Goal: Task Accomplishment & Management: Manage account settings

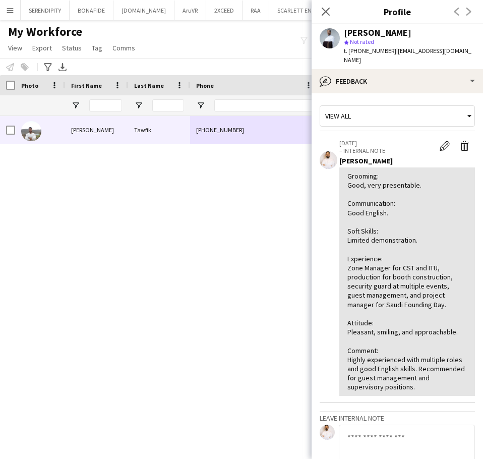
drag, startPoint x: 328, startPoint y: 11, endPoint x: 320, endPoint y: 34, distance: 24.6
click at [328, 11] on icon "Close pop-in" at bounding box center [326, 12] width 8 height 8
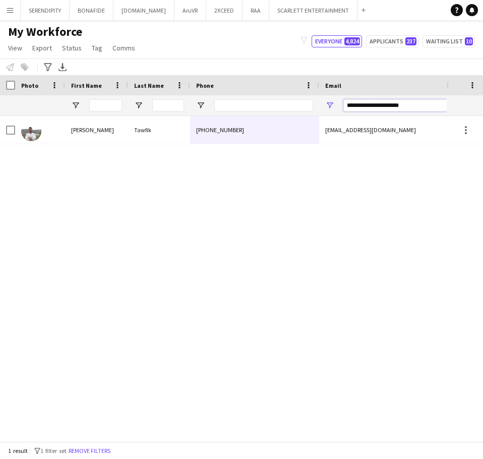
drag, startPoint x: 417, startPoint y: 106, endPoint x: 321, endPoint y: 106, distance: 96.3
click at [321, 106] on div "**********" at bounding box center [420, 105] width 202 height 20
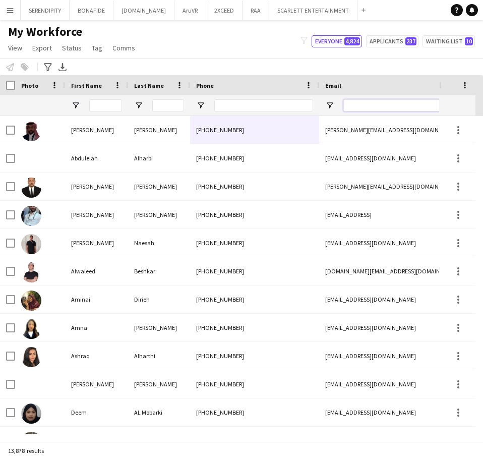
click at [365, 108] on input "Email Filter Input" at bounding box center [428, 105] width 171 height 12
paste input "**********"
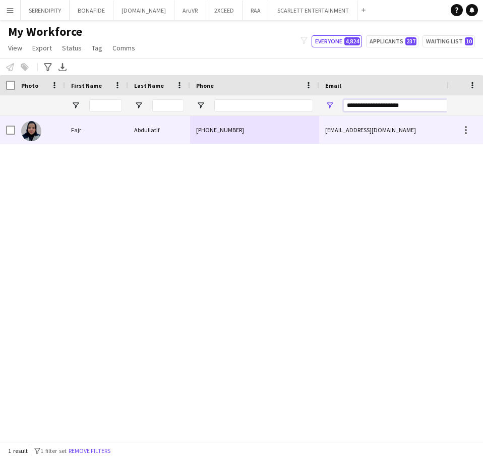
type input "**********"
click at [331, 129] on div "[EMAIL_ADDRESS][DOMAIN_NAME]" at bounding box center [420, 130] width 202 height 28
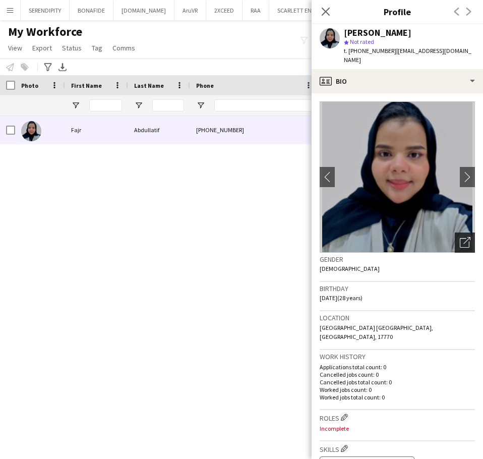
click at [460, 237] on icon "Open photos pop-in" at bounding box center [465, 242] width 11 height 11
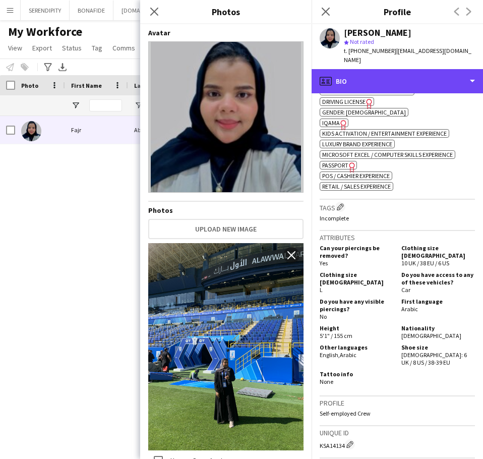
click at [431, 80] on div "profile Bio" at bounding box center [397, 81] width 171 height 24
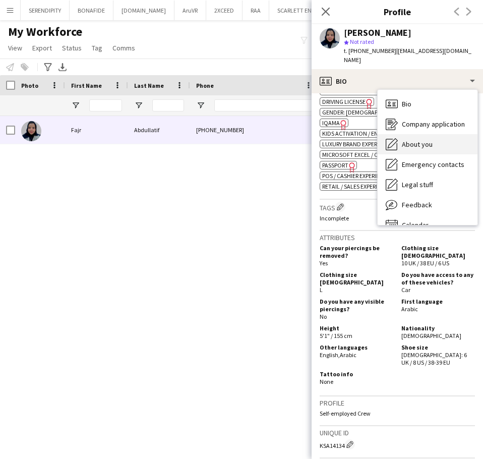
click at [436, 138] on div "About you About you" at bounding box center [428, 144] width 100 height 20
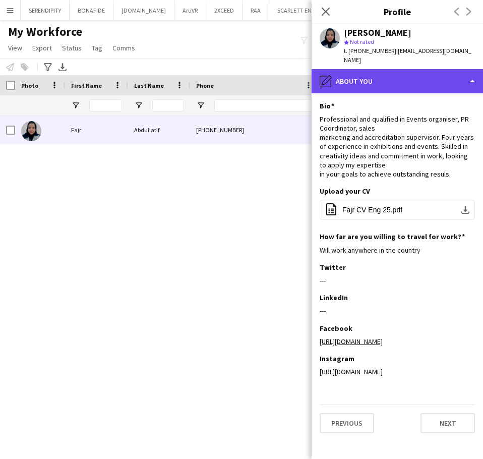
click at [407, 69] on div "pencil4 About you" at bounding box center [397, 81] width 171 height 24
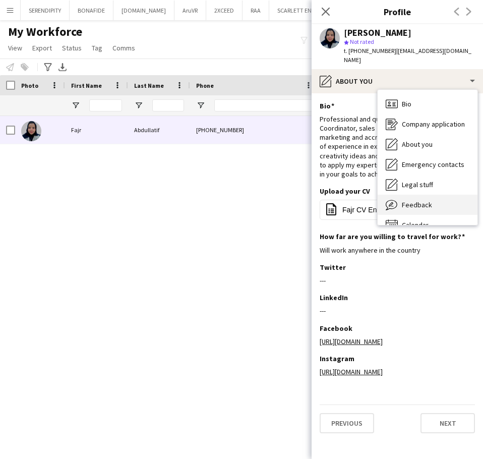
click at [438, 195] on div "Feedback Feedback" at bounding box center [428, 205] width 100 height 20
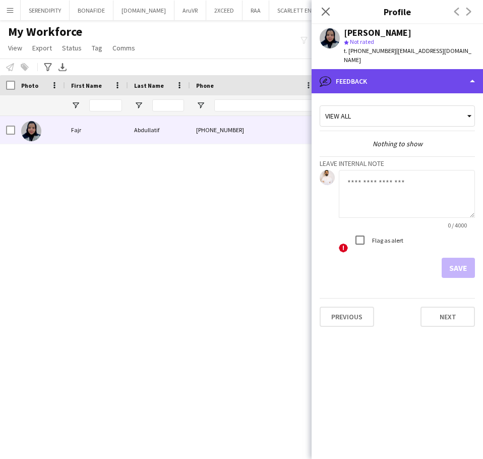
click at [416, 71] on div "bubble-pencil Feedback" at bounding box center [397, 81] width 171 height 24
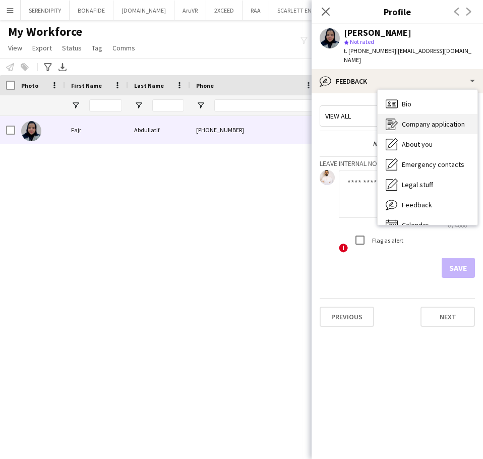
click at [423, 120] on span "Company application" at bounding box center [433, 124] width 63 height 9
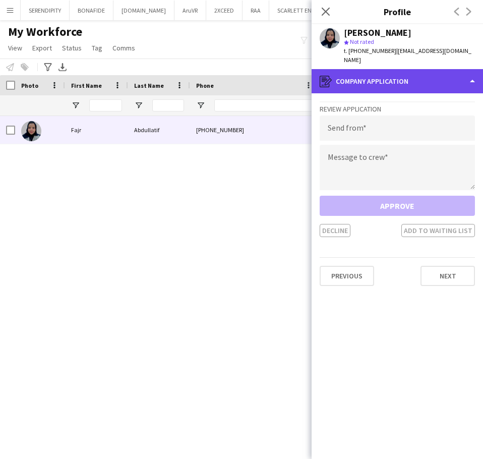
click at [428, 72] on div "register Company application" at bounding box center [397, 81] width 171 height 24
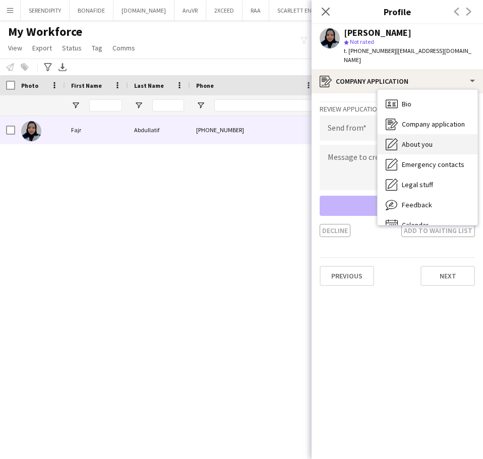
click at [450, 136] on div "About you About you" at bounding box center [428, 144] width 100 height 20
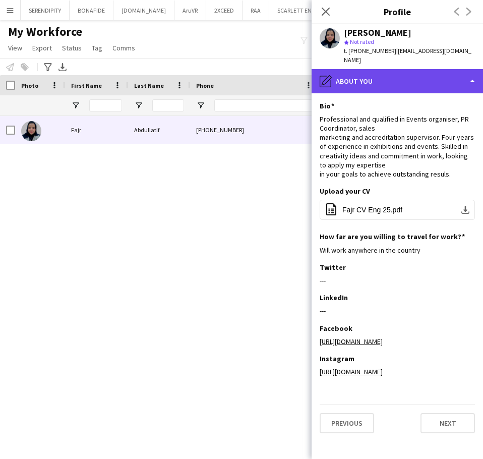
click at [415, 69] on div "pencil4 About you" at bounding box center [397, 81] width 171 height 24
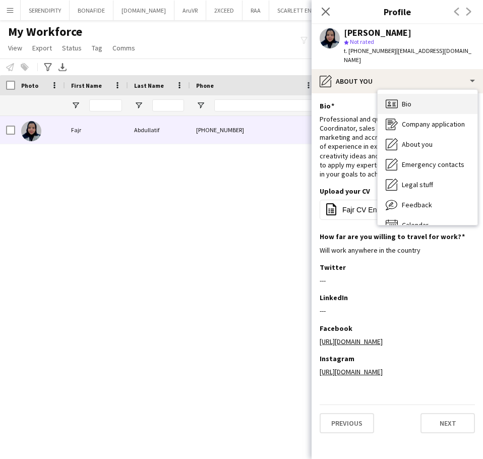
click at [441, 99] on div "Bio Bio" at bounding box center [428, 104] width 100 height 20
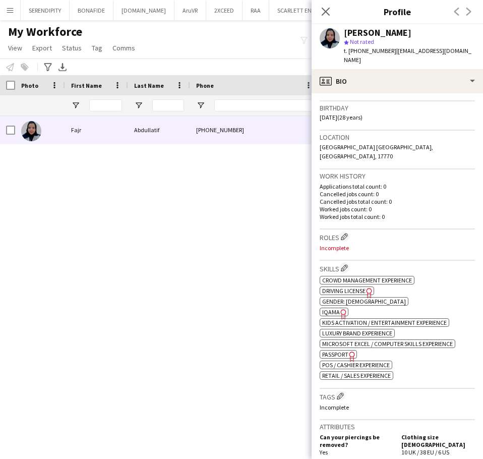
scroll to position [236, 0]
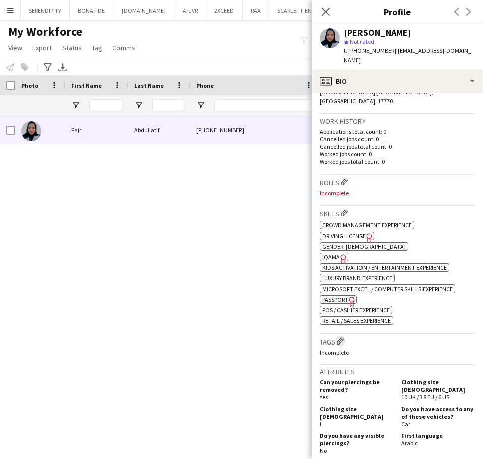
click at [343, 336] on button "Edit crew company tags" at bounding box center [340, 341] width 10 height 10
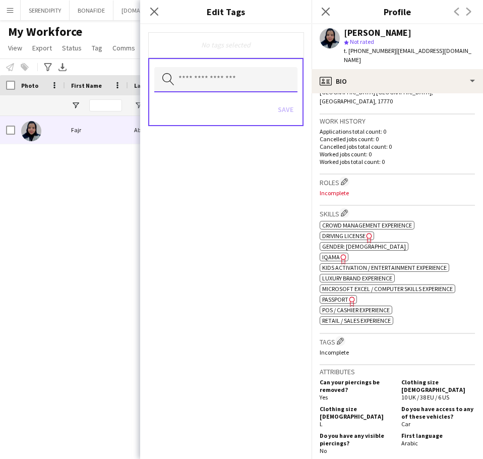
click at [242, 80] on input "text" at bounding box center [225, 79] width 143 height 25
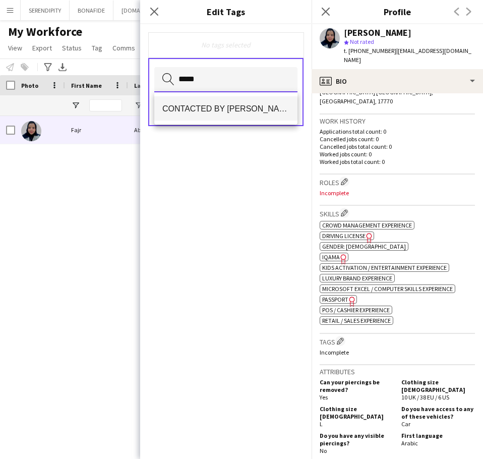
type input "*****"
click at [244, 100] on mat-option "CONTACTED BY [PERSON_NAME]" at bounding box center [225, 108] width 143 height 24
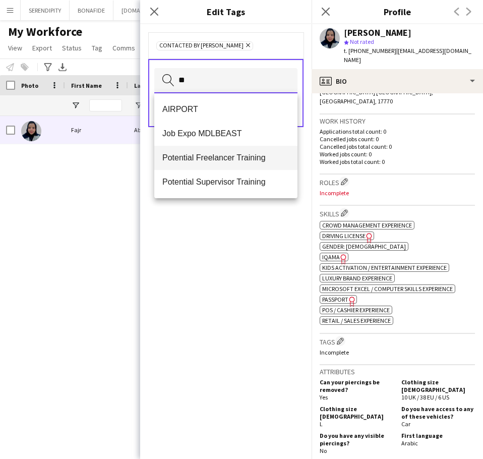
type input "**"
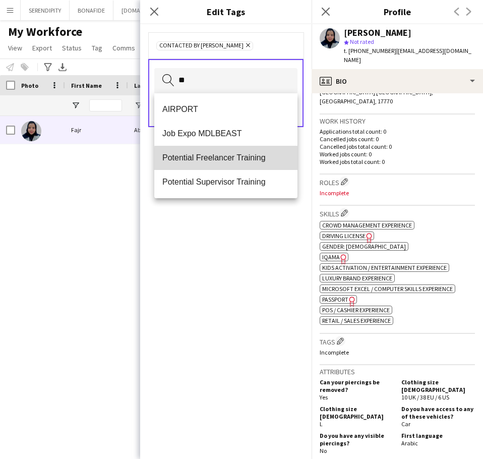
click at [246, 160] on span "Potential Freelancer Training" at bounding box center [225, 158] width 127 height 10
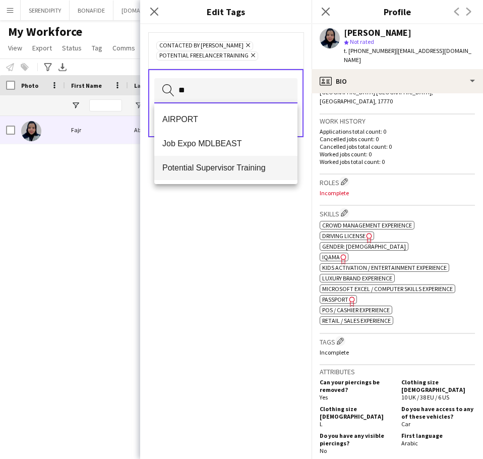
type input "**"
drag, startPoint x: 265, startPoint y: 177, endPoint x: 260, endPoint y: 175, distance: 5.4
click at [261, 177] on mat-option "Potential Supervisor Training" at bounding box center [225, 168] width 143 height 24
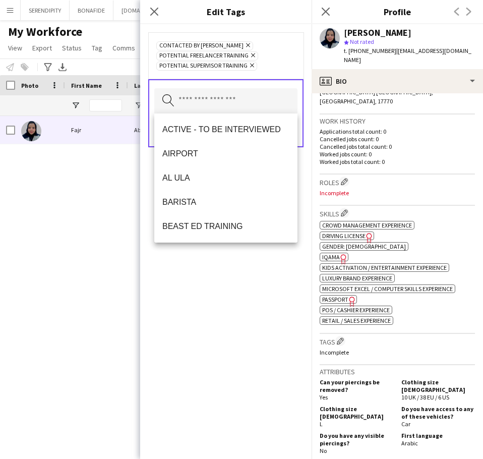
click at [254, 339] on div "CONTACTED BY OBADA Remove Potential Freelancer Training Remove Potential Superv…" at bounding box center [225, 241] width 171 height 435
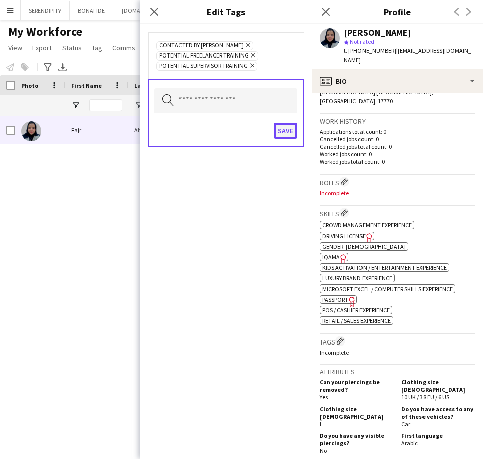
click at [282, 137] on button "Save" at bounding box center [286, 131] width 24 height 16
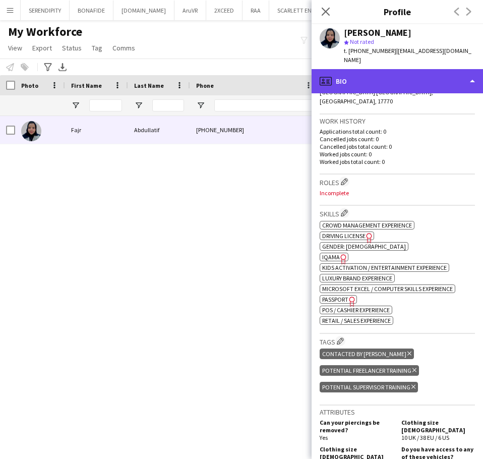
click at [352, 69] on div "profile Bio" at bounding box center [397, 81] width 171 height 24
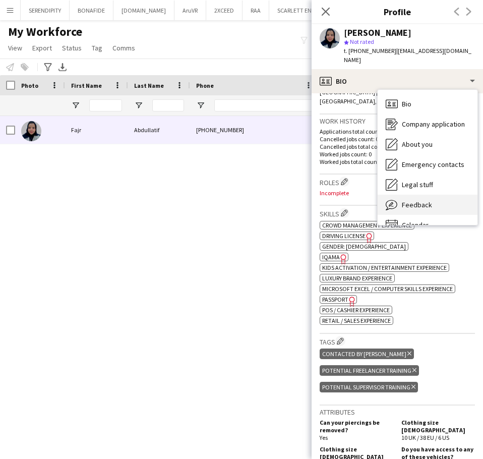
click at [439, 195] on div "Feedback Feedback" at bounding box center [428, 205] width 100 height 20
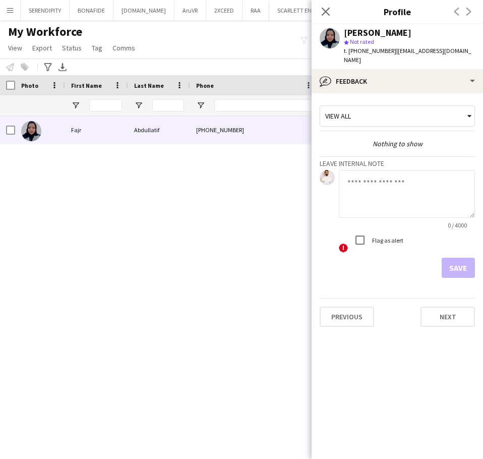
click at [364, 179] on textarea at bounding box center [407, 194] width 136 height 48
paste textarea "**********"
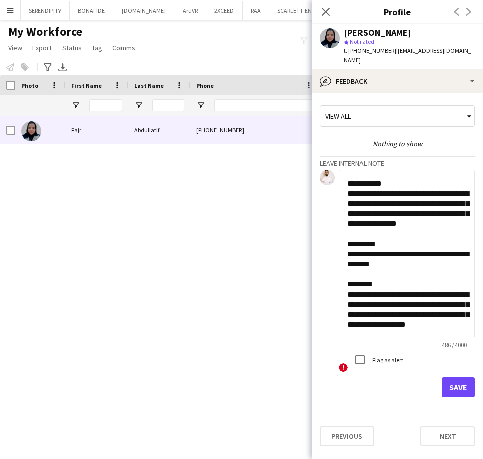
scroll to position [112, 0]
drag, startPoint x: 470, startPoint y: 204, endPoint x: 493, endPoint y: 331, distance: 129.7
click at [483, 331] on html "Menu Boards Boards Boards All jobs Status Workforce Workforce My Workforce Recr…" at bounding box center [241, 229] width 483 height 459
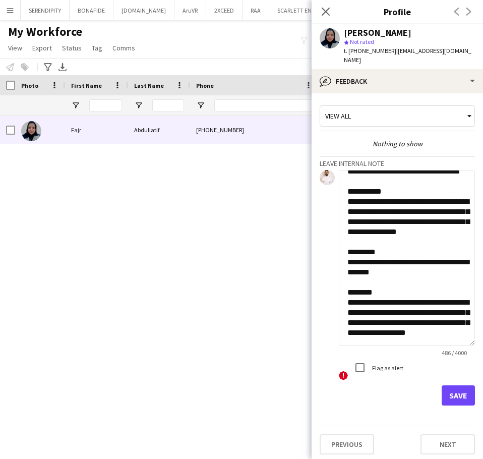
type textarea "**********"
click at [464, 389] on button "Save" at bounding box center [458, 395] width 33 height 20
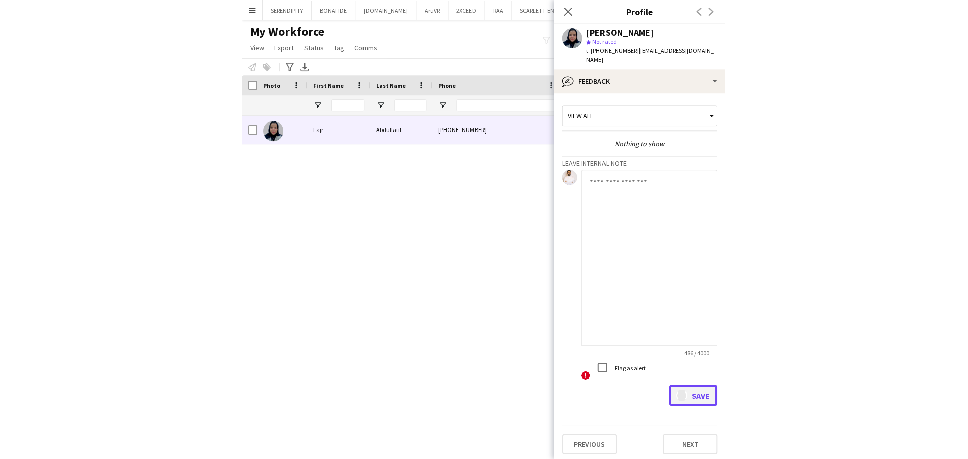
scroll to position [0, 0]
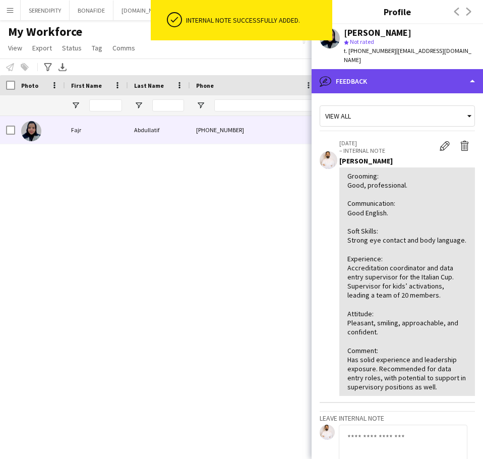
click at [392, 72] on div "bubble-pencil Feedback" at bounding box center [397, 81] width 171 height 24
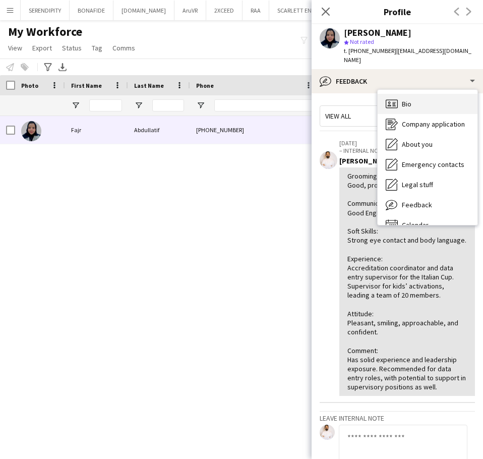
click at [417, 98] on div "Bio Bio" at bounding box center [428, 104] width 100 height 20
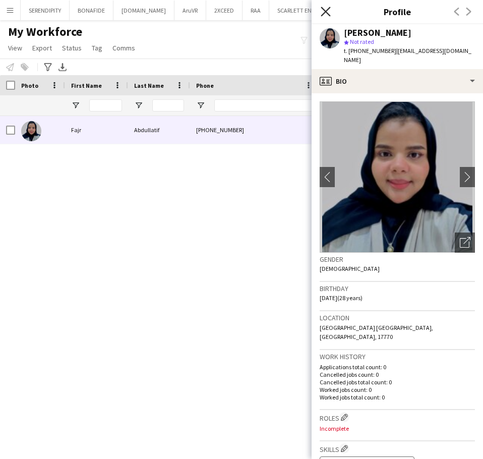
click at [323, 13] on icon "Close pop-in" at bounding box center [326, 12] width 10 height 10
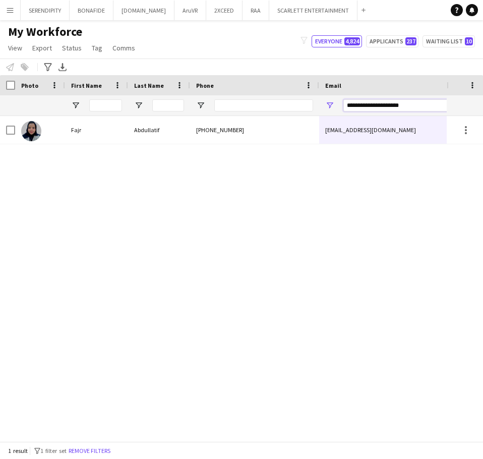
drag, startPoint x: 409, startPoint y: 106, endPoint x: 334, endPoint y: 107, distance: 74.6
click at [334, 107] on div "**********" at bounding box center [420, 105] width 202 height 20
paste input "Email Filter Input"
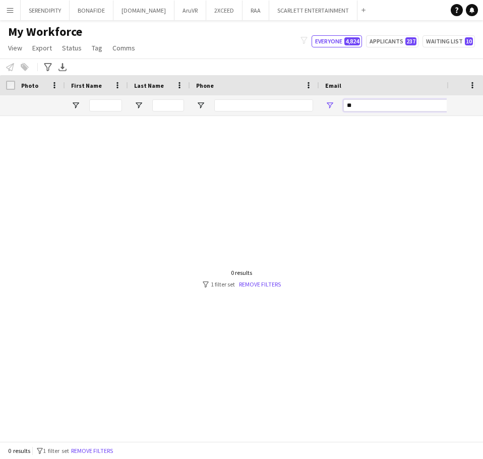
type input "*"
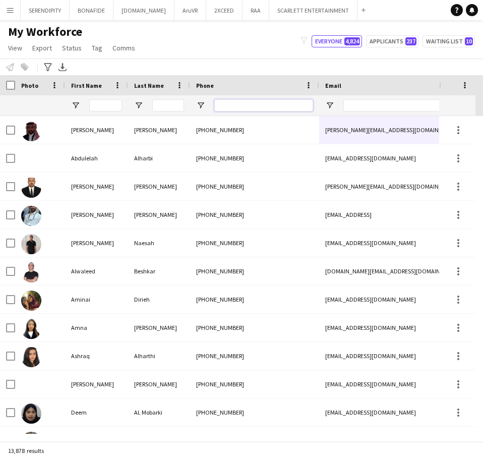
click at [292, 110] on input "Phone Filter Input" at bounding box center [263, 105] width 99 height 12
paste input "*********"
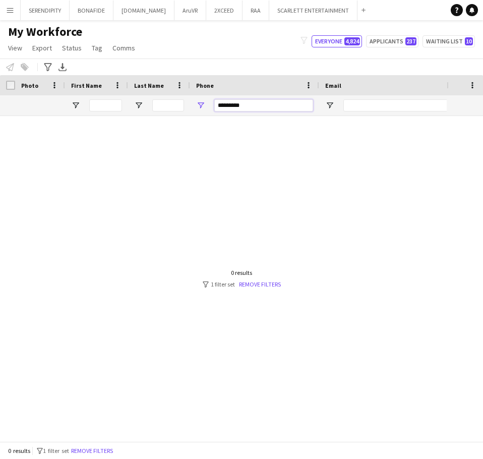
type input "*********"
click at [387, 106] on input "Email Filter Input" at bounding box center [428, 105] width 171 height 12
click at [260, 109] on input "*********" at bounding box center [263, 105] width 99 height 12
click at [264, 111] on input "*********" at bounding box center [263, 105] width 99 height 12
drag, startPoint x: 260, startPoint y: 110, endPoint x: 147, endPoint y: 107, distance: 112.5
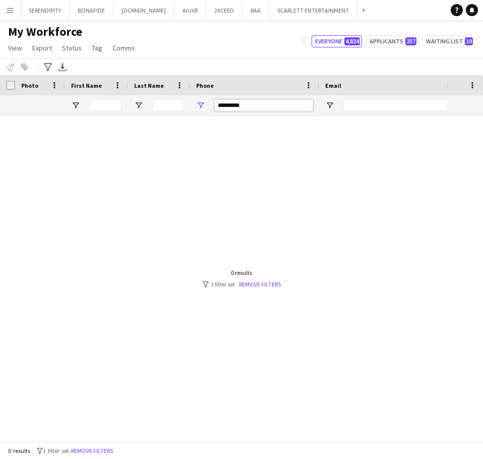
click at [376, 110] on input "Email Filter Input" at bounding box center [428, 105] width 171 height 12
click at [376, 101] on input "Email Filter Input" at bounding box center [428, 105] width 171 height 12
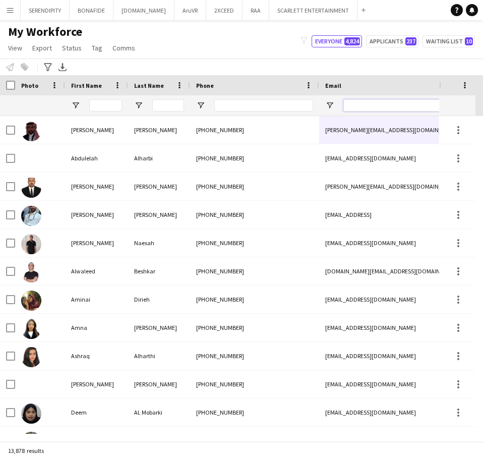
click at [350, 103] on input "Email Filter Input" at bounding box center [428, 105] width 171 height 12
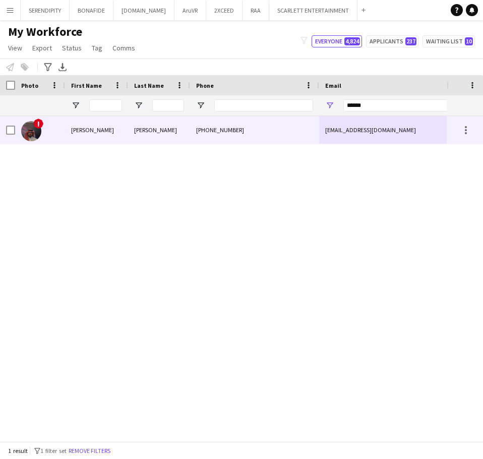
click at [352, 133] on div "az.alkhawaji@gmail.com" at bounding box center [420, 130] width 202 height 28
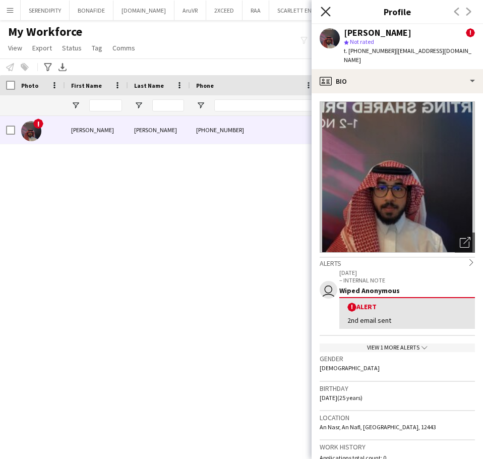
click at [325, 8] on icon "Close pop-in" at bounding box center [326, 12] width 10 height 10
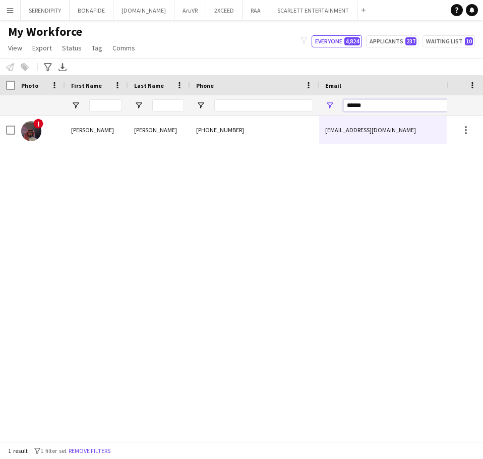
click at [388, 106] on input "******" at bounding box center [428, 105] width 171 height 12
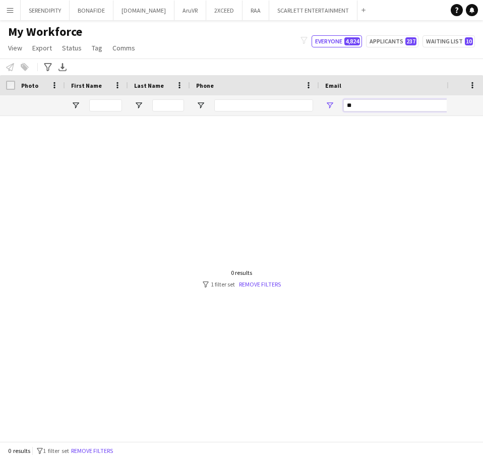
type input "*"
click at [300, 109] on input "Phone Filter Input" at bounding box center [263, 105] width 99 height 12
click at [294, 107] on input "Phone Filter Input" at bounding box center [263, 105] width 99 height 12
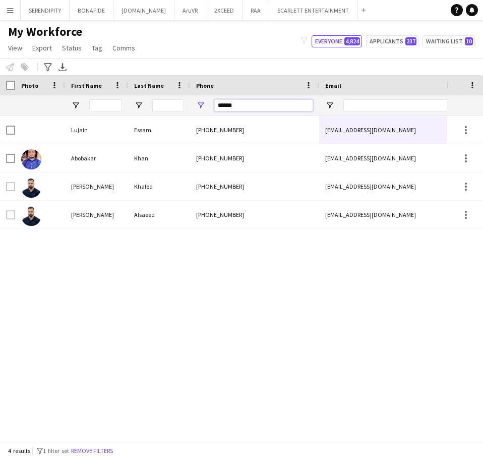
type input "*******"
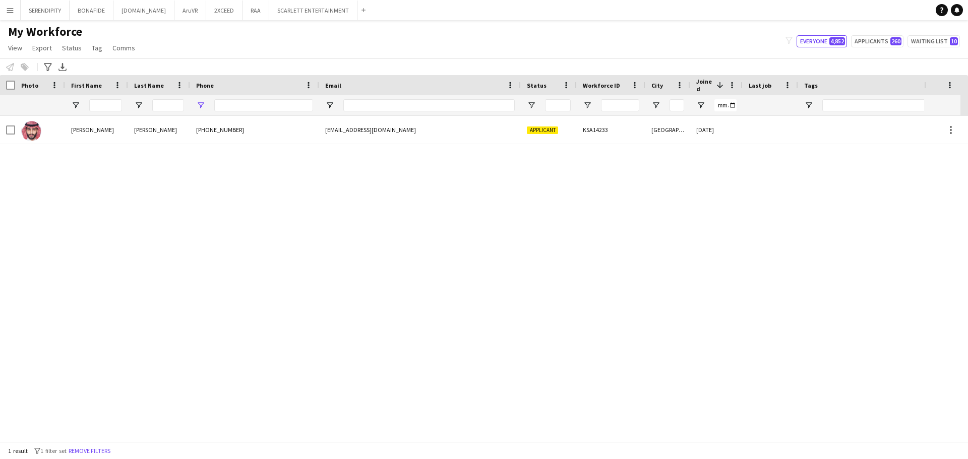
type input "*******"
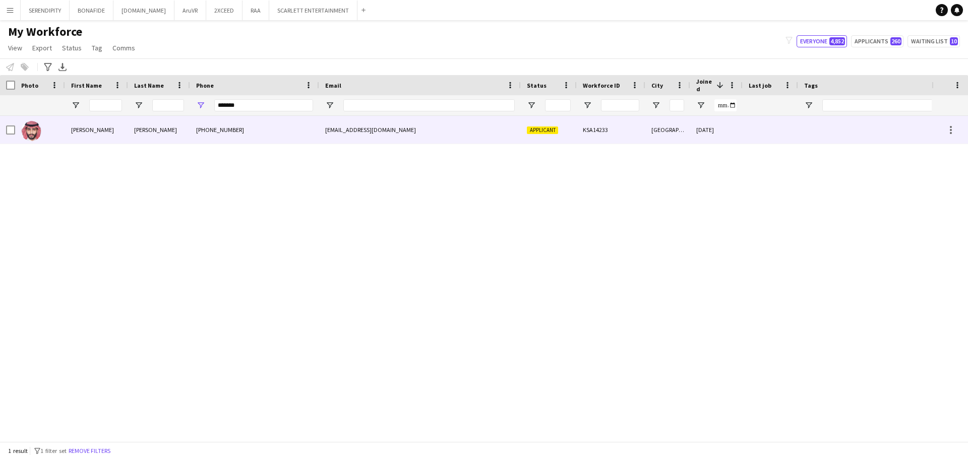
click at [522, 127] on div "Applicant" at bounding box center [549, 130] width 56 height 28
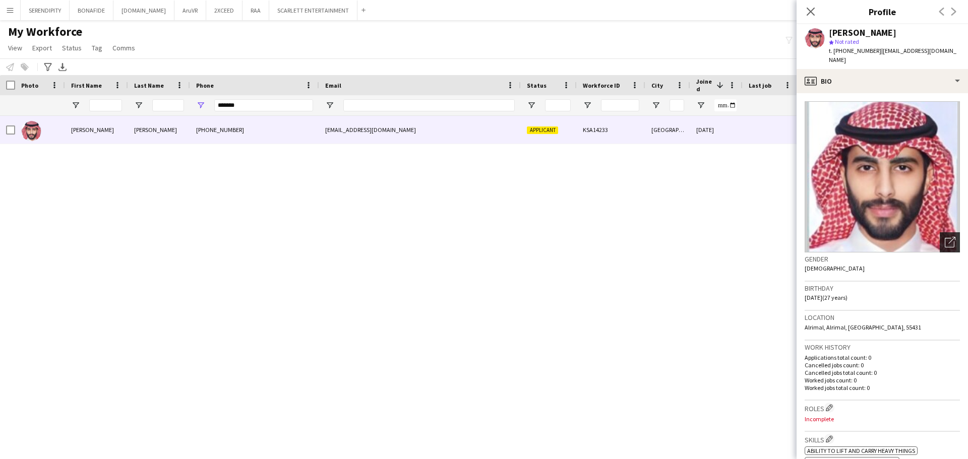
click at [945, 237] on icon "Open photos pop-in" at bounding box center [950, 242] width 11 height 11
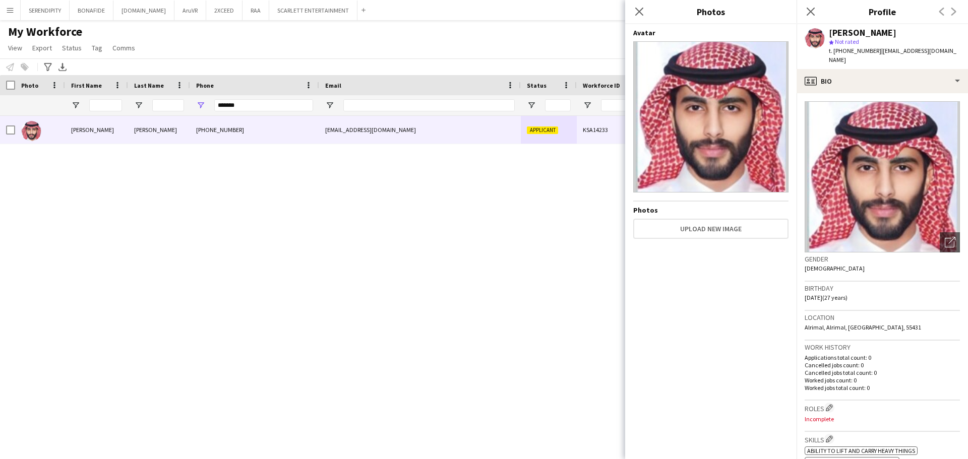
click at [857, 53] on span "t. [PHONE_NUMBER]" at bounding box center [855, 51] width 52 height 8
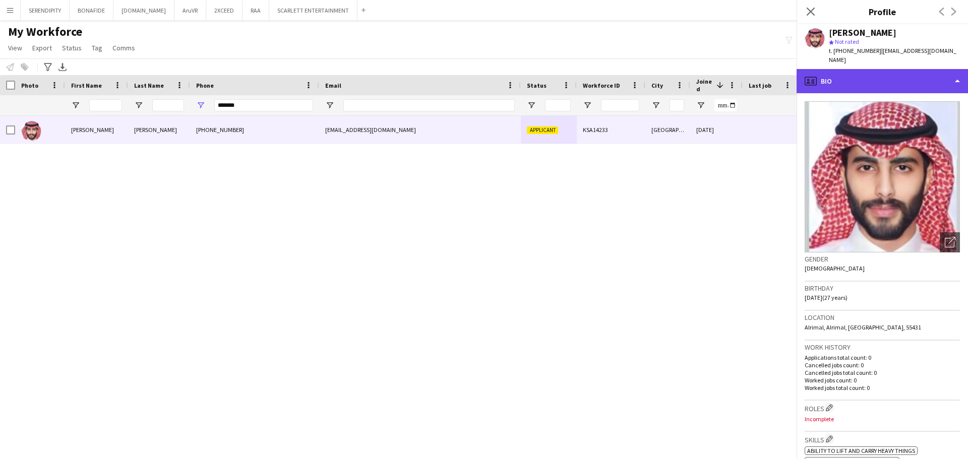
click at [858, 69] on div "profile Bio" at bounding box center [882, 81] width 171 height 24
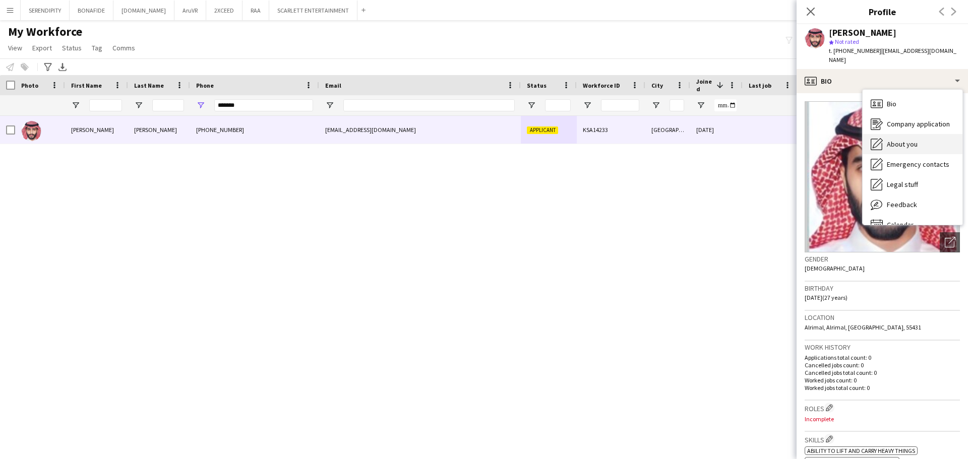
click at [922, 134] on div "About you About you" at bounding box center [913, 144] width 100 height 20
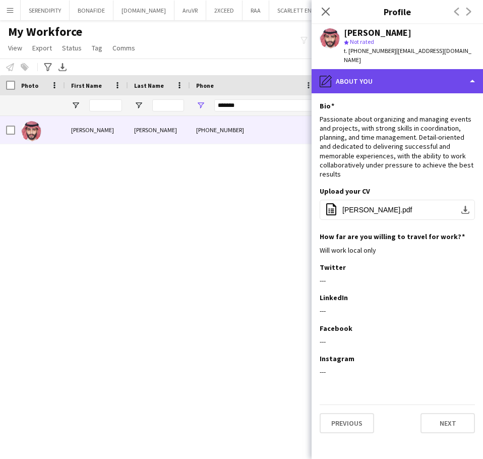
click at [427, 76] on div "pencil4 About you" at bounding box center [397, 81] width 171 height 24
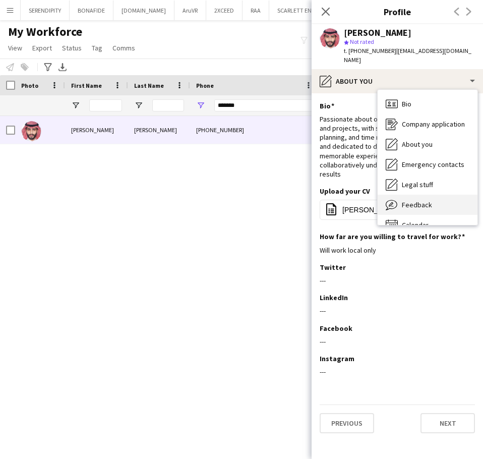
click at [443, 195] on div "Feedback Feedback" at bounding box center [428, 205] width 100 height 20
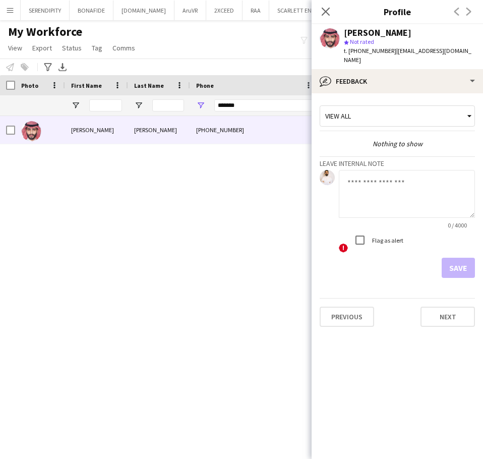
click at [381, 180] on textarea at bounding box center [407, 194] width 136 height 48
paste textarea "**********"
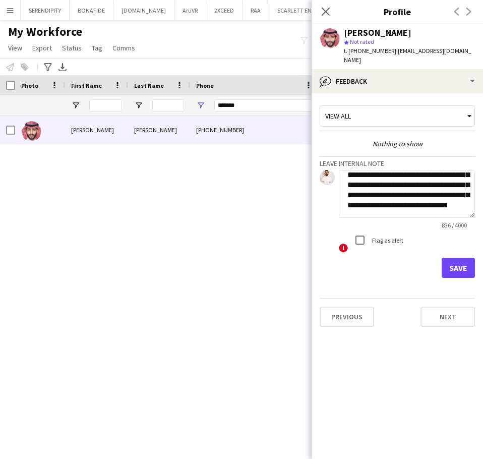
type textarea "**********"
click at [467, 261] on button "Save" at bounding box center [458, 268] width 33 height 20
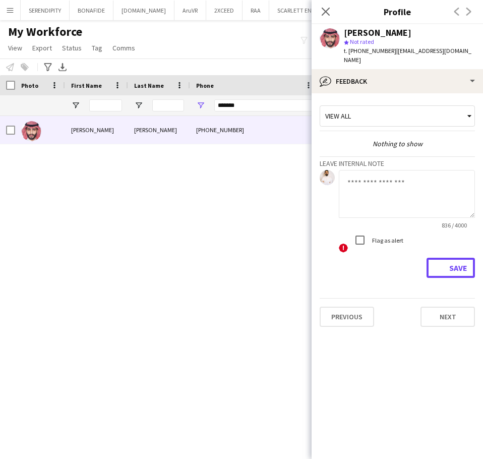
scroll to position [0, 0]
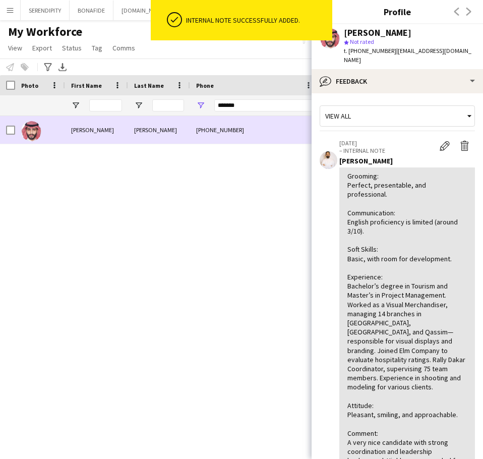
click at [247, 124] on div "[PHONE_NUMBER]" at bounding box center [254, 130] width 129 height 28
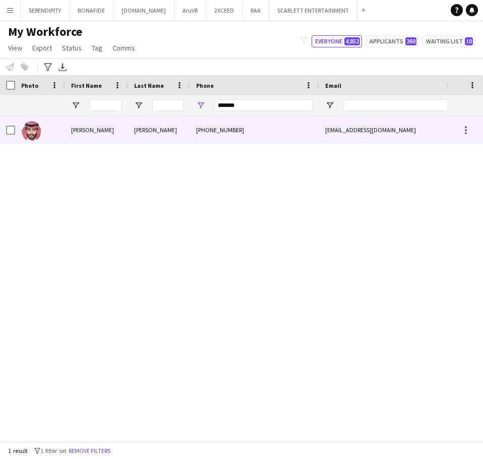
click at [354, 136] on div "[EMAIL_ADDRESS][DOMAIN_NAME]" at bounding box center [420, 130] width 202 height 28
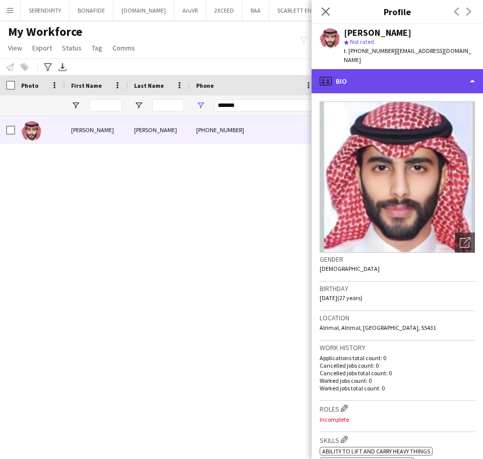
click at [407, 73] on div "profile Bio" at bounding box center [397, 81] width 171 height 24
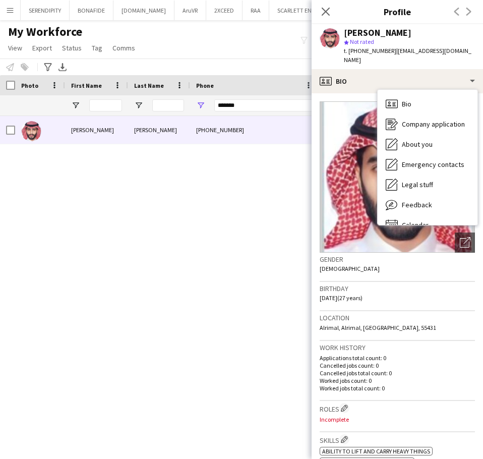
click at [415, 284] on h3 "Birthday" at bounding box center [397, 288] width 155 height 9
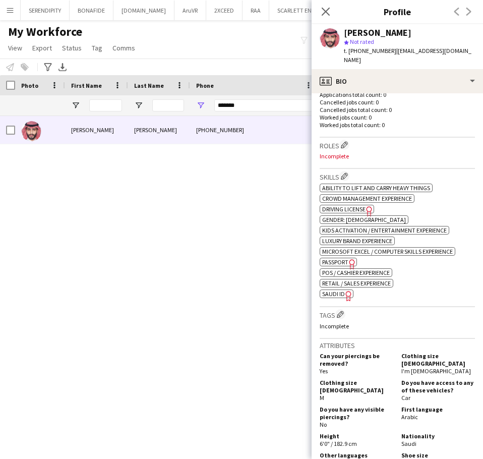
scroll to position [303, 0]
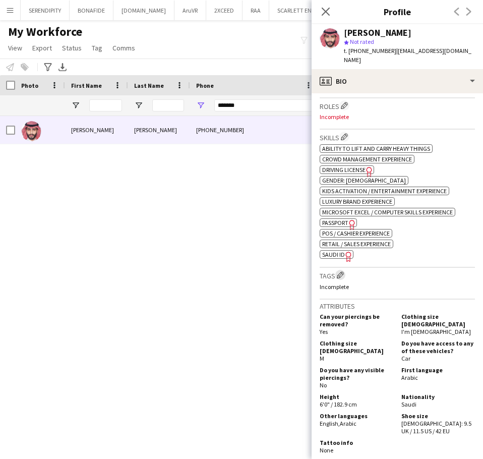
click at [342, 271] on app-icon "Edit crew company tags" at bounding box center [340, 274] width 7 height 7
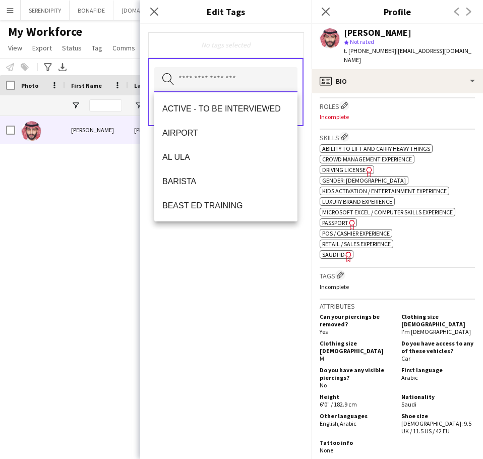
click at [235, 84] on input "text" at bounding box center [225, 79] width 143 height 25
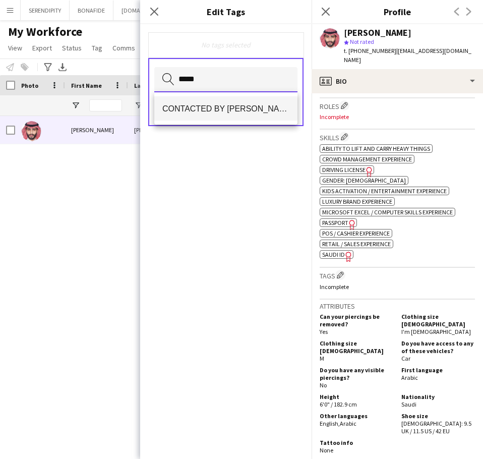
type input "*****"
click at [263, 101] on mat-option "CONTACTED BY [PERSON_NAME]" at bounding box center [225, 108] width 143 height 24
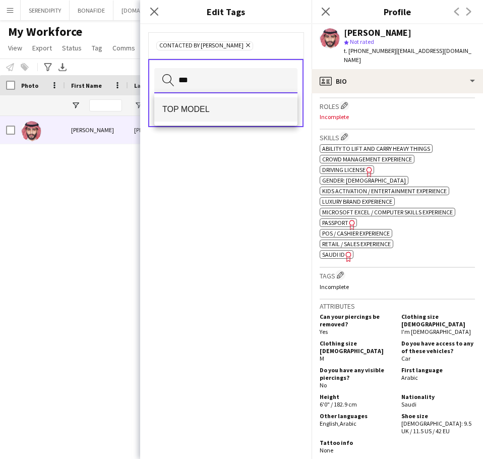
type input "***"
click at [201, 103] on mat-option "TOP MODEL" at bounding box center [225, 109] width 143 height 24
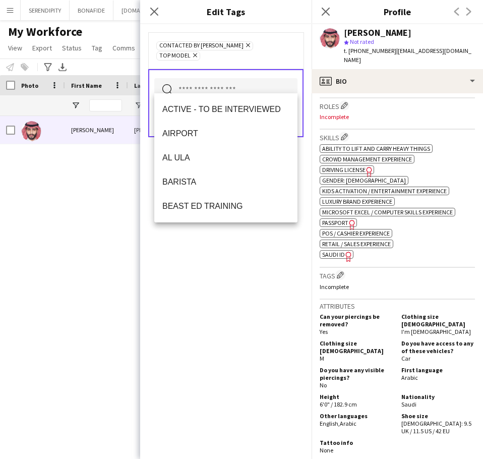
click at [208, 349] on div "CONTACTED BY [PERSON_NAME] Remove TOP MODEL Remove Search by tag name Save" at bounding box center [225, 241] width 171 height 435
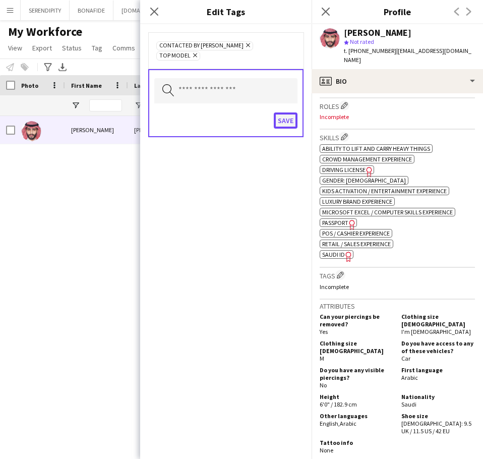
click at [283, 112] on button "Save" at bounding box center [286, 120] width 24 height 16
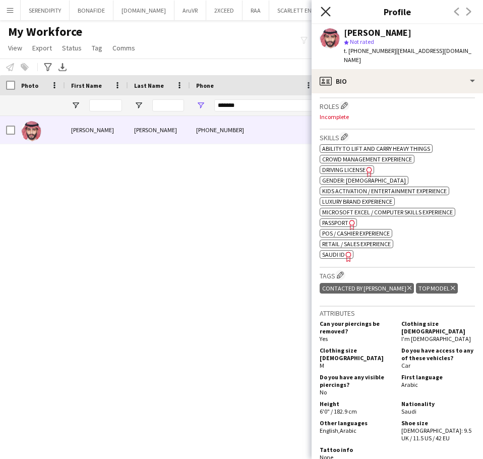
click at [329, 10] on icon "Close pop-in" at bounding box center [326, 12] width 10 height 10
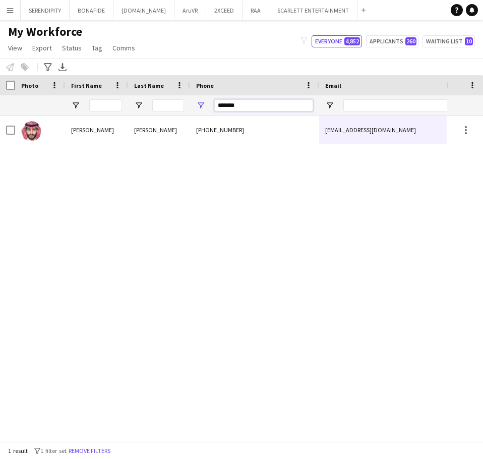
drag, startPoint x: 275, startPoint y: 107, endPoint x: 97, endPoint y: 105, distance: 178.1
click at [369, 101] on input "Email Filter Input" at bounding box center [428, 105] width 171 height 12
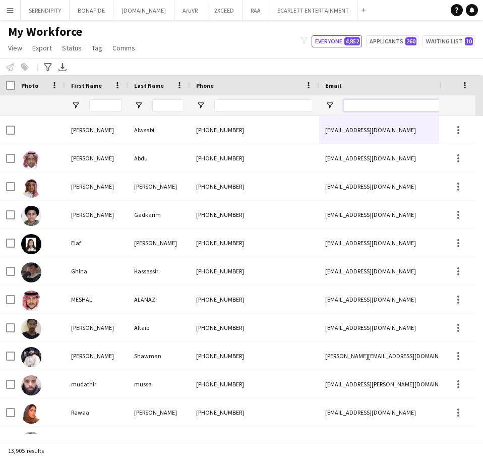
paste input "**********"
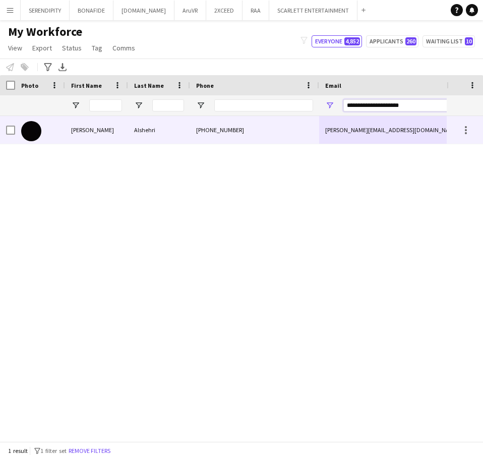
type input "**********"
click at [234, 139] on div "[PHONE_NUMBER]" at bounding box center [254, 130] width 129 height 28
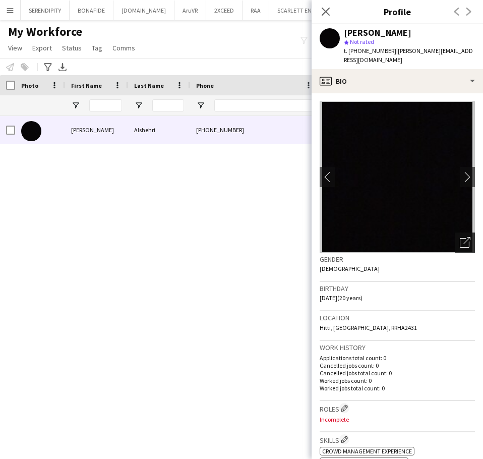
click at [460, 237] on icon "Open photos pop-in" at bounding box center [465, 242] width 11 height 11
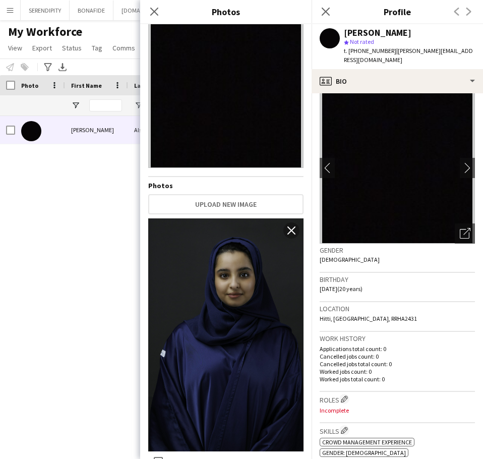
scroll to position [0, 0]
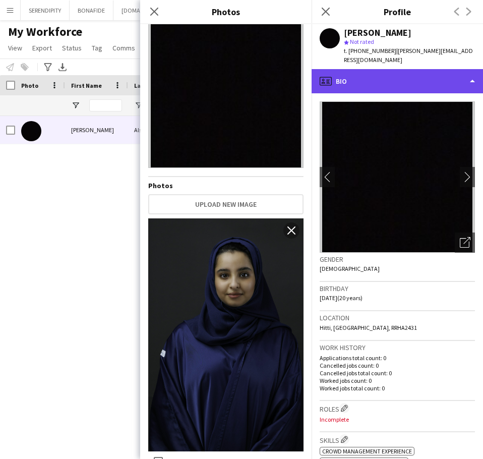
click at [412, 73] on div "profile Bio" at bounding box center [397, 81] width 171 height 24
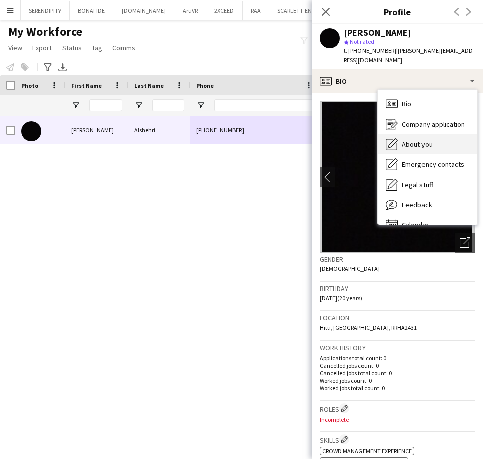
click at [425, 140] on span "About you" at bounding box center [417, 144] width 31 height 9
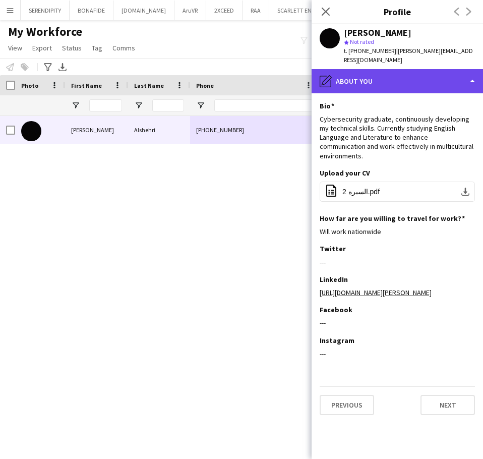
click at [422, 70] on div "pencil4 About you" at bounding box center [397, 81] width 171 height 24
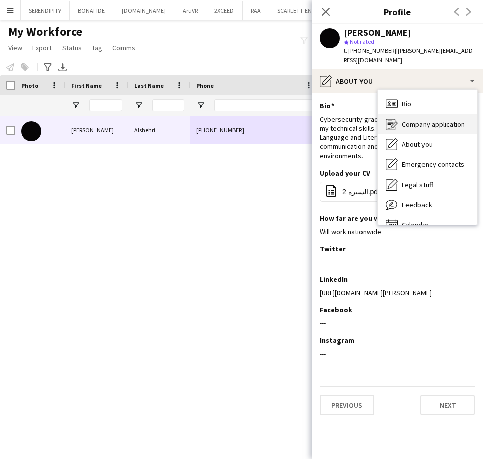
click at [443, 120] on span "Company application" at bounding box center [433, 124] width 63 height 9
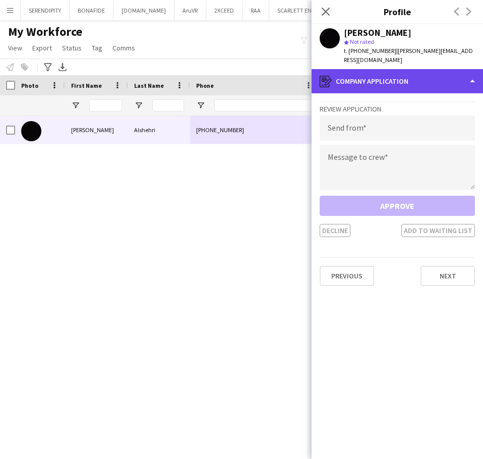
click at [424, 69] on div "register Company application" at bounding box center [397, 81] width 171 height 24
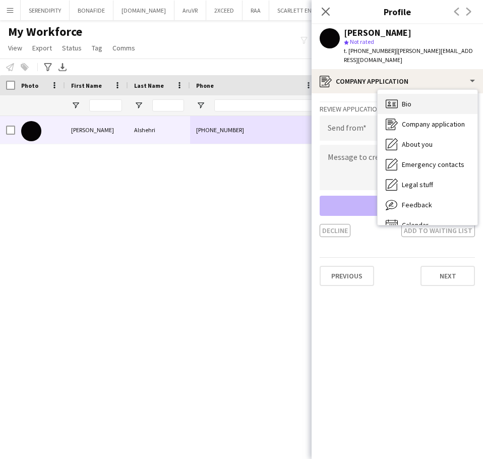
click at [431, 94] on div "Bio Bio" at bounding box center [428, 104] width 100 height 20
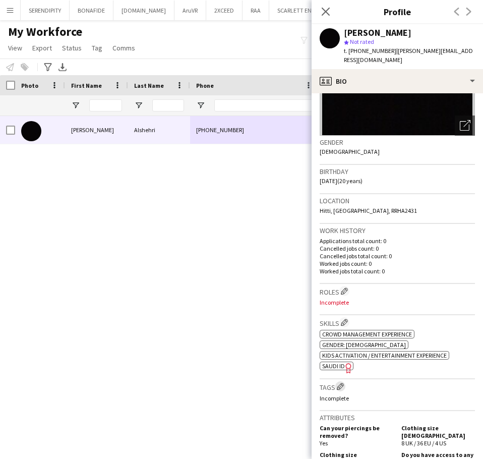
scroll to position [118, 0]
click at [339, 382] on app-icon "Edit crew company tags" at bounding box center [340, 385] width 7 height 7
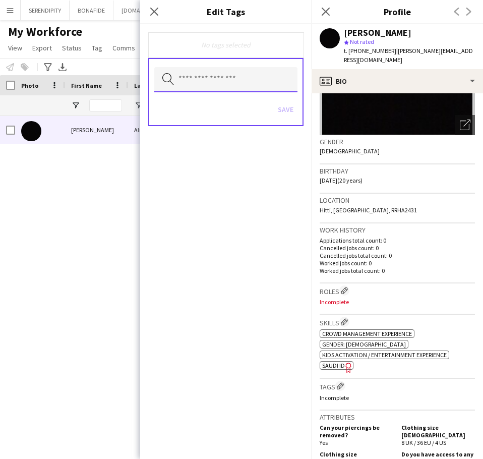
click at [236, 80] on input "text" at bounding box center [225, 79] width 143 height 25
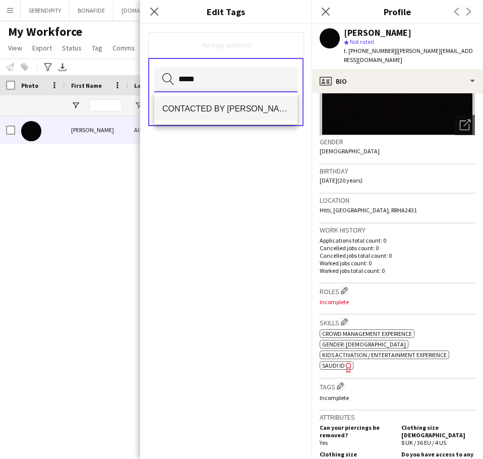
type input "*****"
click at [241, 111] on span "CONTACTED BY [PERSON_NAME]" at bounding box center [225, 109] width 127 height 10
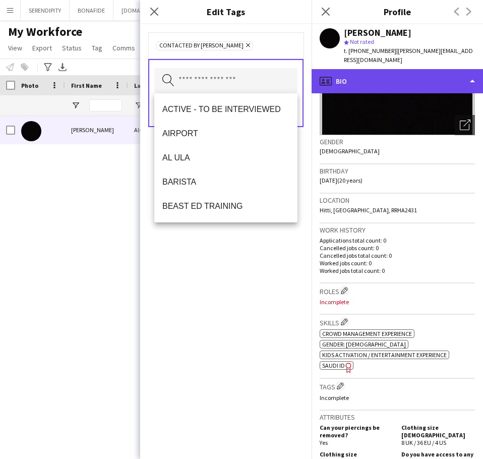
click at [395, 72] on div "profile Bio" at bounding box center [397, 81] width 171 height 24
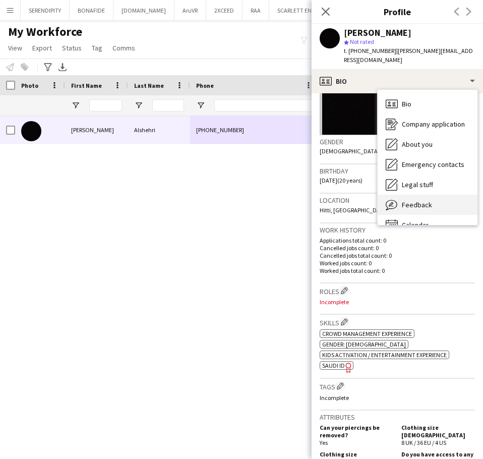
click at [436, 195] on div "Feedback Feedback" at bounding box center [428, 205] width 100 height 20
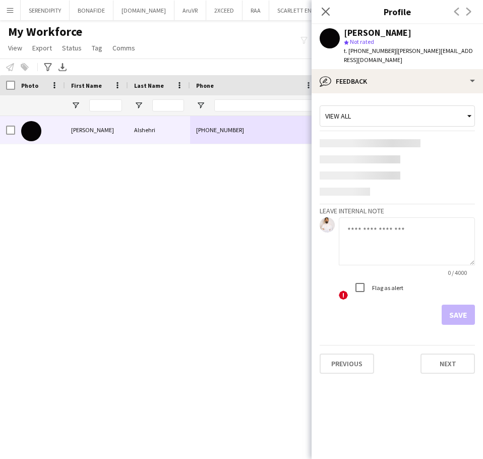
click at [404, 277] on div "! Flag as alert" at bounding box center [407, 288] width 136 height 23
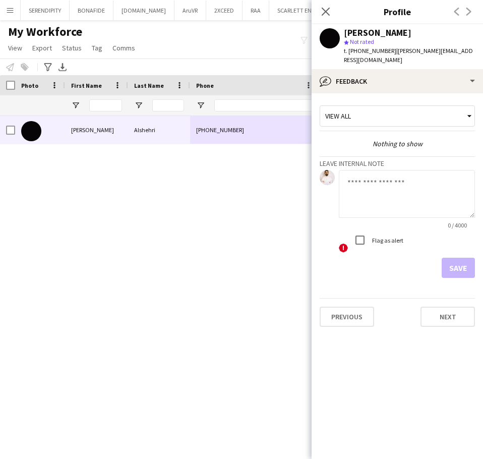
click at [395, 185] on textarea at bounding box center [407, 194] width 136 height 48
paste textarea "**********"
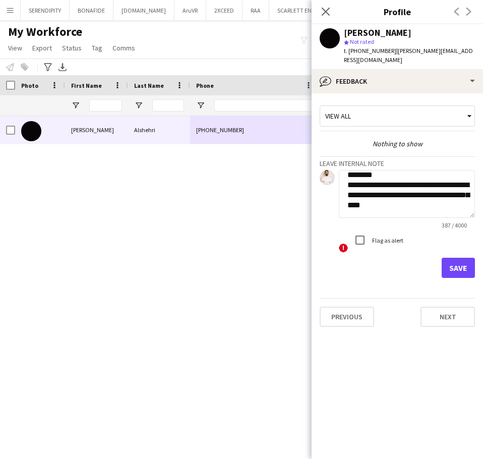
type textarea "**********"
click at [463, 258] on button "Save" at bounding box center [458, 268] width 33 height 20
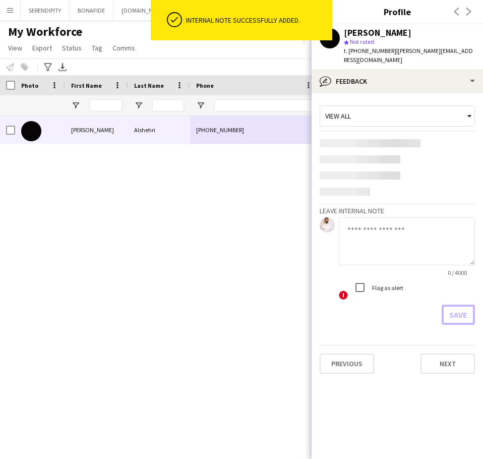
scroll to position [0, 0]
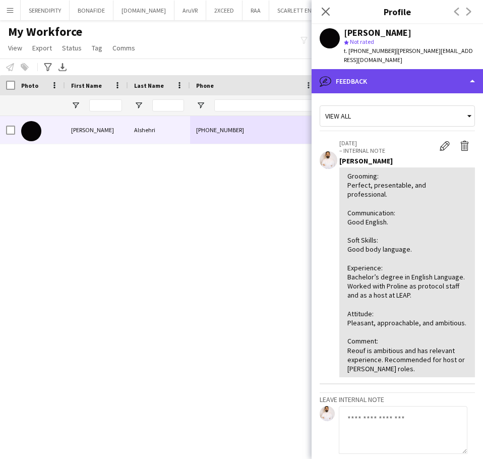
click at [437, 69] on div "bubble-pencil Feedback" at bounding box center [397, 81] width 171 height 24
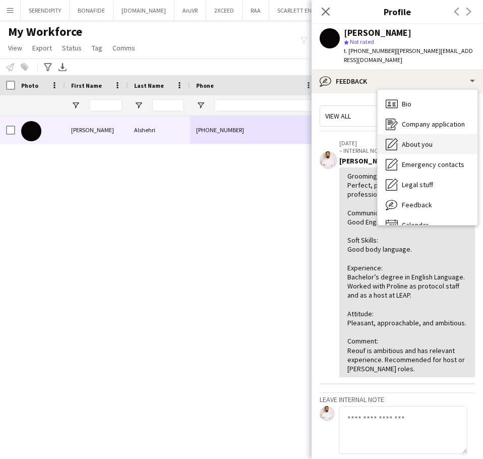
click at [437, 134] on div "About you About you" at bounding box center [428, 144] width 100 height 20
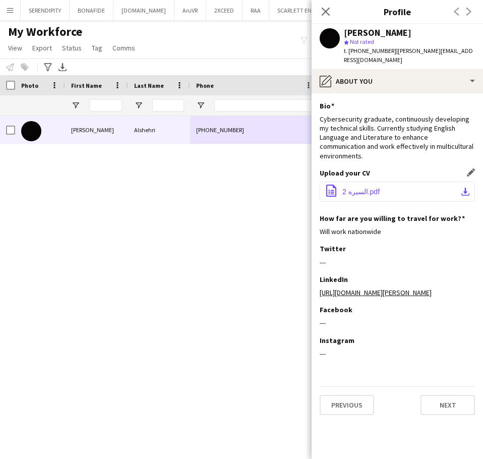
click at [421, 182] on button "office-file-sheet ‎⁨السيره 2⁩.pdf download-bottom" at bounding box center [397, 192] width 155 height 20
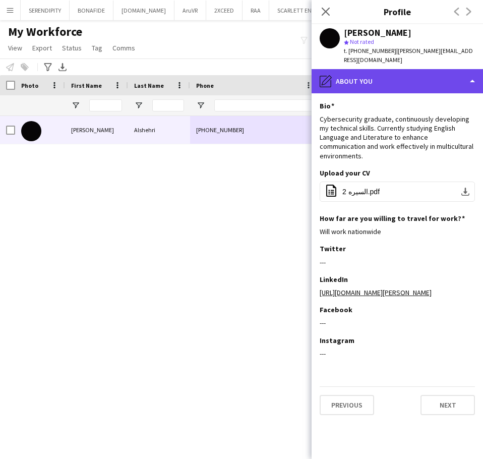
click at [423, 69] on div "pencil4 About you" at bounding box center [397, 81] width 171 height 24
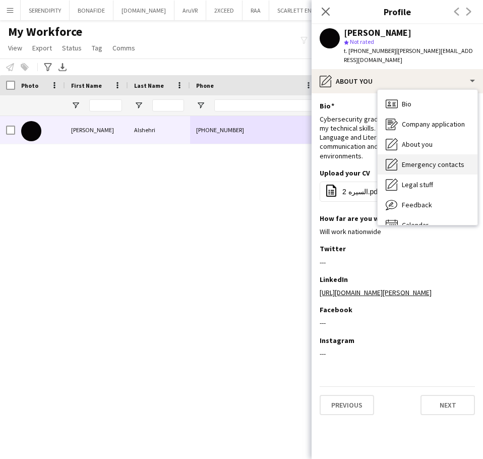
click at [439, 160] on span "Emergency contacts" at bounding box center [433, 164] width 63 height 9
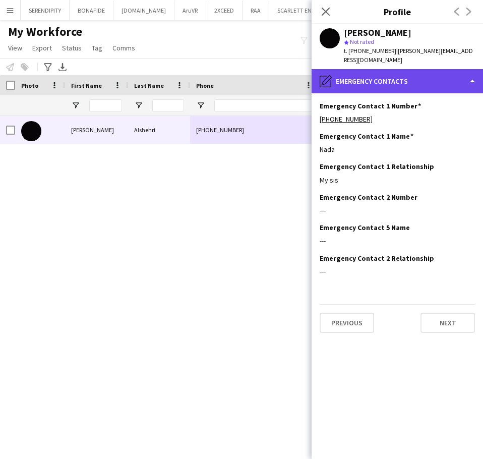
click at [409, 69] on div "pencil4 Emergency contacts" at bounding box center [397, 81] width 171 height 24
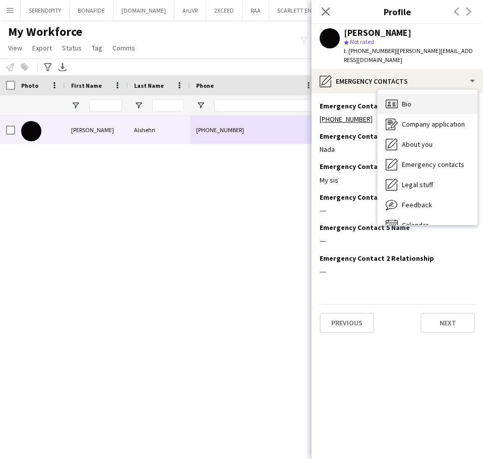
click at [433, 98] on div "Bio Bio" at bounding box center [428, 104] width 100 height 20
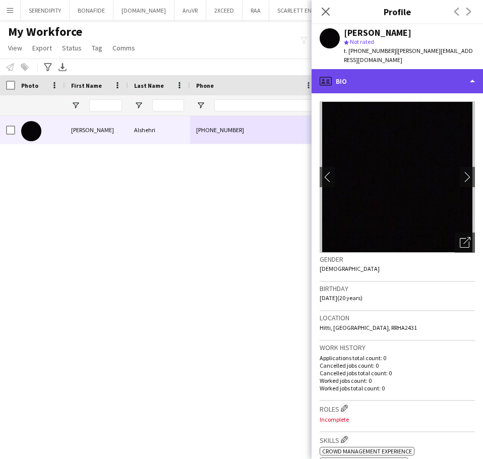
click at [458, 75] on div "profile Bio" at bounding box center [397, 81] width 171 height 24
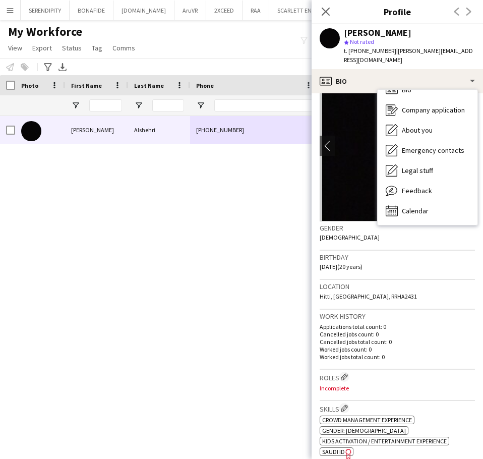
scroll to position [67, 0]
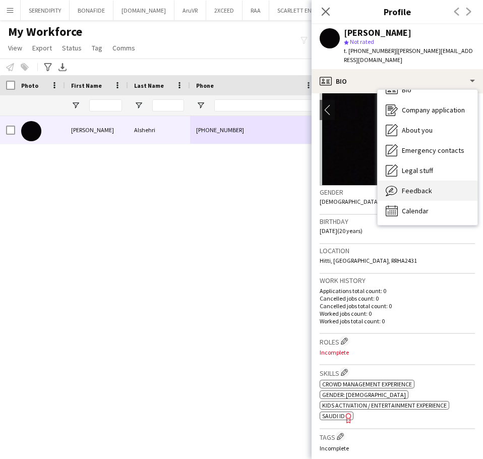
click at [439, 185] on div "Feedback Feedback" at bounding box center [428, 191] width 100 height 20
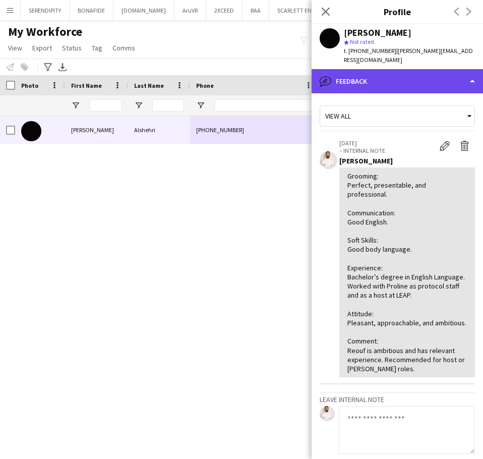
click at [405, 69] on div "bubble-pencil Feedback" at bounding box center [397, 81] width 171 height 24
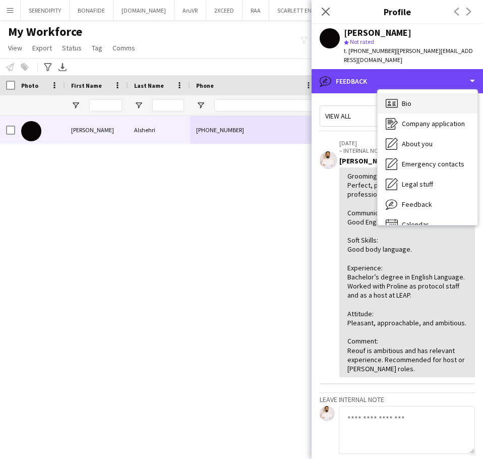
scroll to position [0, 0]
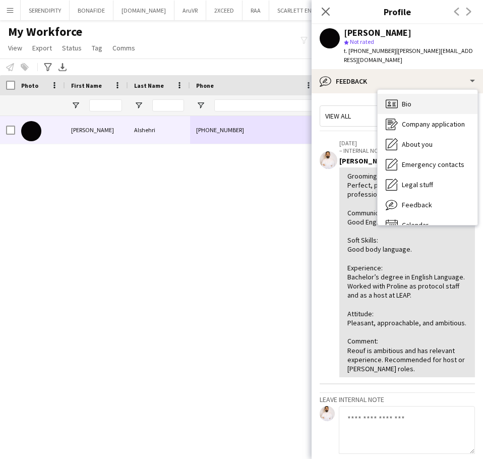
click at [428, 94] on div "Bio Bio" at bounding box center [428, 104] width 100 height 20
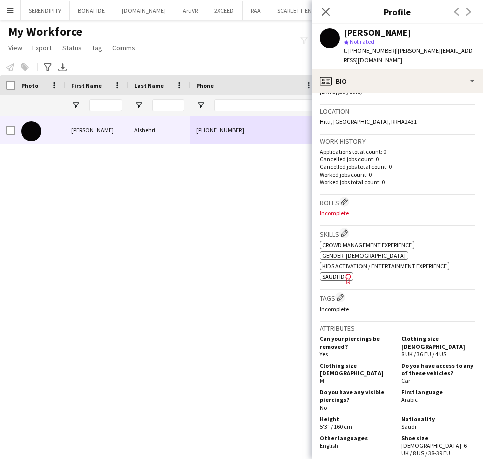
scroll to position [202, 0]
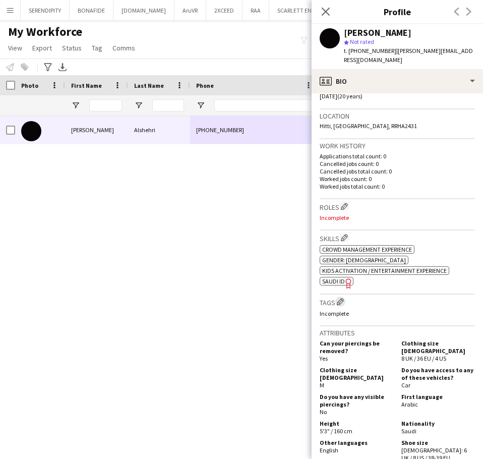
click at [343, 298] on app-icon "Edit crew company tags" at bounding box center [340, 301] width 7 height 7
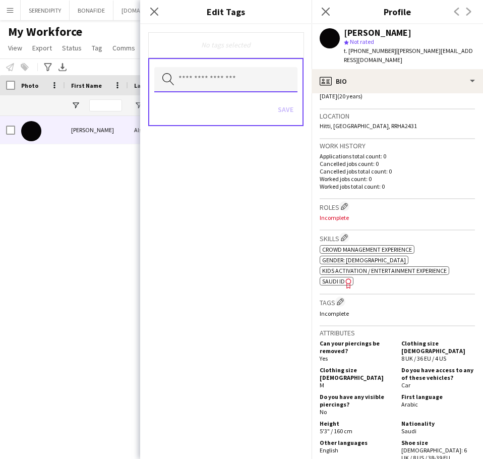
click at [231, 77] on input "text" at bounding box center [225, 79] width 143 height 25
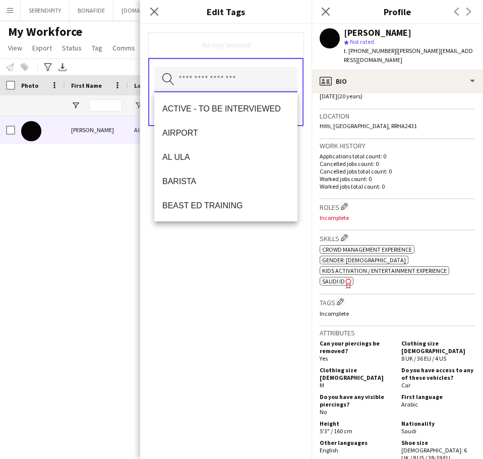
type input "*"
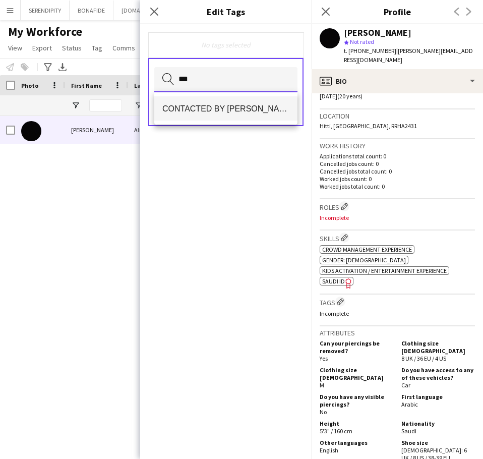
type input "***"
click at [278, 105] on span "CONTACTED BY [PERSON_NAME]" at bounding box center [225, 109] width 127 height 10
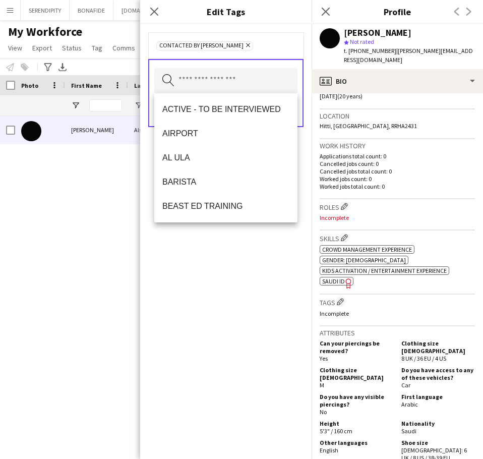
click at [257, 290] on div "CONTACTED BY [PERSON_NAME] Remove Search by tag name Save" at bounding box center [225, 241] width 171 height 435
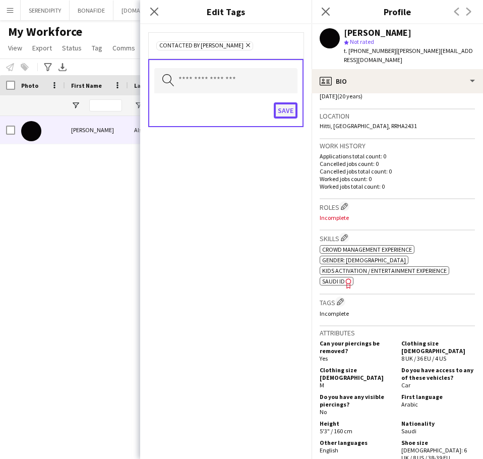
click at [287, 113] on button "Save" at bounding box center [286, 110] width 24 height 16
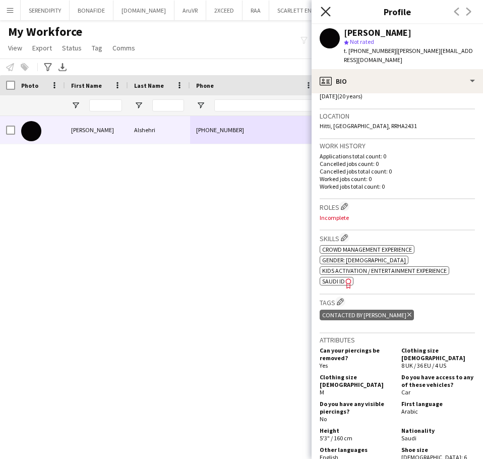
click at [323, 10] on icon at bounding box center [326, 12] width 10 height 10
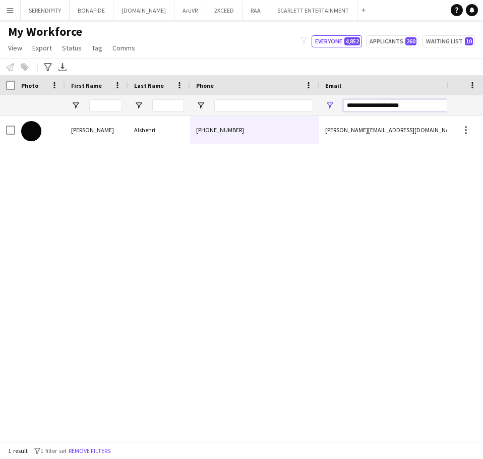
drag, startPoint x: 398, startPoint y: 106, endPoint x: 294, endPoint y: 97, distance: 104.8
paste input "****"
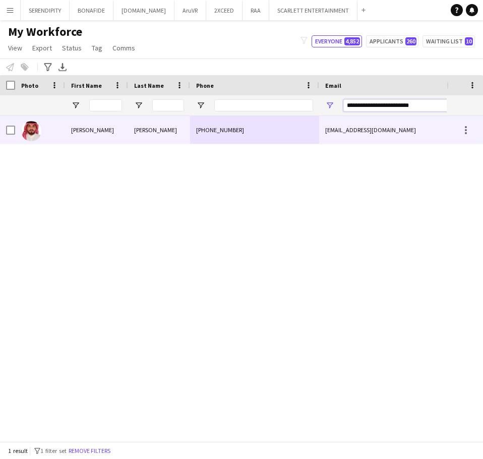
type input "**********"
click at [343, 132] on div "[EMAIL_ADDRESS][DOMAIN_NAME]" at bounding box center [420, 130] width 202 height 28
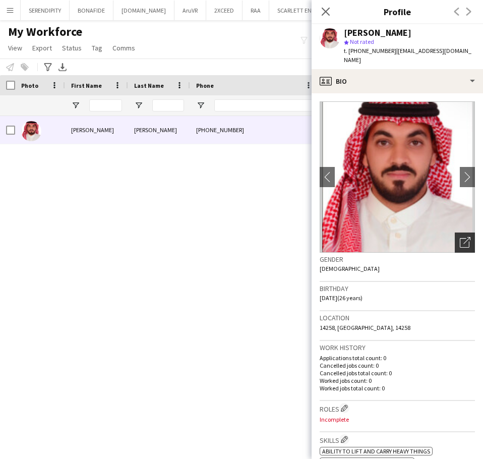
click at [460, 237] on icon "Open photos pop-in" at bounding box center [465, 242] width 11 height 11
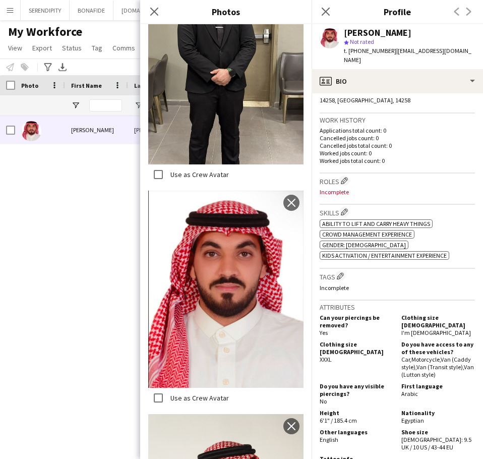
scroll to position [236, 0]
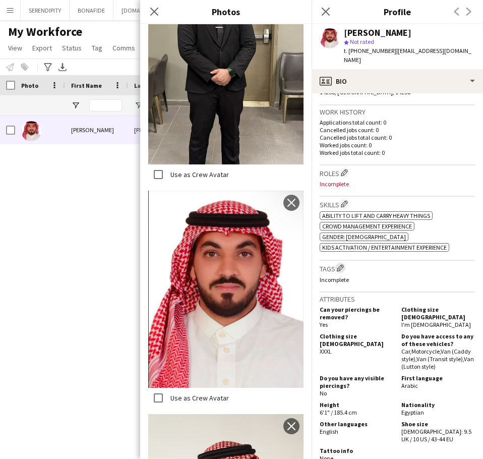
click at [340, 264] on app-icon "Edit crew company tags" at bounding box center [340, 267] width 7 height 7
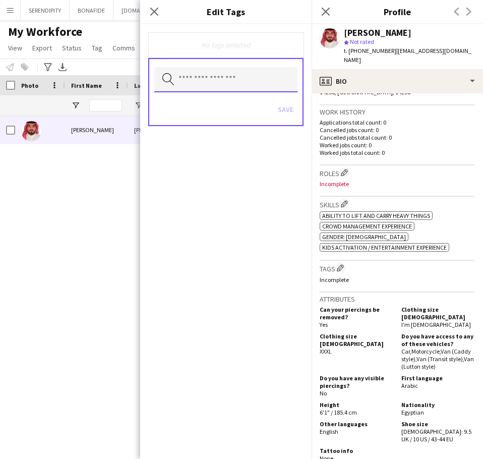
click at [261, 70] on input "text" at bounding box center [225, 79] width 143 height 25
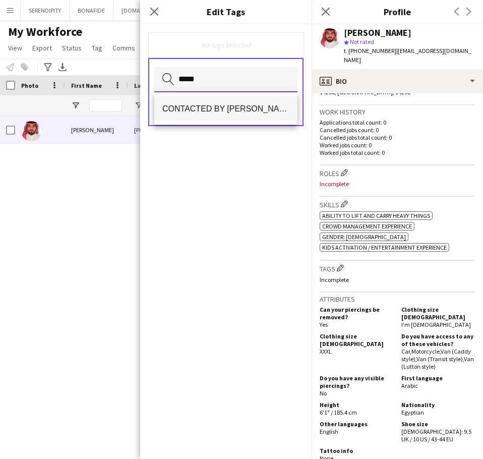
type input "*****"
click at [265, 103] on mat-option "CONTACTED BY [PERSON_NAME]" at bounding box center [225, 108] width 143 height 24
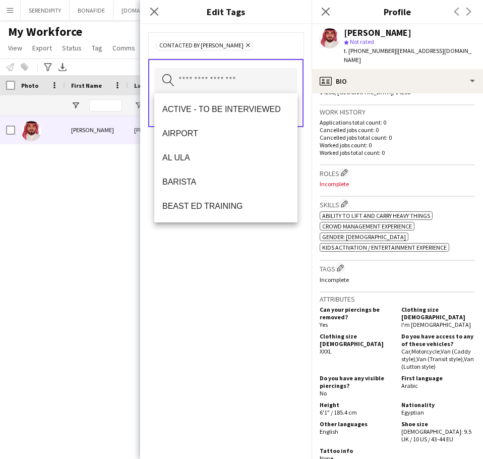
click at [248, 326] on div "CONTACTED BY [PERSON_NAME] Remove Search by tag name Save" at bounding box center [225, 241] width 171 height 435
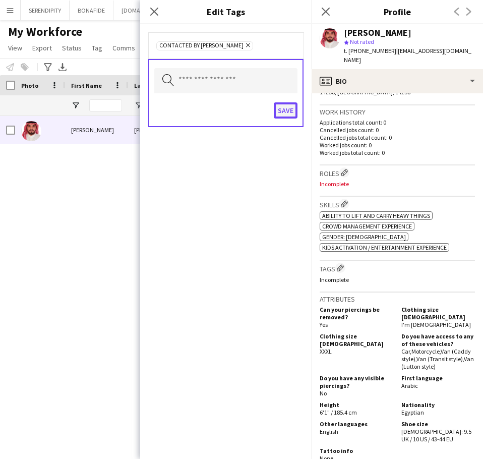
click at [284, 117] on button "Save" at bounding box center [286, 110] width 24 height 16
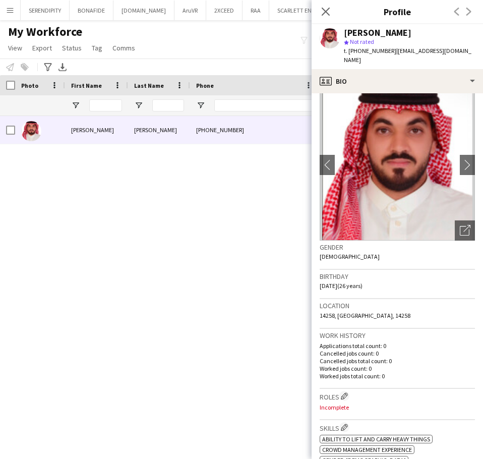
scroll to position [0, 0]
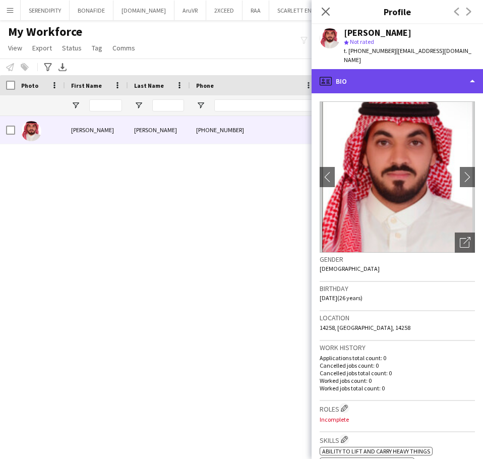
click at [398, 73] on div "profile Bio" at bounding box center [397, 81] width 171 height 24
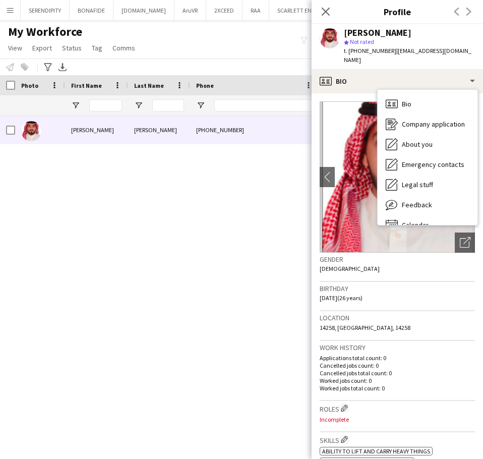
click at [368, 284] on h3 "Birthday" at bounding box center [397, 288] width 155 height 9
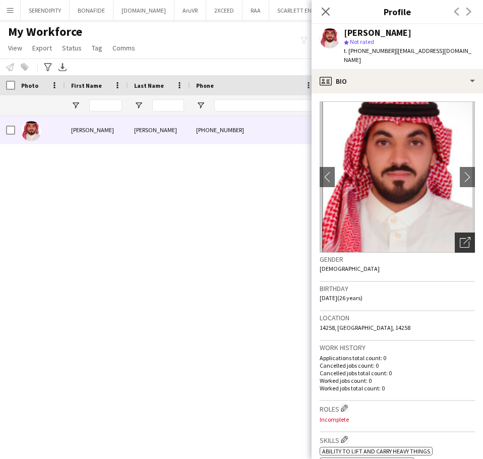
click at [460, 237] on icon "Open photos pop-in" at bounding box center [465, 242] width 11 height 11
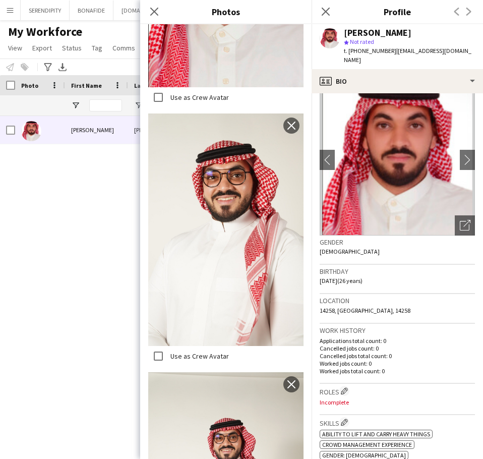
scroll to position [17, 0]
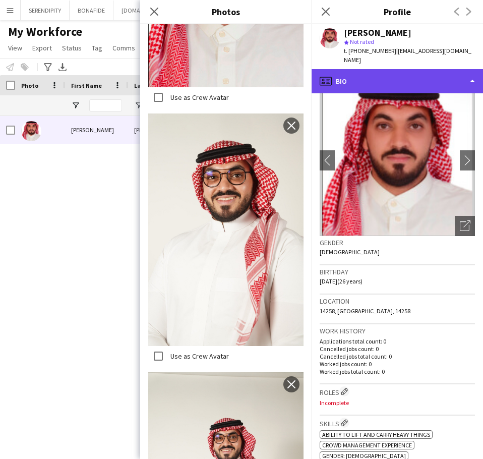
click at [409, 69] on div "profile Bio" at bounding box center [397, 81] width 171 height 24
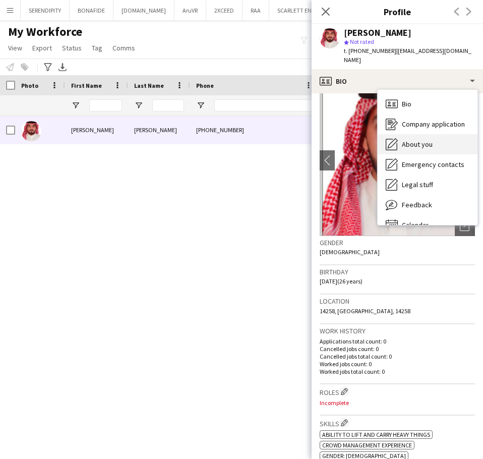
click at [426, 134] on div "About you About you" at bounding box center [428, 144] width 100 height 20
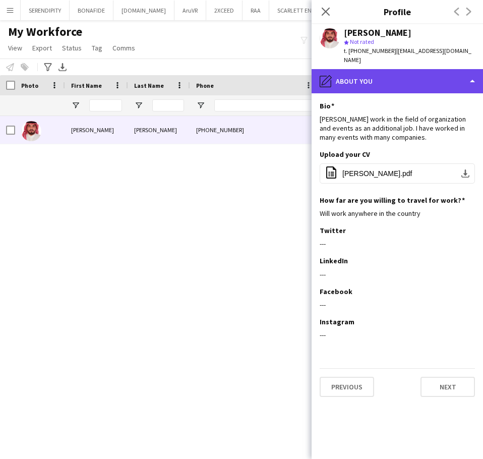
click at [360, 69] on div "pencil4 About you" at bounding box center [397, 81] width 171 height 24
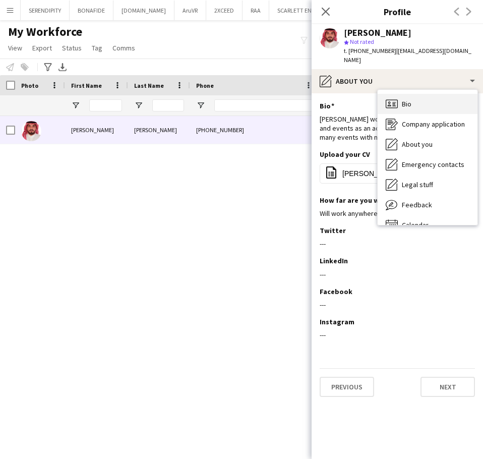
click at [433, 95] on div "Bio Bio" at bounding box center [428, 104] width 100 height 20
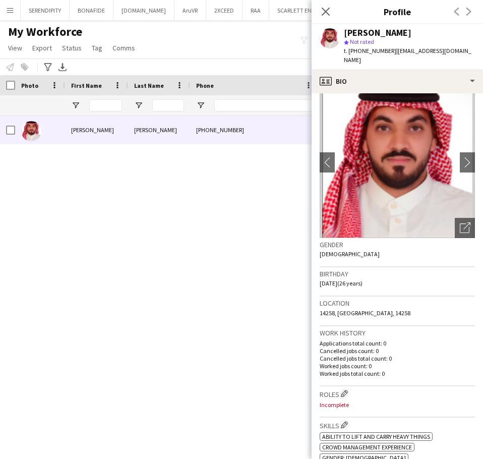
scroll to position [0, 0]
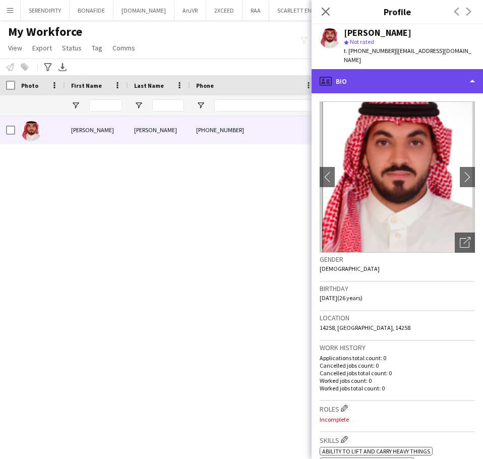
click at [422, 75] on div "profile Bio" at bounding box center [397, 81] width 171 height 24
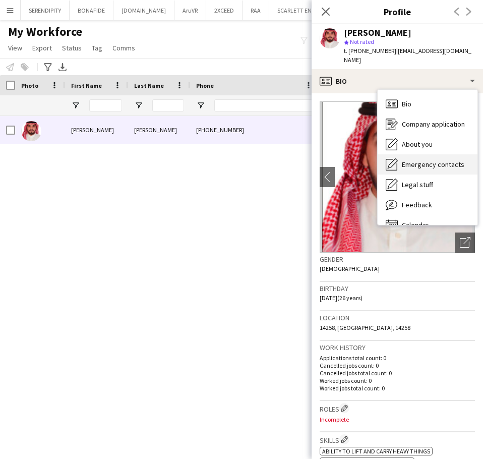
click at [438, 160] on span "Emergency contacts" at bounding box center [433, 164] width 63 height 9
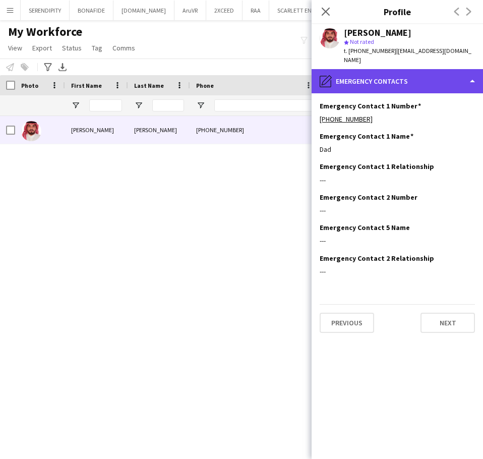
click at [428, 69] on div "pencil4 Emergency contacts" at bounding box center [397, 81] width 171 height 24
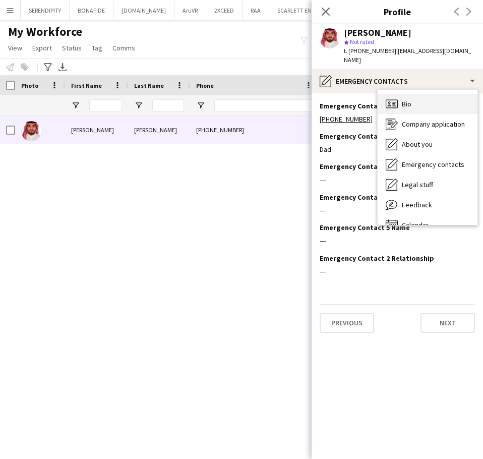
click at [426, 94] on div "Bio Bio" at bounding box center [428, 104] width 100 height 20
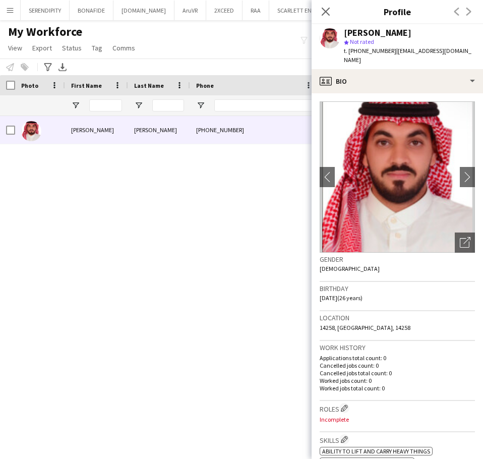
click at [244, 223] on div "[PERSON_NAME] [PHONE_NUMBER] [EMAIL_ADDRESS][DOMAIN_NAME] Applicant" at bounding box center [223, 275] width 447 height 318
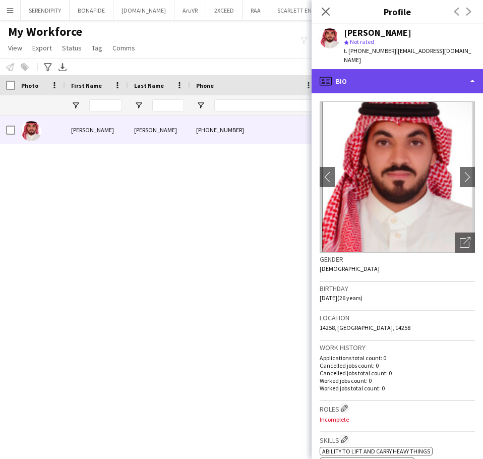
click at [391, 72] on div "profile Bio" at bounding box center [397, 81] width 171 height 24
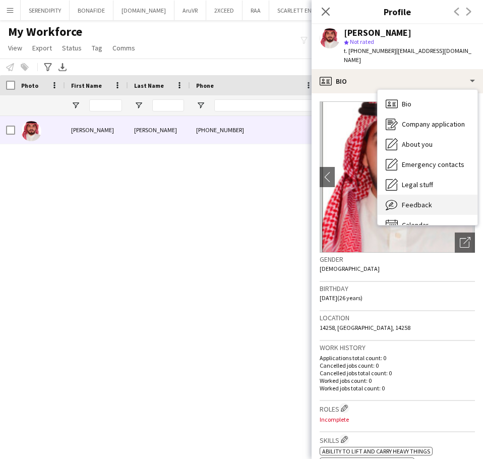
click at [441, 195] on div "Feedback Feedback" at bounding box center [428, 205] width 100 height 20
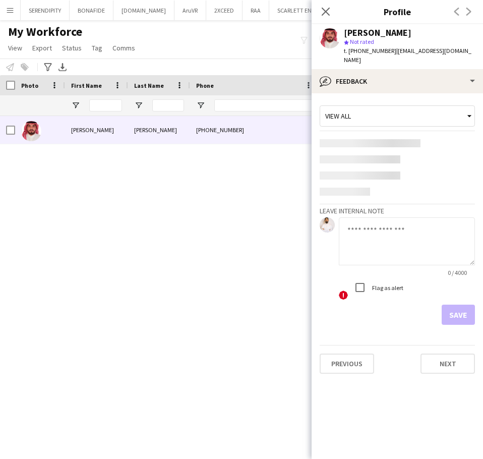
click at [385, 277] on div "Flag as alert" at bounding box center [376, 287] width 53 height 20
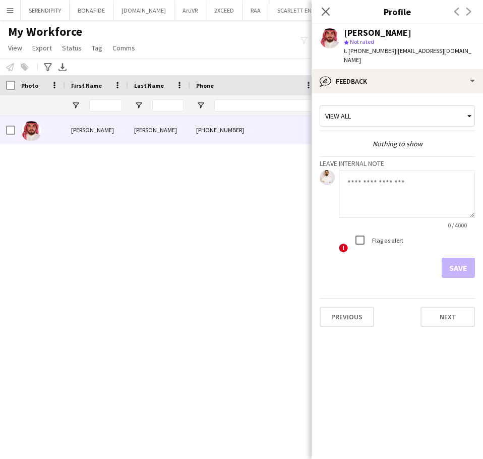
click at [383, 185] on textarea at bounding box center [407, 194] width 136 height 48
paste textarea "**********"
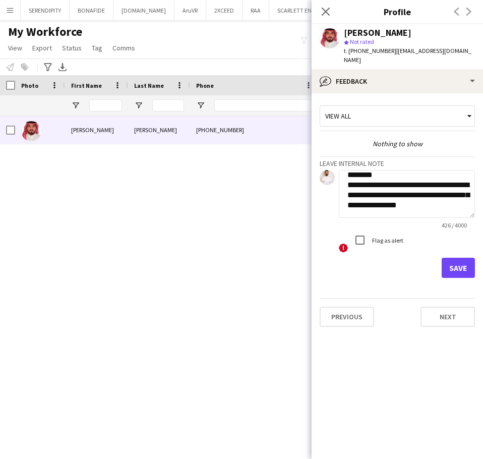
type textarea "**********"
click at [455, 259] on button "Save" at bounding box center [458, 268] width 33 height 20
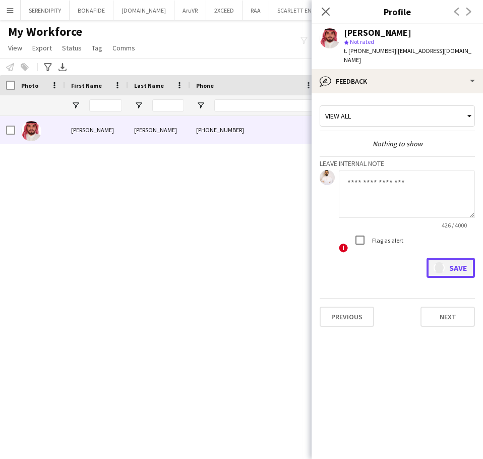
scroll to position [0, 0]
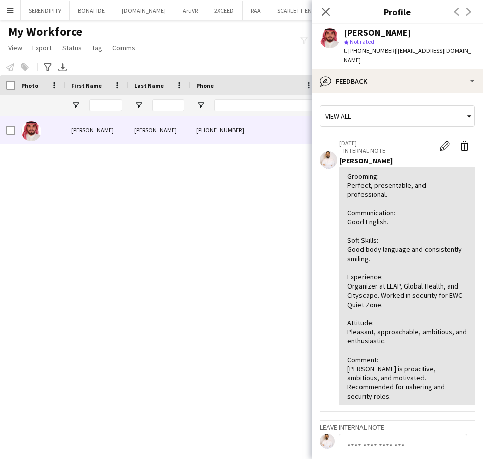
drag, startPoint x: 208, startPoint y: 280, endPoint x: 211, endPoint y: 262, distance: 17.8
click at [210, 264] on div "[PERSON_NAME] [PHONE_NUMBER] [EMAIL_ADDRESS][DOMAIN_NAME] Applicant" at bounding box center [223, 275] width 447 height 318
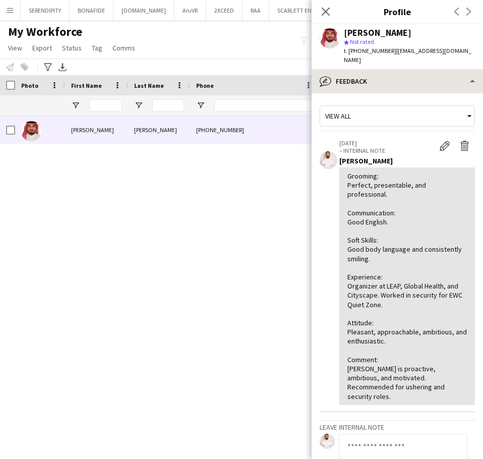
click at [328, 15] on icon "Close pop-in" at bounding box center [326, 12] width 8 height 8
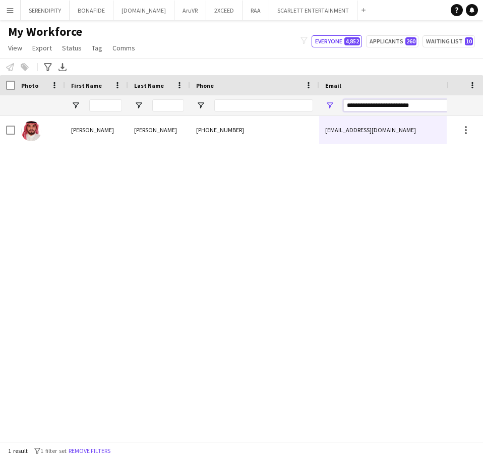
drag, startPoint x: 405, startPoint y: 105, endPoint x: 288, endPoint y: 106, distance: 116.5
paste input "Email Filter Input"
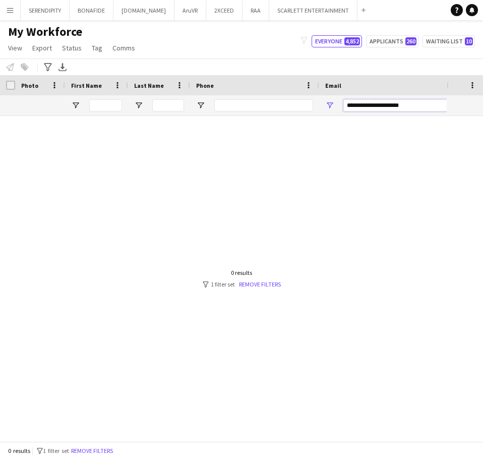
type input "**********"
drag, startPoint x: 424, startPoint y: 104, endPoint x: 227, endPoint y: 104, distance: 197.2
click at [226, 107] on input "Phone Filter Input" at bounding box center [263, 105] width 99 height 12
click at [232, 104] on input "Phone Filter Input" at bounding box center [263, 105] width 99 height 12
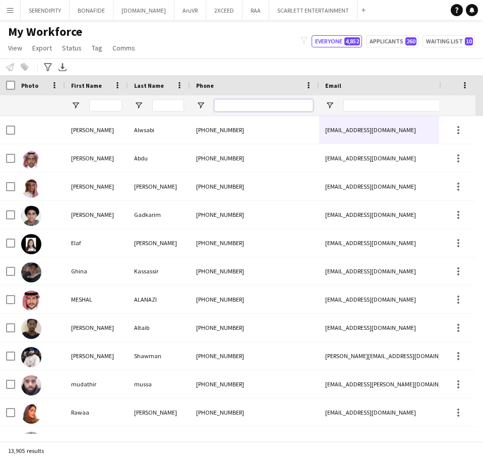
paste input "*********"
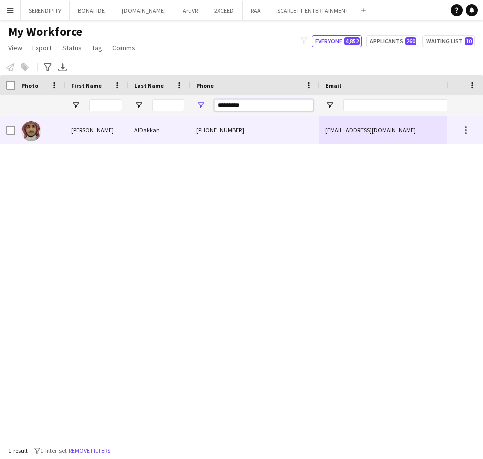
type input "*********"
click at [259, 136] on div "[PHONE_NUMBER]" at bounding box center [254, 130] width 129 height 28
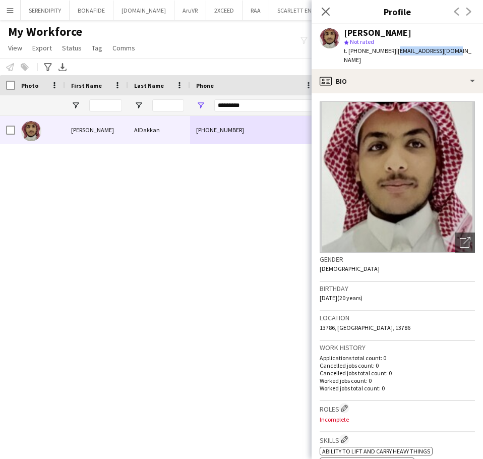
drag, startPoint x: 393, startPoint y: 51, endPoint x: 449, endPoint y: 50, distance: 56.5
click at [449, 50] on span "| [EMAIL_ADDRESS][DOMAIN_NAME]" at bounding box center [408, 55] width 128 height 17
copy span "[EMAIL_ADDRESS][DOMAIN_NAME]"
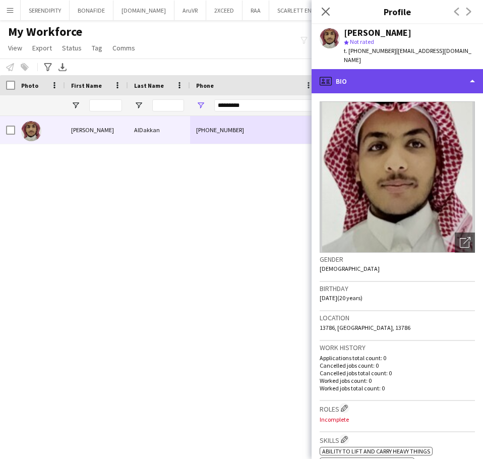
click at [361, 69] on div "profile Bio" at bounding box center [397, 81] width 171 height 24
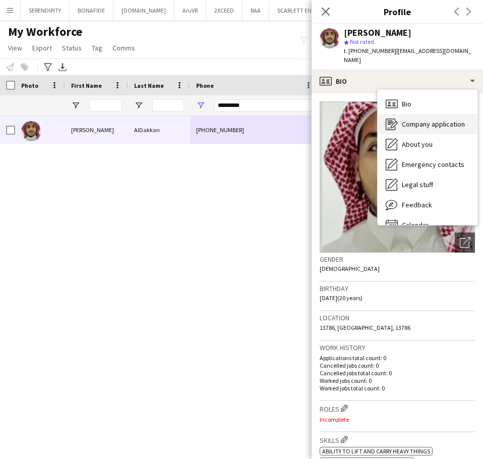
click at [453, 114] on div "Company application Company application" at bounding box center [428, 124] width 100 height 20
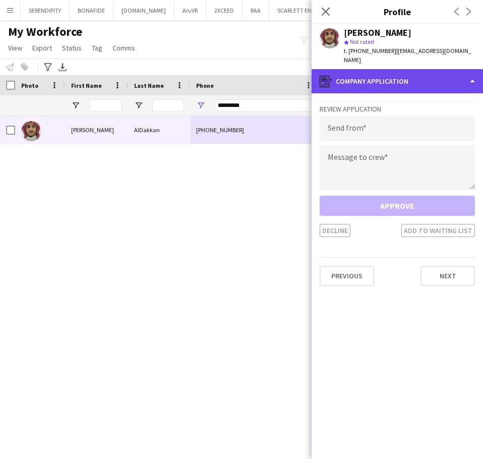
click at [414, 69] on div "register Company application" at bounding box center [397, 81] width 171 height 24
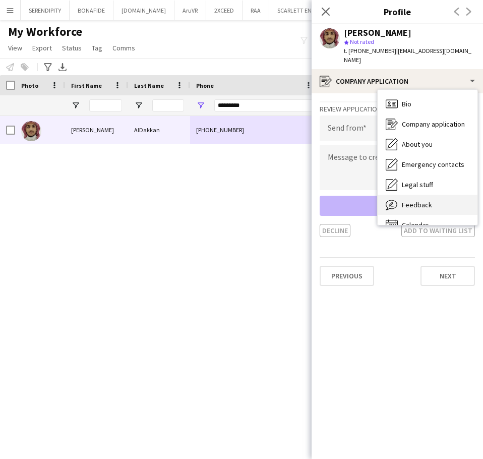
click at [443, 195] on div "Feedback Feedback" at bounding box center [428, 205] width 100 height 20
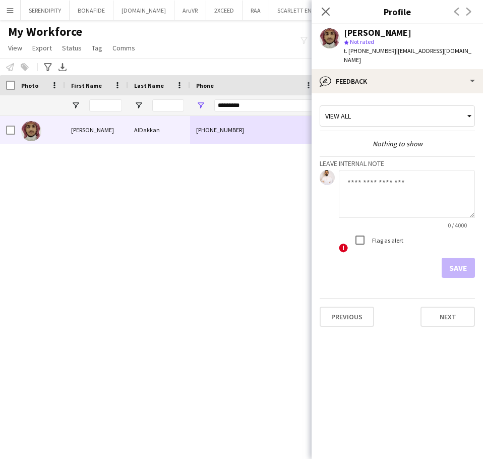
click at [361, 178] on textarea at bounding box center [407, 194] width 136 height 48
paste textarea "**********"
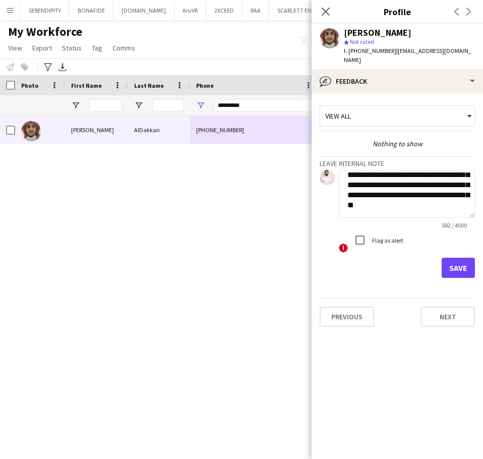
type textarea "**********"
click at [461, 258] on button "Save" at bounding box center [458, 268] width 33 height 20
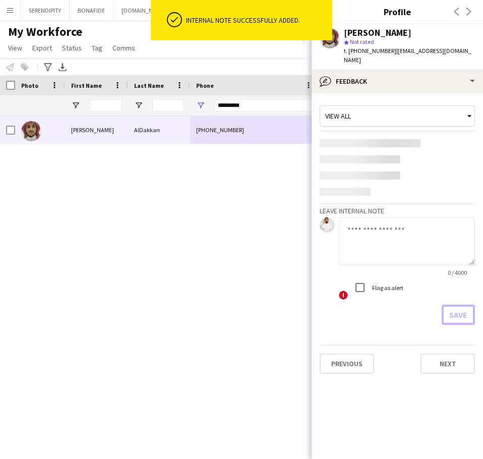
scroll to position [0, 0]
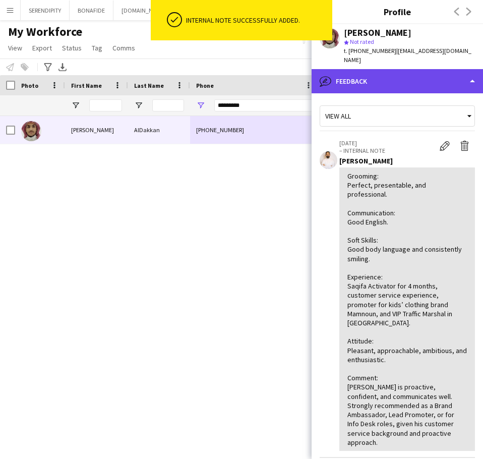
click at [420, 76] on div "bubble-pencil Feedback" at bounding box center [397, 81] width 171 height 24
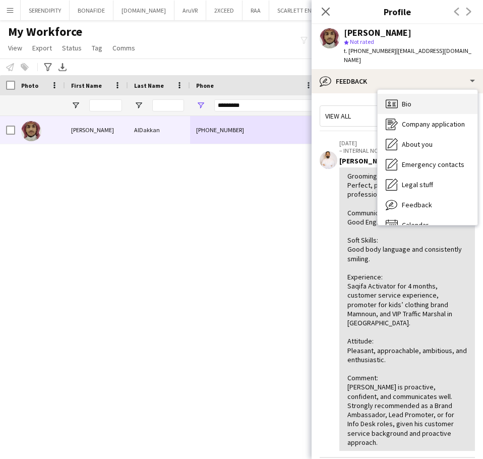
click at [433, 95] on div "Bio Bio" at bounding box center [428, 104] width 100 height 20
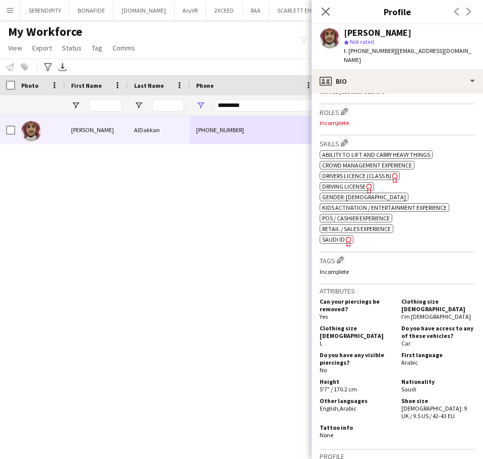
scroll to position [303, 0]
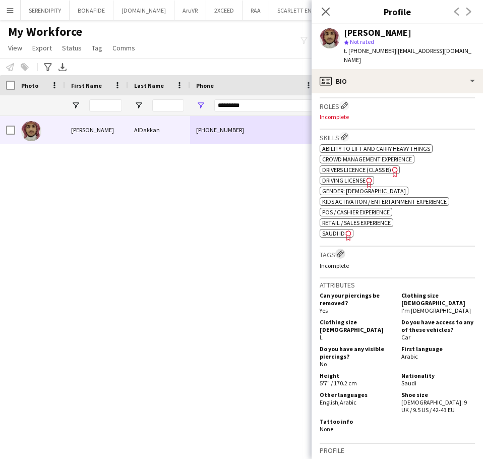
click at [342, 250] on app-icon "Edit crew company tags" at bounding box center [340, 253] width 7 height 7
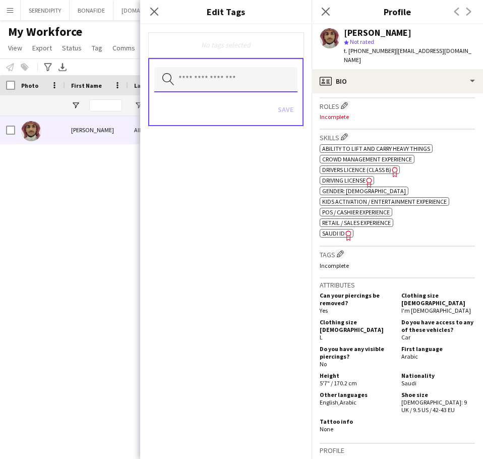
click at [244, 72] on input "text" at bounding box center [225, 79] width 143 height 25
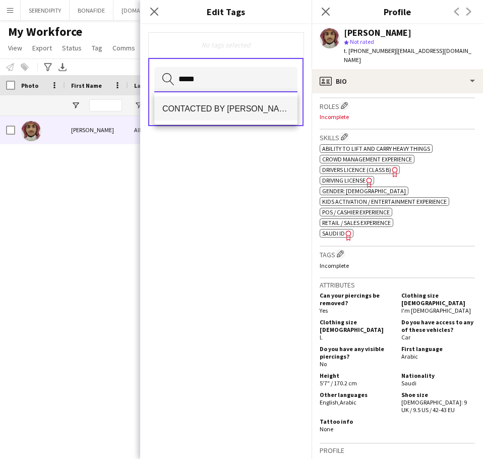
type input "*****"
click at [194, 117] on mat-option "CONTACTED BY [PERSON_NAME]" at bounding box center [225, 108] width 143 height 24
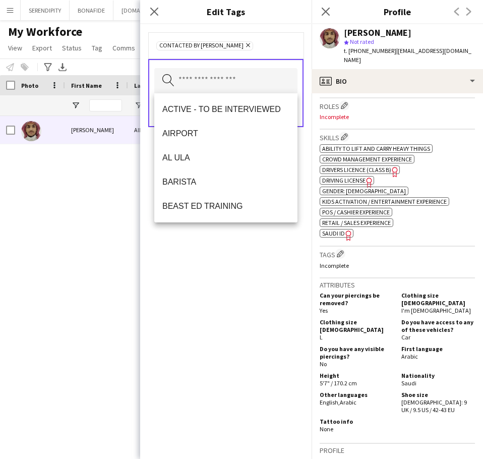
click at [236, 290] on div "CONTACTED BY [PERSON_NAME] Remove Search by tag name Save" at bounding box center [225, 241] width 171 height 435
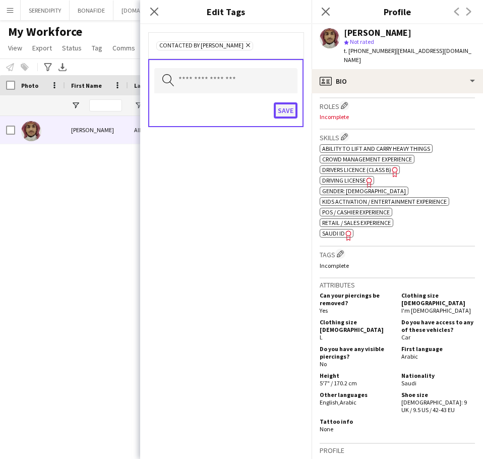
click at [290, 111] on button "Save" at bounding box center [286, 110] width 24 height 16
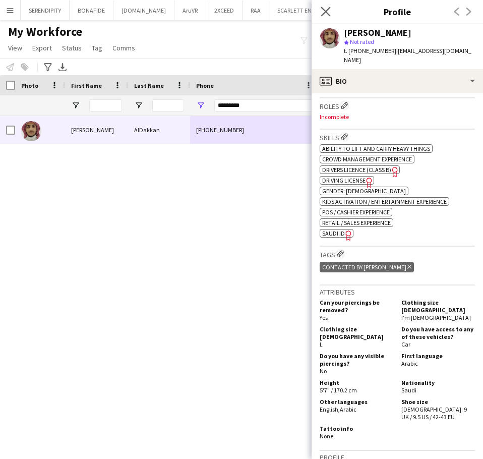
click at [329, 6] on app-icon "Close pop-in" at bounding box center [326, 12] width 15 height 15
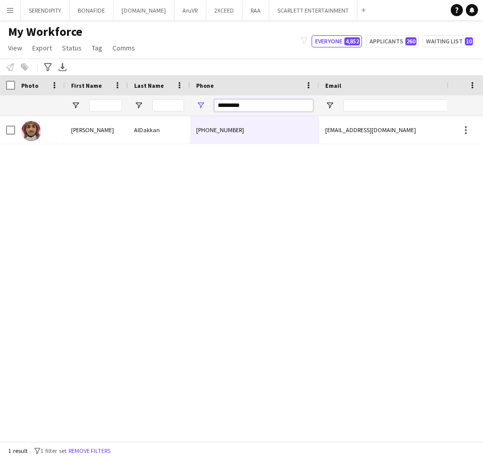
drag, startPoint x: 264, startPoint y: 103, endPoint x: 90, endPoint y: 107, distance: 174.6
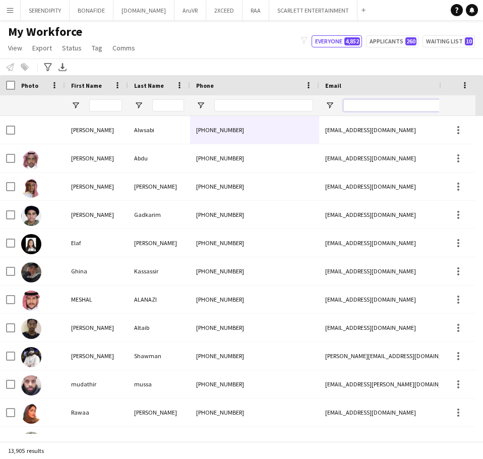
click at [369, 103] on input "Email Filter Input" at bounding box center [428, 105] width 171 height 12
paste input "**********"
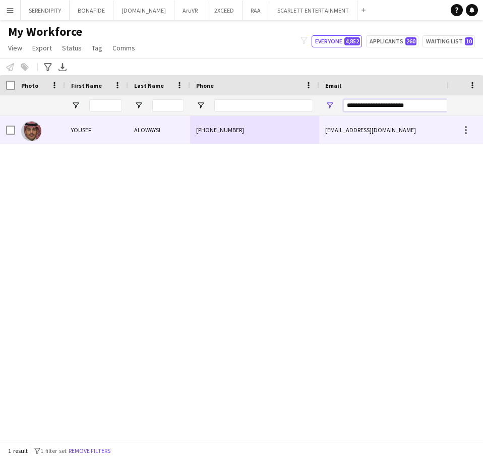
type input "**********"
click at [269, 131] on div "[PHONE_NUMBER]" at bounding box center [254, 130] width 129 height 28
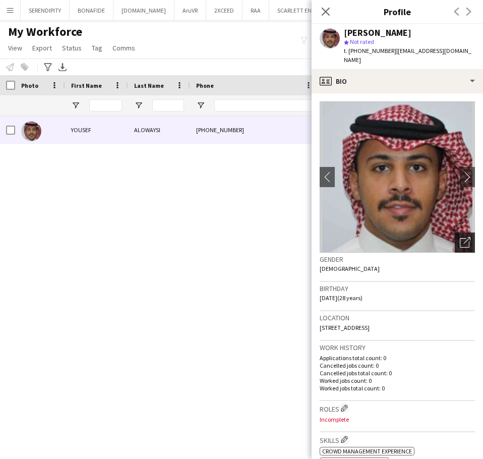
click at [460, 237] on icon "Open photos pop-in" at bounding box center [465, 242] width 11 height 11
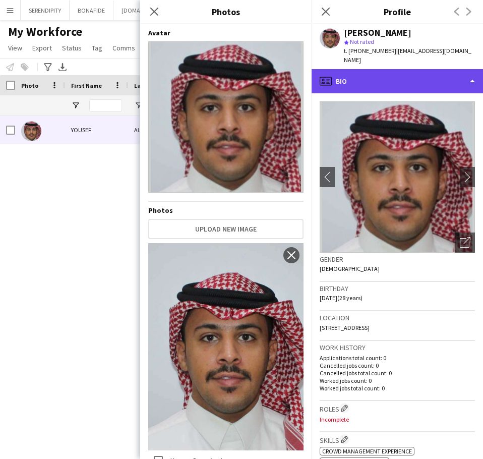
click at [435, 70] on div "profile Bio" at bounding box center [397, 81] width 171 height 24
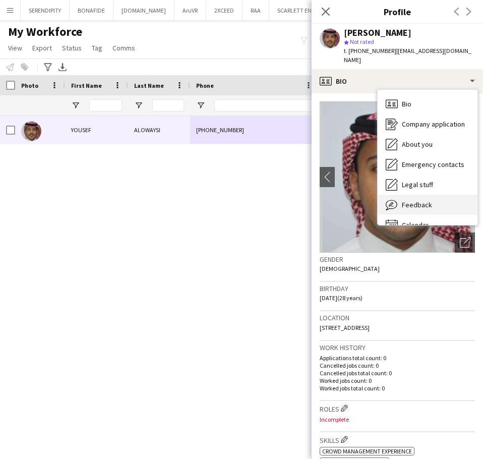
click at [427, 200] on span "Feedback" at bounding box center [417, 204] width 30 height 9
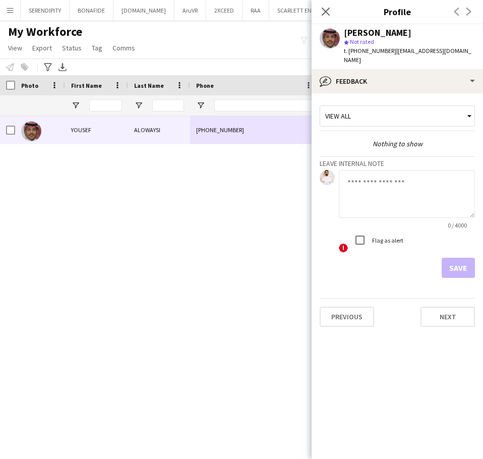
click at [333, 37] on app-user-avatar at bounding box center [330, 38] width 20 height 20
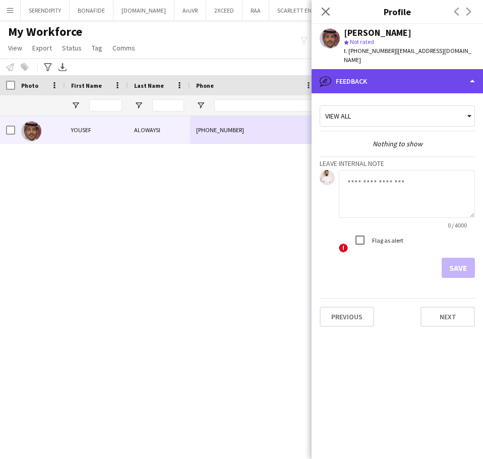
click at [356, 69] on div "bubble-pencil Feedback" at bounding box center [397, 81] width 171 height 24
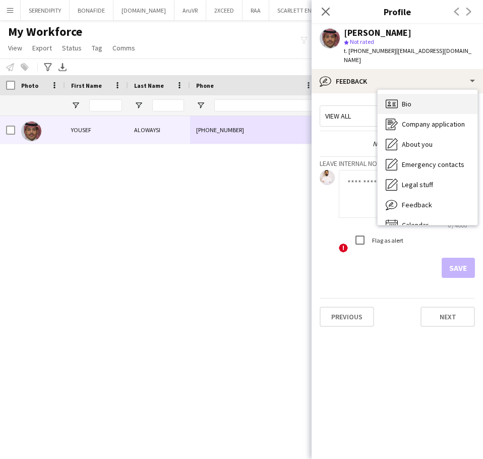
click at [405, 99] on span "Bio" at bounding box center [407, 103] width 10 height 9
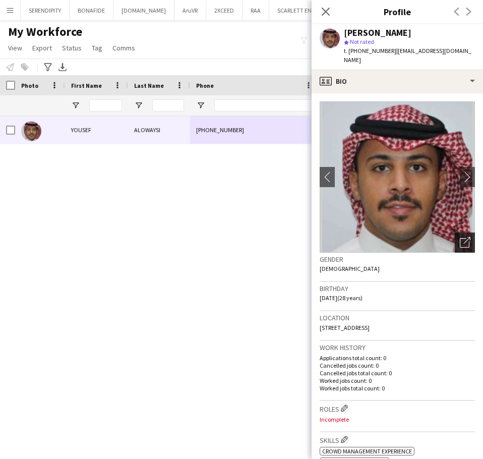
click at [460, 237] on icon "Open photos pop-in" at bounding box center [465, 242] width 11 height 11
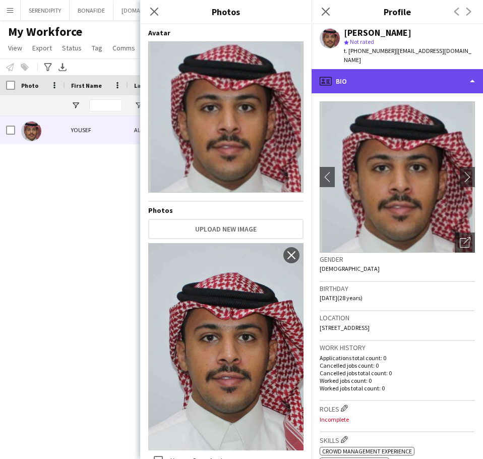
click at [383, 70] on div "profile Bio" at bounding box center [397, 81] width 171 height 24
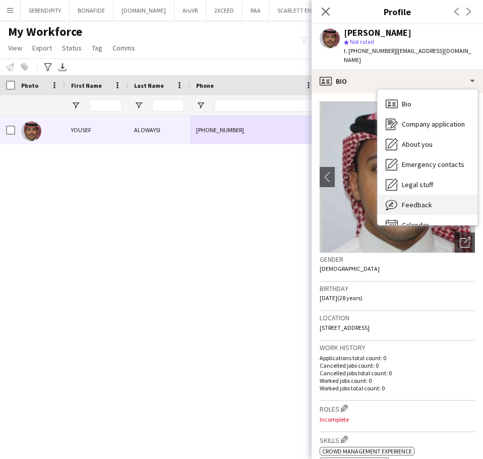
click at [429, 195] on div "Feedback Feedback" at bounding box center [428, 205] width 100 height 20
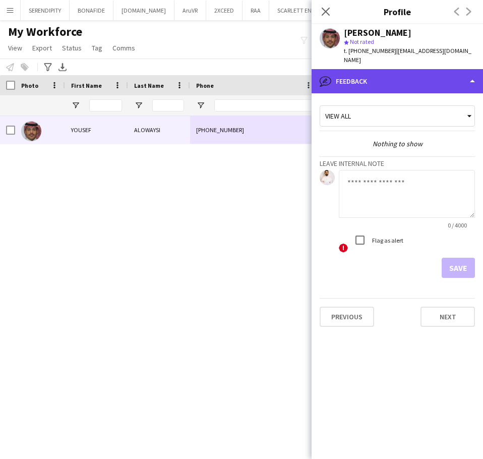
click at [436, 72] on div "bubble-pencil Feedback" at bounding box center [397, 81] width 171 height 24
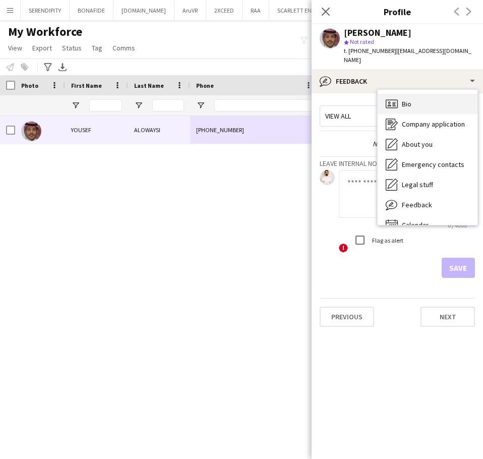
click at [431, 98] on div "Bio Bio" at bounding box center [428, 104] width 100 height 20
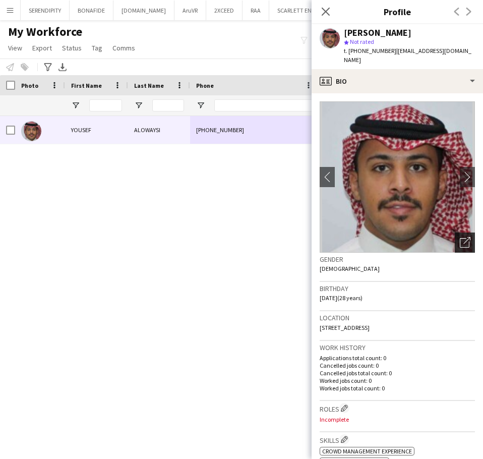
click at [461, 237] on icon "Open photos pop-in" at bounding box center [465, 242] width 11 height 11
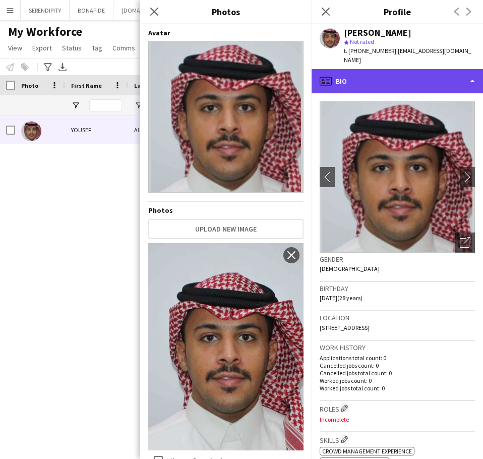
click at [402, 72] on div "profile Bio" at bounding box center [397, 81] width 171 height 24
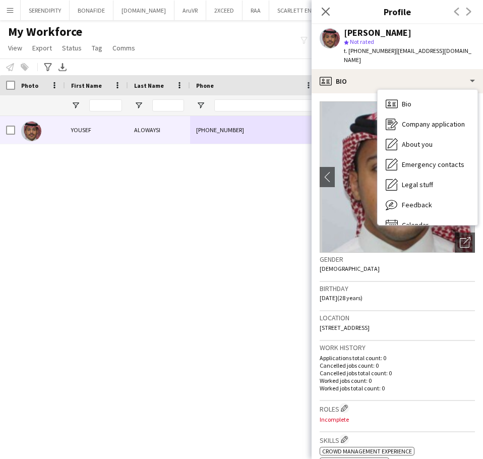
click at [393, 285] on div "Birthday [DEMOGRAPHIC_DATA] (28 years)" at bounding box center [397, 296] width 155 height 29
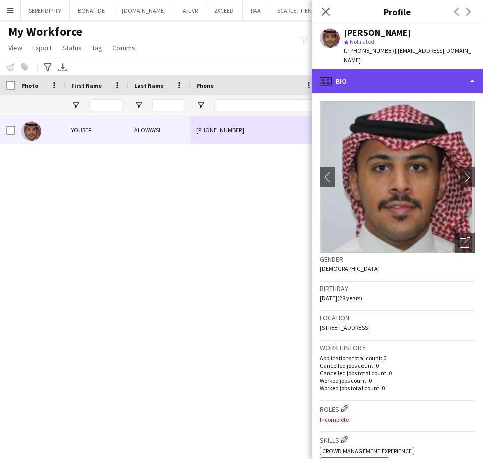
click at [384, 69] on div "profile Bio" at bounding box center [397, 81] width 171 height 24
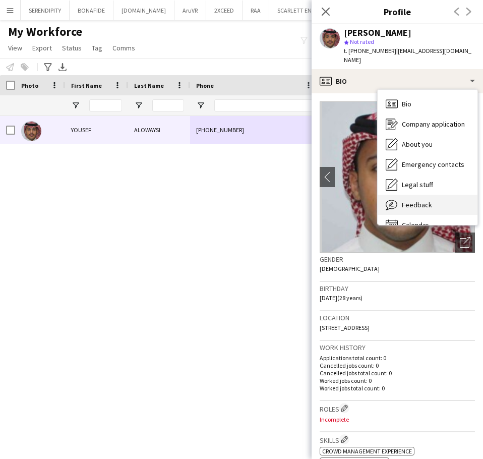
click at [447, 195] on div "Feedback Feedback" at bounding box center [428, 205] width 100 height 20
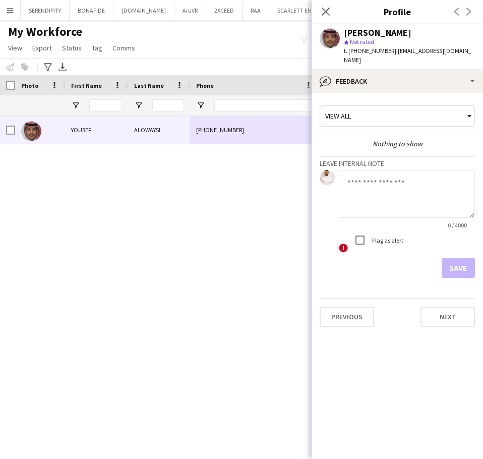
click at [370, 184] on textarea at bounding box center [407, 194] width 136 height 48
paste textarea "**********"
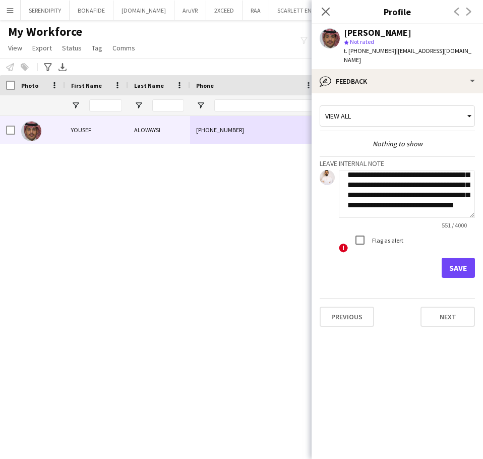
type textarea "**********"
click at [457, 259] on button "Save" at bounding box center [458, 268] width 33 height 20
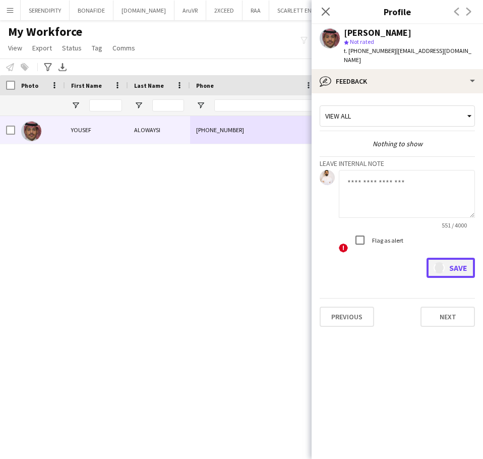
scroll to position [0, 0]
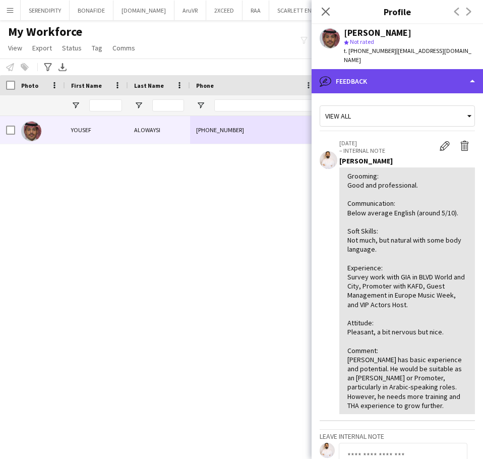
click at [358, 69] on div "bubble-pencil Feedback" at bounding box center [397, 81] width 171 height 24
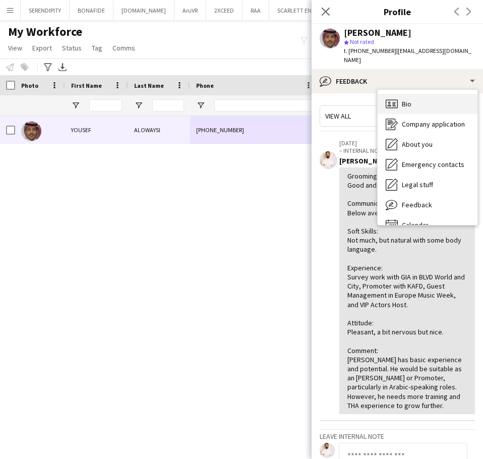
click at [401, 94] on div "Bio Bio" at bounding box center [428, 104] width 100 height 20
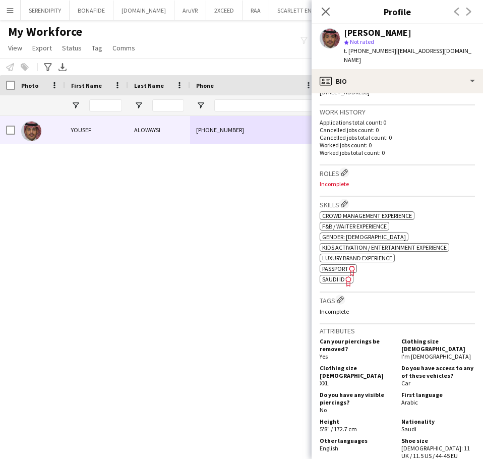
scroll to position [252, 0]
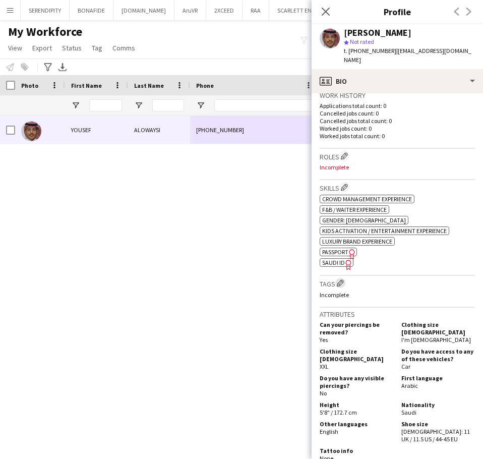
click at [341, 279] on app-icon "Edit crew company tags" at bounding box center [340, 282] width 7 height 7
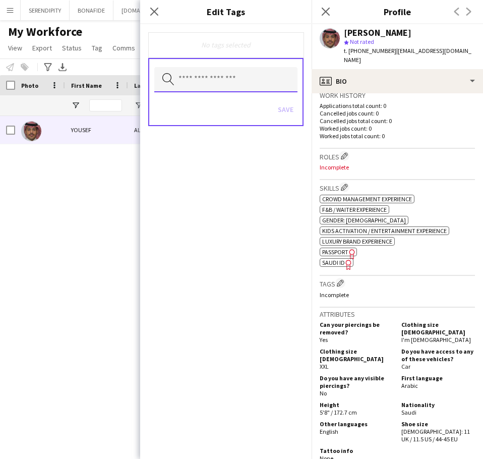
click at [256, 78] on input "text" at bounding box center [225, 79] width 143 height 25
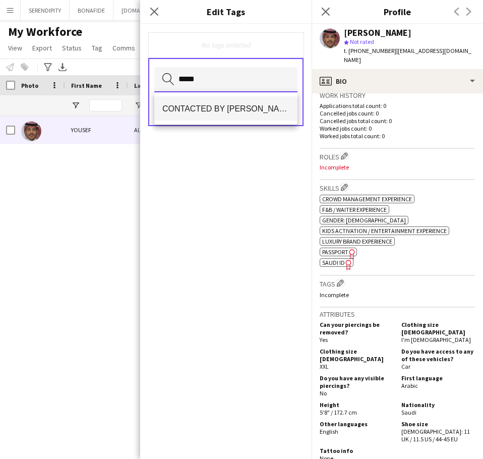
type input "*****"
click at [264, 110] on span "CONTACTED BY [PERSON_NAME]" at bounding box center [225, 109] width 127 height 10
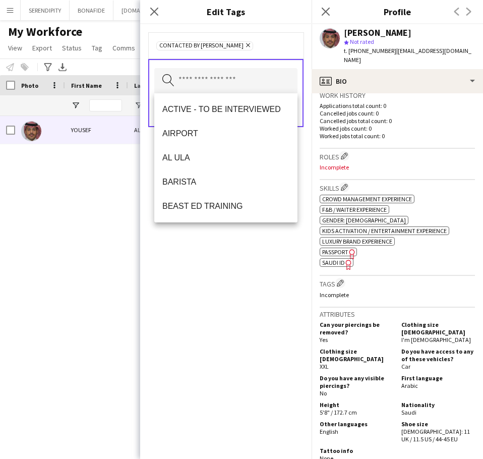
click at [187, 286] on div "CONTACTED BY [PERSON_NAME] Remove Search by tag name Save" at bounding box center [225, 241] width 171 height 435
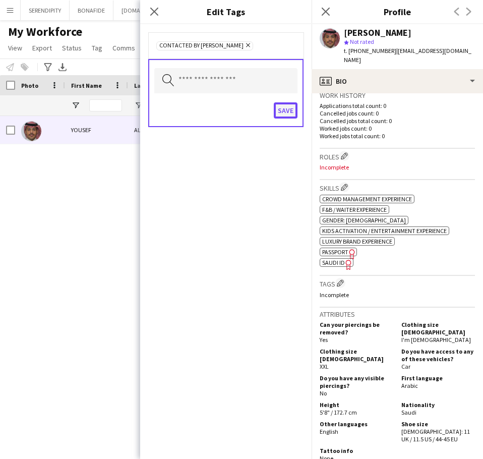
click at [292, 113] on button "Save" at bounding box center [286, 110] width 24 height 16
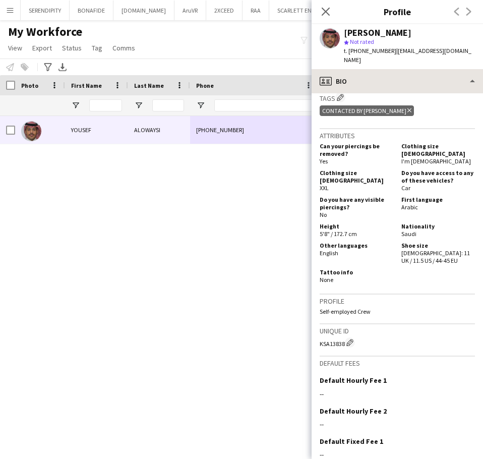
scroll to position [420, 0]
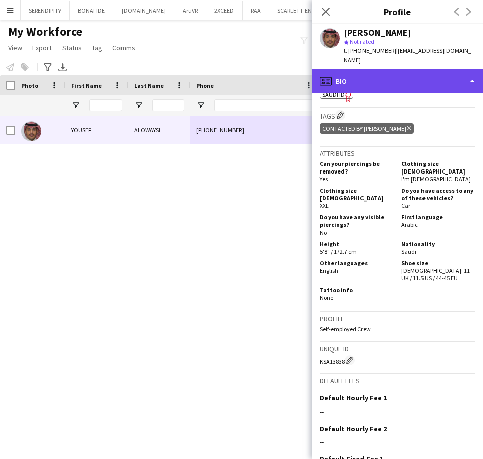
click at [410, 75] on div "profile Bio" at bounding box center [397, 81] width 171 height 24
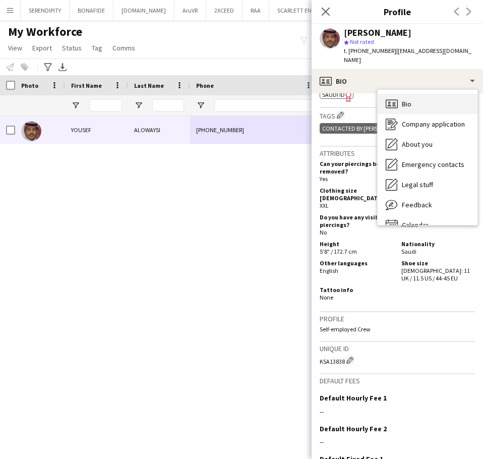
click at [433, 100] on div "Bio Bio" at bounding box center [428, 104] width 100 height 20
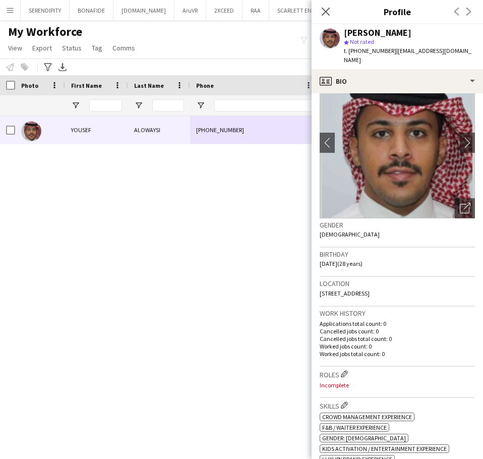
scroll to position [34, 0]
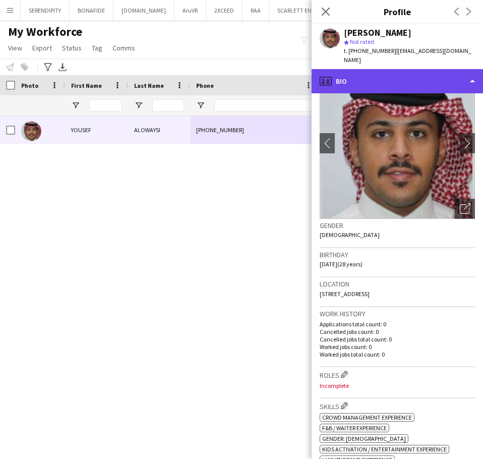
click at [441, 69] on div "profile Bio" at bounding box center [397, 81] width 171 height 24
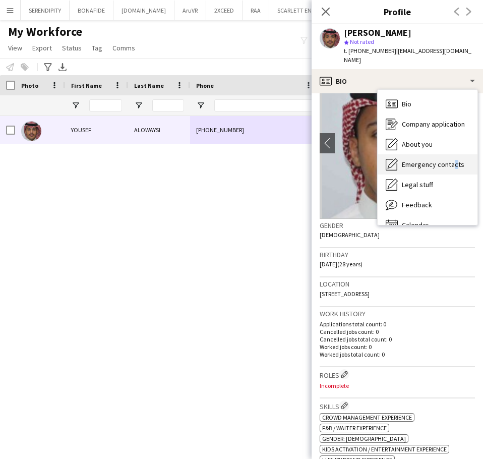
click at [450, 160] on span "Emergency contacts" at bounding box center [433, 164] width 63 height 9
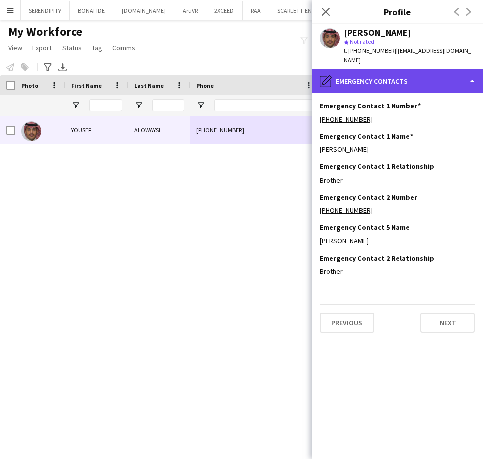
click at [409, 75] on div "pencil4 Emergency contacts" at bounding box center [397, 81] width 171 height 24
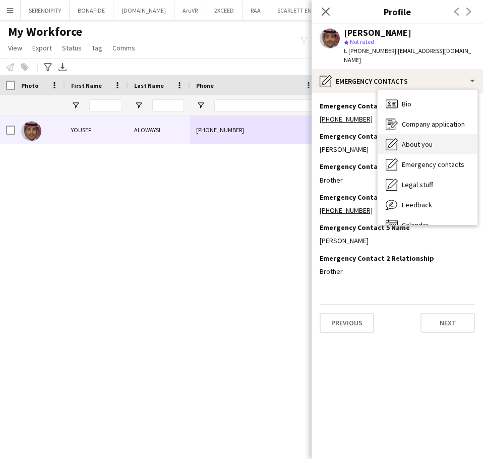
click at [427, 140] on div "About you About you" at bounding box center [428, 144] width 100 height 20
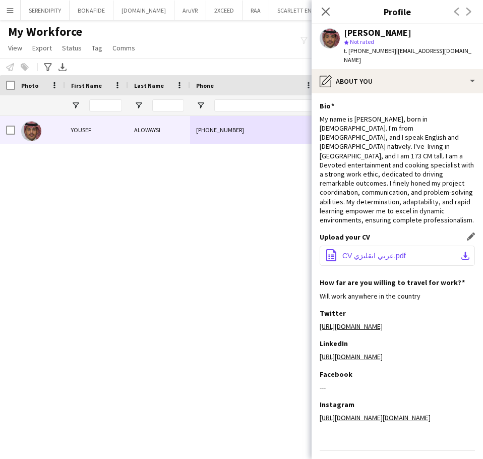
click at [407, 246] on button "office-file-sheet CV عربي انقليزي.pdf download-bottom" at bounding box center [397, 256] width 155 height 20
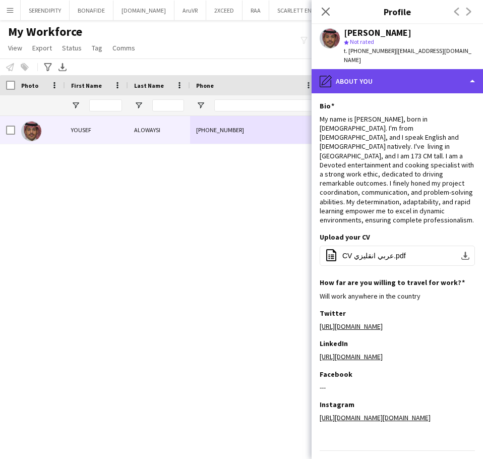
click at [395, 72] on div "pencil4 About you" at bounding box center [397, 81] width 171 height 24
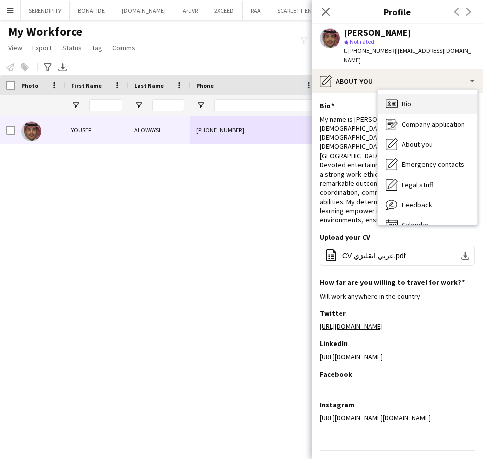
click at [420, 100] on div "Bio Bio" at bounding box center [428, 104] width 100 height 20
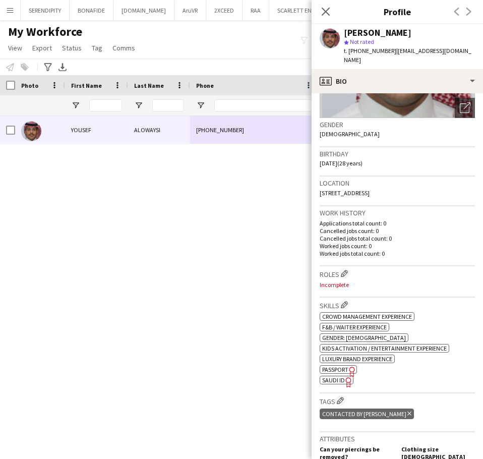
scroll to position [151, 0]
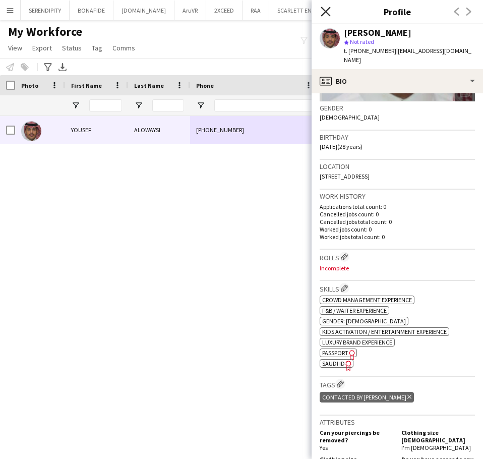
click at [323, 9] on icon at bounding box center [326, 12] width 10 height 10
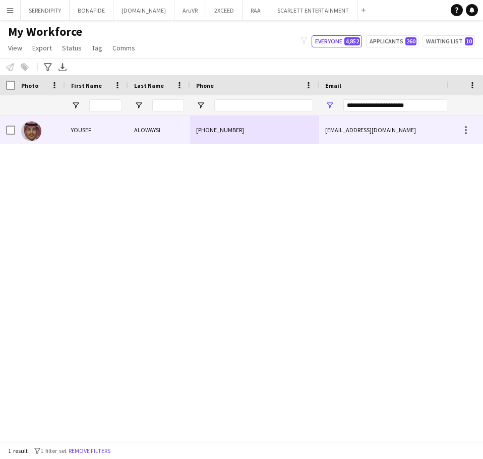
click at [368, 129] on div "[EMAIL_ADDRESS][DOMAIN_NAME]" at bounding box center [420, 130] width 202 height 28
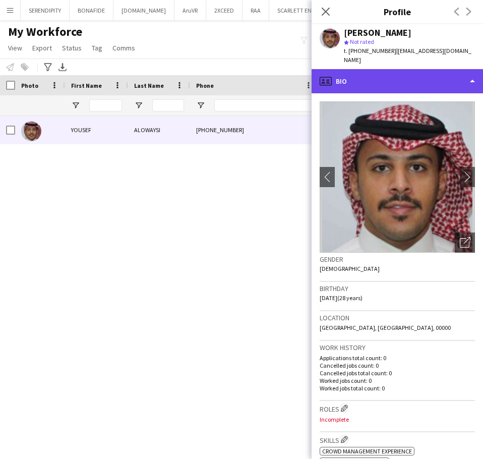
click at [408, 69] on div "profile Bio" at bounding box center [397, 81] width 171 height 24
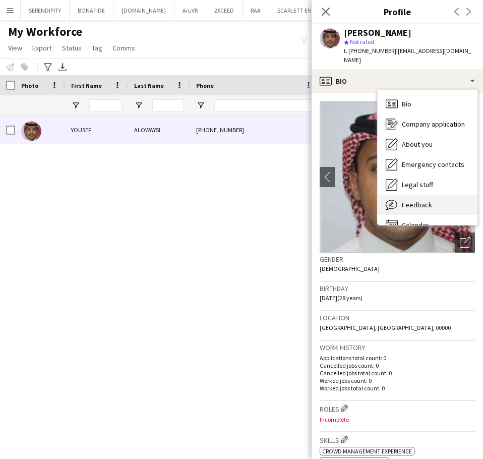
click at [437, 195] on div "Feedback Feedback" at bounding box center [428, 205] width 100 height 20
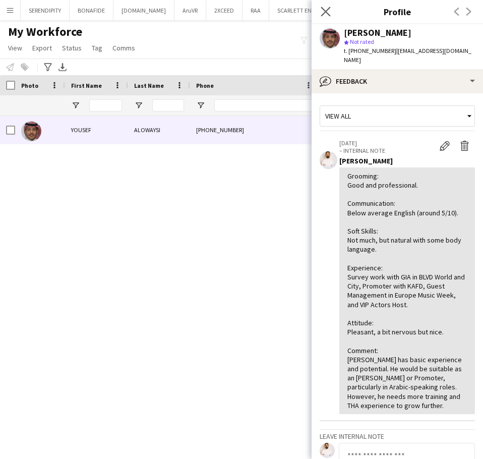
click at [331, 11] on app-icon "Close pop-in" at bounding box center [326, 12] width 15 height 15
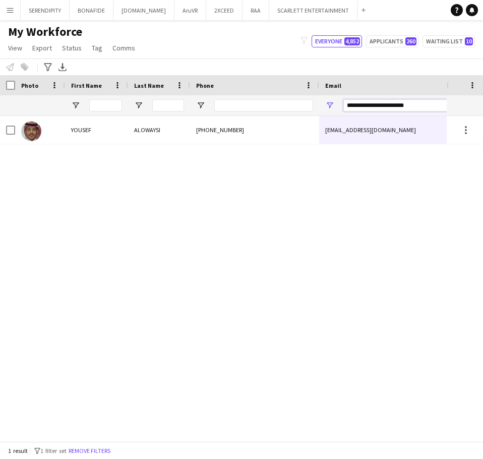
drag, startPoint x: 416, startPoint y: 106, endPoint x: 324, endPoint y: 100, distance: 91.5
click at [327, 102] on div "**********" at bounding box center [420, 105] width 202 height 20
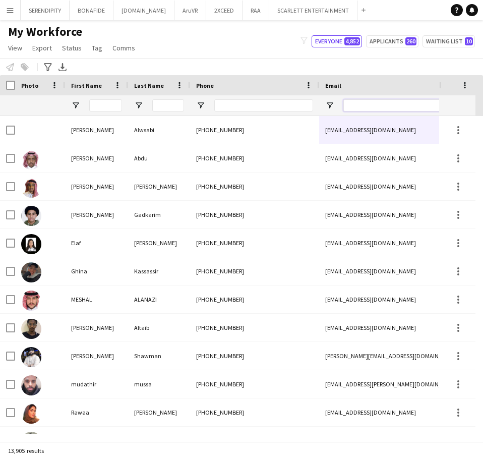
click at [375, 101] on input "Email Filter Input" at bounding box center [428, 105] width 171 height 12
paste input "**********"
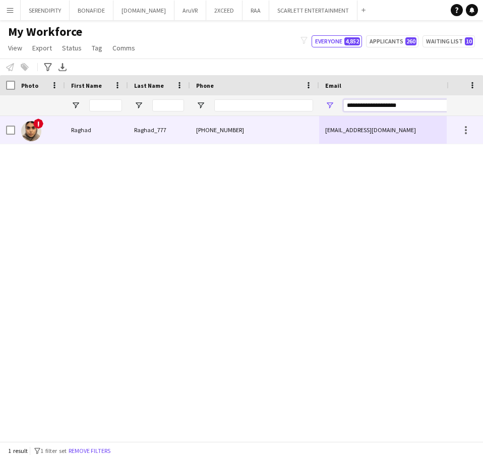
type input "**********"
click at [233, 131] on div "[PHONE_NUMBER]" at bounding box center [254, 130] width 129 height 28
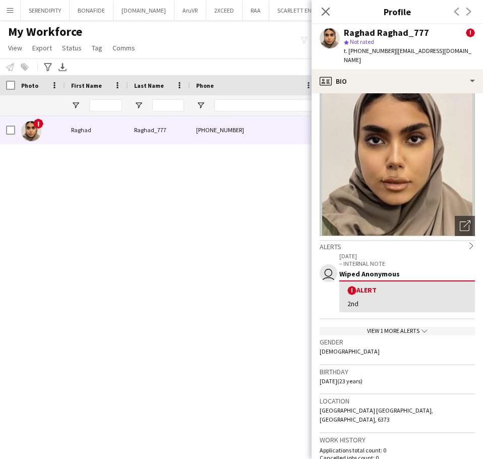
scroll to position [0, 0]
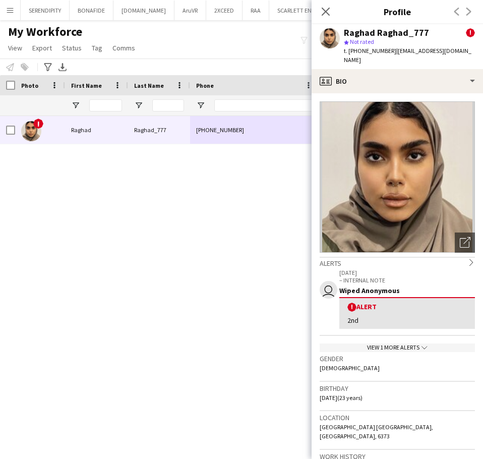
drag, startPoint x: 408, startPoint y: 52, endPoint x: 408, endPoint y: 59, distance: 6.6
click at [408, 52] on span "| [EMAIL_ADDRESS][DOMAIN_NAME]" at bounding box center [408, 55] width 128 height 17
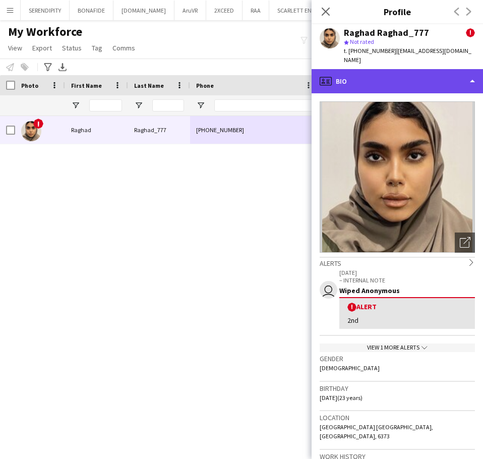
click at [408, 69] on div "profile Bio" at bounding box center [397, 81] width 171 height 24
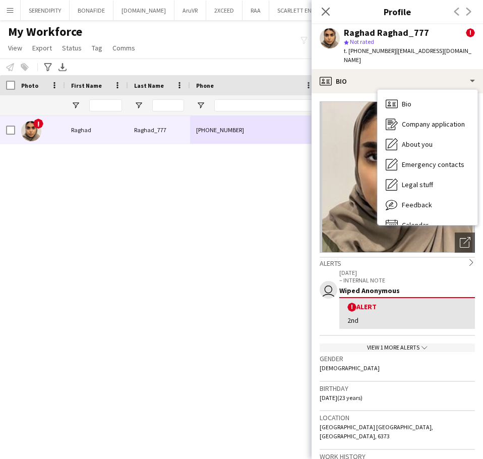
click at [277, 202] on div "! Raghad Raghad_777 [PHONE_NUMBER] [EMAIL_ADDRESS][DOMAIN_NAME] Declined" at bounding box center [223, 275] width 447 height 318
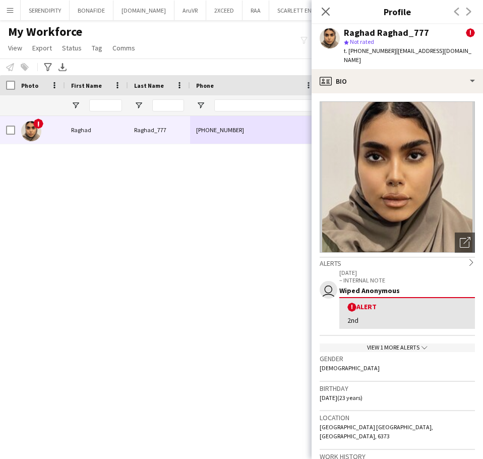
click at [335, 9] on div "Close pop-in" at bounding box center [326, 11] width 28 height 23
click at [328, 9] on icon at bounding box center [326, 12] width 10 height 10
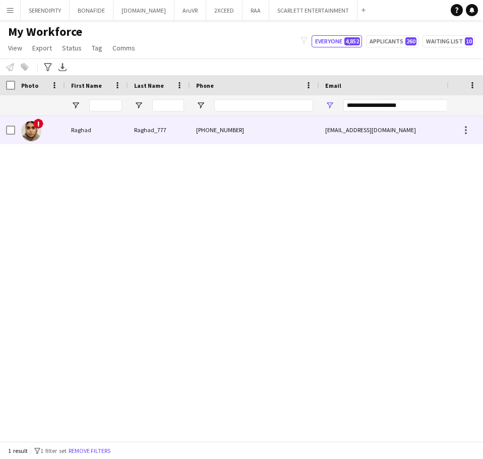
click at [308, 133] on div "[PHONE_NUMBER]" at bounding box center [254, 130] width 129 height 28
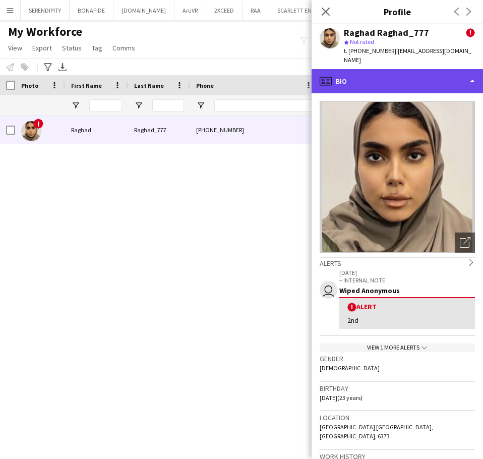
click at [452, 72] on div "profile Bio" at bounding box center [397, 81] width 171 height 24
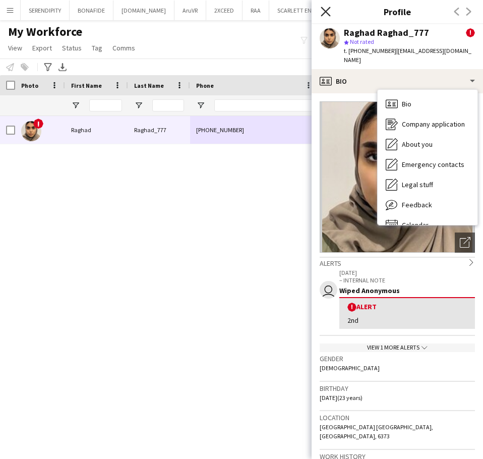
click at [327, 8] on icon "Close pop-in" at bounding box center [326, 12] width 10 height 10
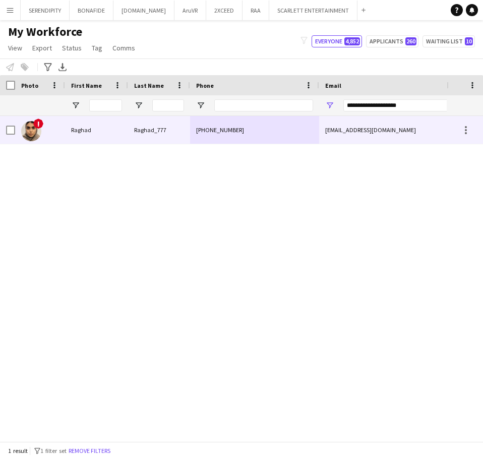
click at [14, 137] on div at bounding box center [10, 130] width 9 height 28
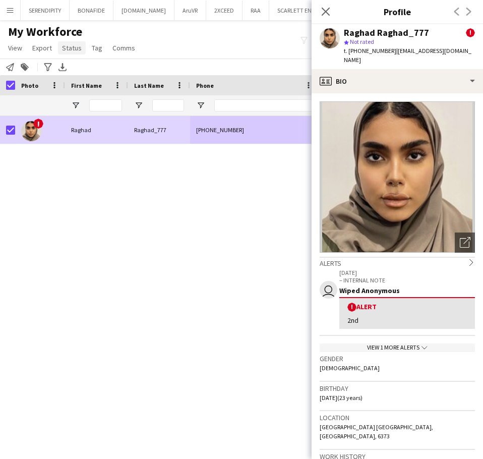
click at [73, 48] on span "Status" at bounding box center [72, 47] width 20 height 9
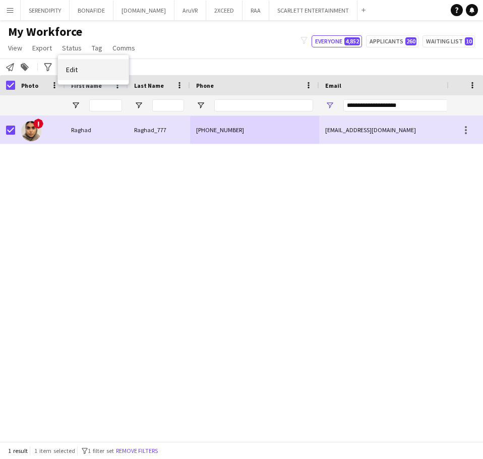
click at [80, 67] on link "Edit" at bounding box center [93, 69] width 71 height 21
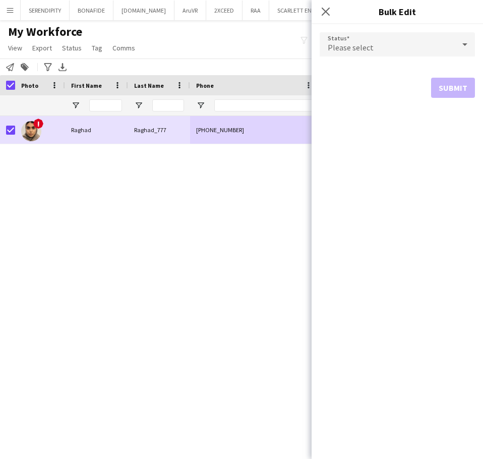
click at [396, 46] on div "Please select" at bounding box center [387, 44] width 135 height 24
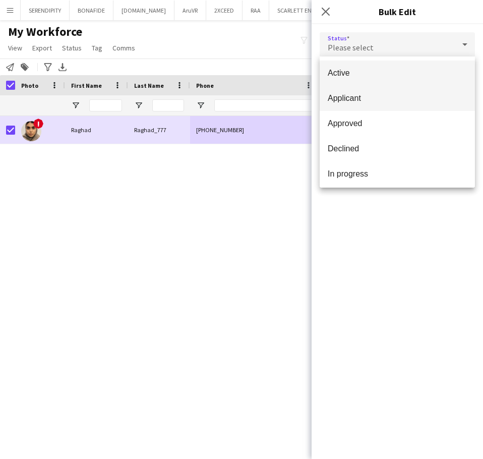
click at [378, 102] on span "Applicant" at bounding box center [397, 98] width 139 height 10
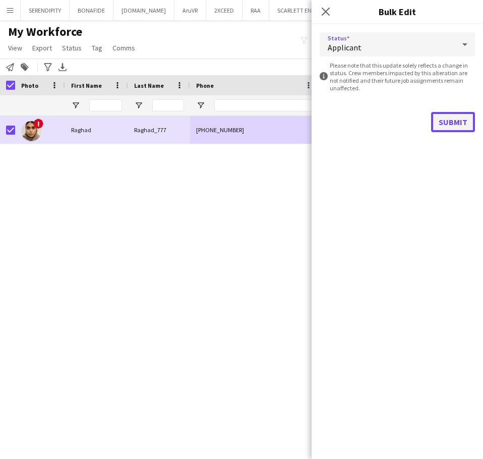
click at [467, 118] on button "Submit" at bounding box center [453, 122] width 44 height 20
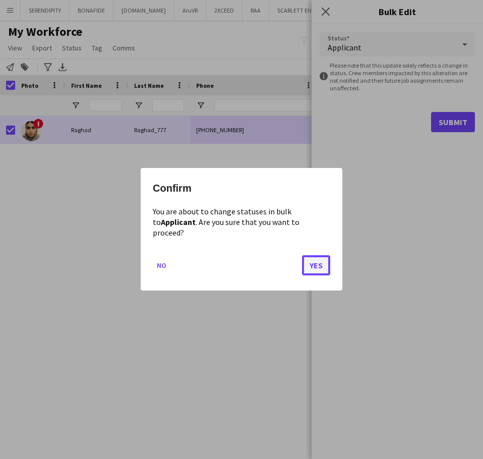
click at [316, 264] on button "Yes" at bounding box center [316, 266] width 28 height 20
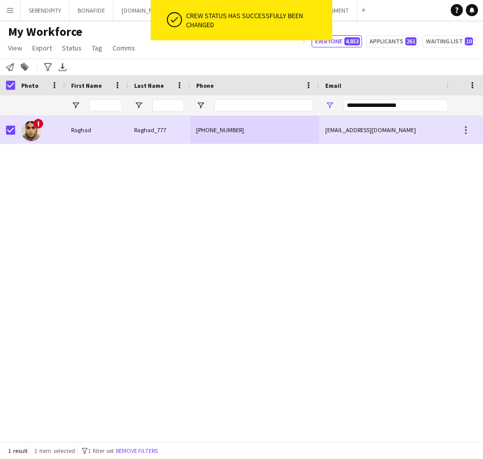
click at [261, 175] on div "[PHONE_NUMBER] [EMAIL_ADDRESS][DOMAIN_NAME] Applicant Raghad_777 ! [GEOGRAPHIC_…" at bounding box center [223, 275] width 447 height 318
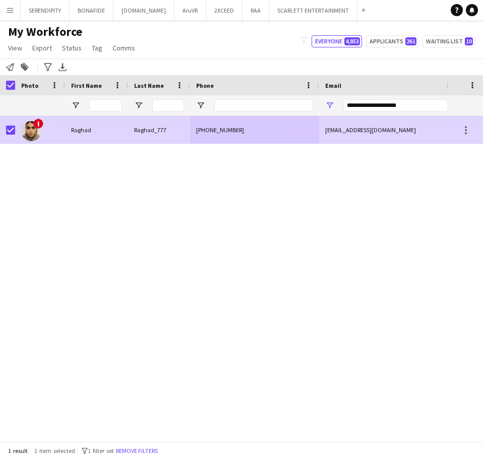
click at [59, 137] on div "!" at bounding box center [40, 130] width 50 height 28
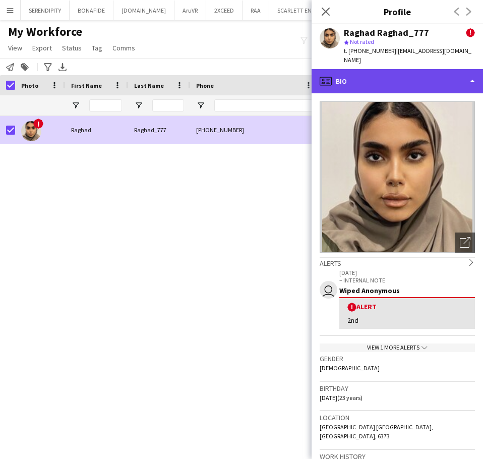
click at [386, 79] on div "profile Bio" at bounding box center [397, 81] width 171 height 24
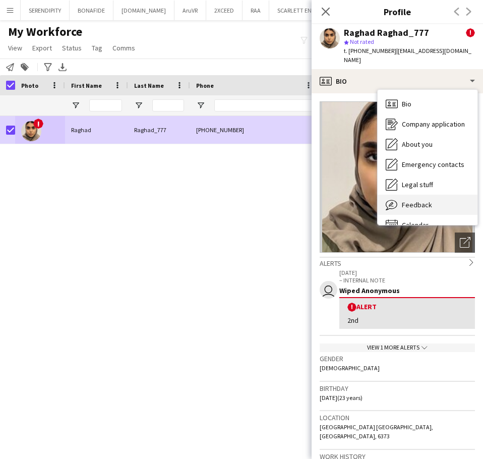
click at [432, 195] on div "Feedback Feedback" at bounding box center [428, 205] width 100 height 20
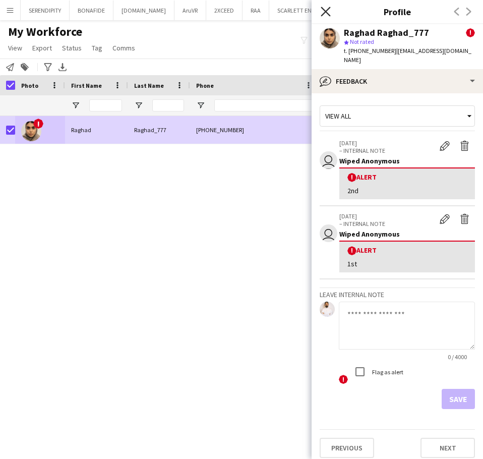
click at [325, 7] on icon "Close pop-in" at bounding box center [326, 12] width 10 height 10
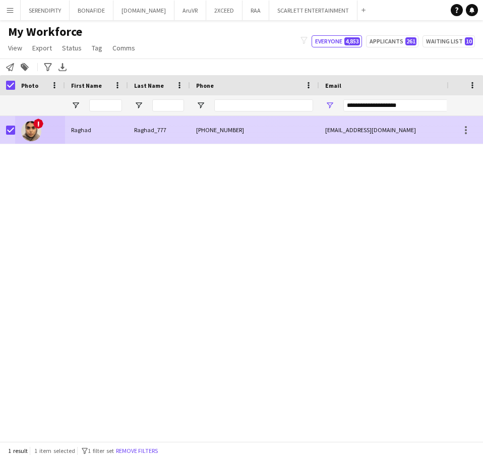
click at [251, 136] on div "[PHONE_NUMBER]" at bounding box center [254, 130] width 129 height 28
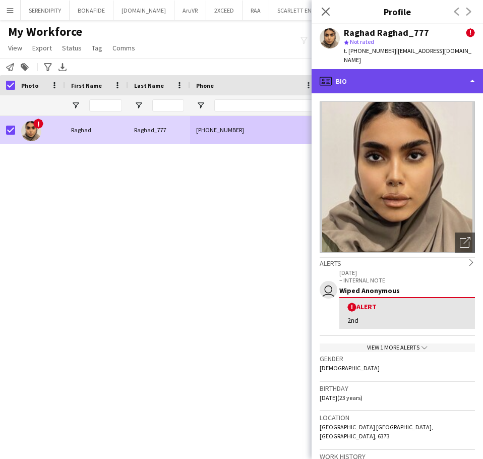
click at [364, 79] on div "profile Bio" at bounding box center [397, 81] width 171 height 24
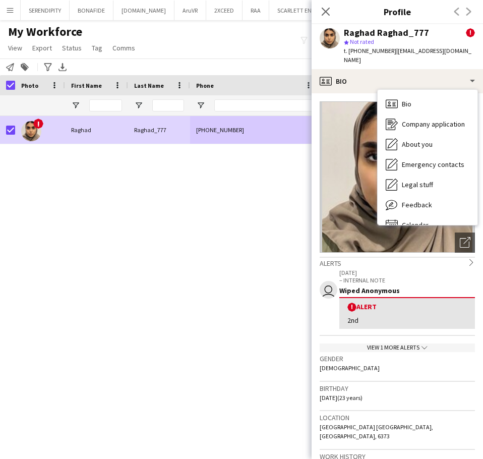
click at [240, 216] on div "[PHONE_NUMBER] [EMAIL_ADDRESS][DOMAIN_NAME] Applicant Raghad_777 ! [GEOGRAPHIC_…" at bounding box center [223, 275] width 447 height 318
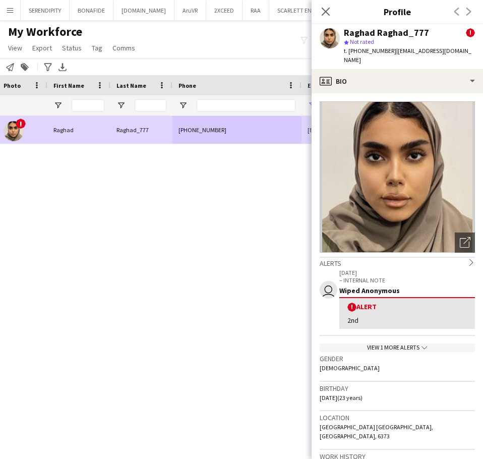
scroll to position [0, 159]
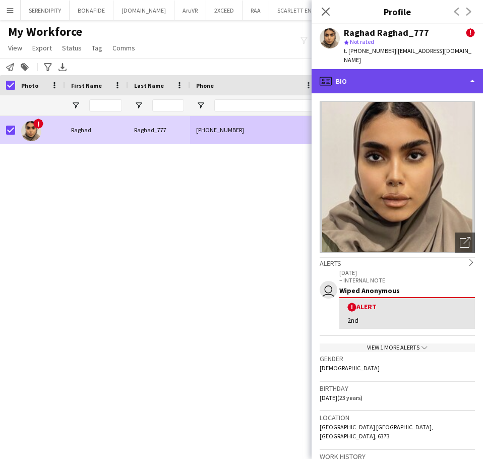
click at [367, 69] on div "profile Bio" at bounding box center [397, 81] width 171 height 24
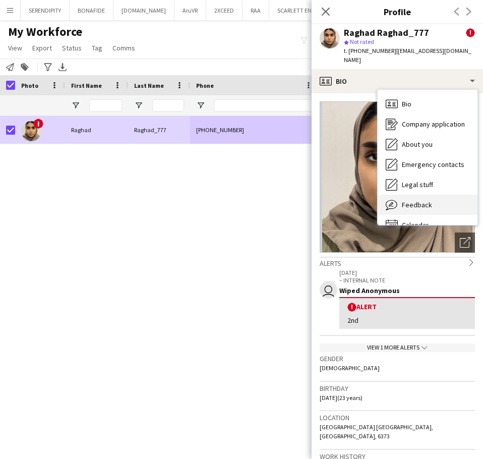
click at [437, 195] on div "Feedback Feedback" at bounding box center [428, 205] width 100 height 20
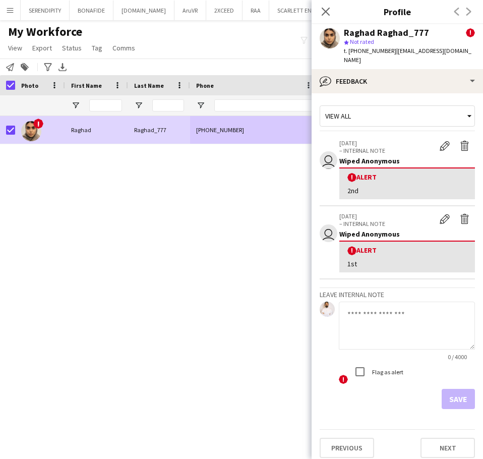
click at [366, 326] on textarea at bounding box center [407, 326] width 136 height 48
paste textarea "**********"
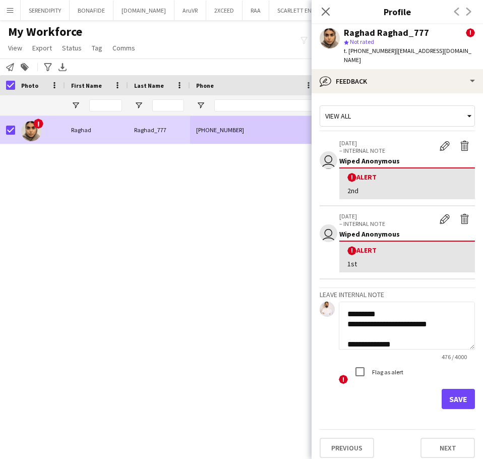
scroll to position [223, 0]
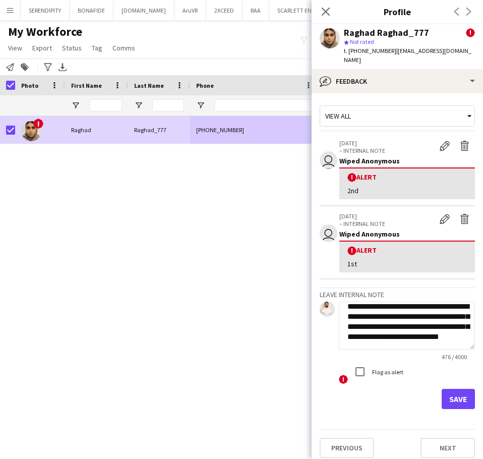
type textarea "**********"
click at [460, 389] on button "Save" at bounding box center [458, 399] width 33 height 20
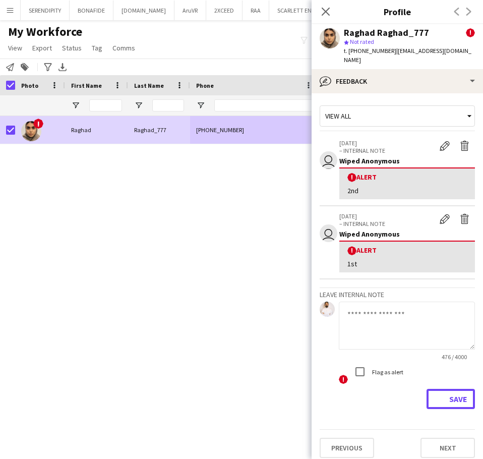
scroll to position [0, 0]
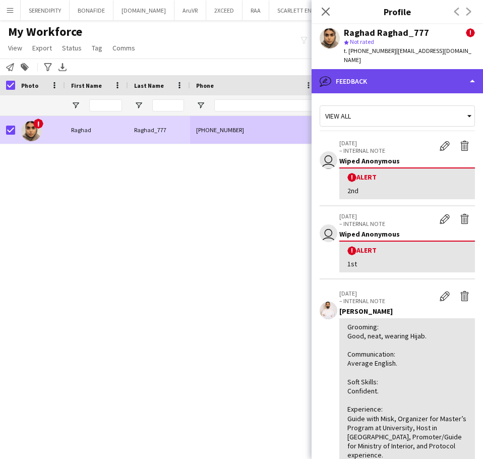
click at [409, 70] on div "bubble-pencil Feedback" at bounding box center [397, 81] width 171 height 24
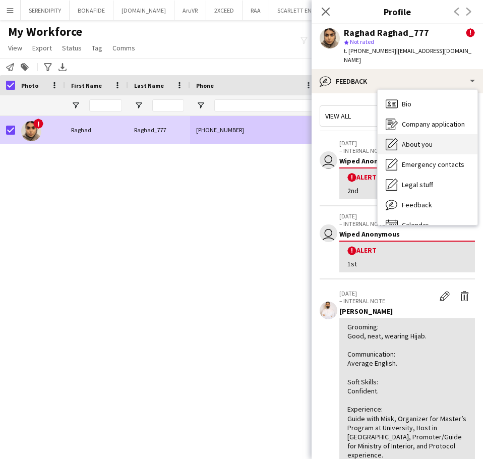
click at [436, 134] on div "About you About you" at bounding box center [428, 144] width 100 height 20
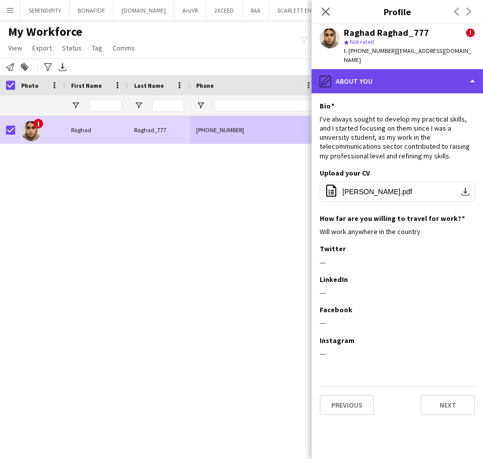
click at [397, 73] on div "pencil4 About you" at bounding box center [397, 81] width 171 height 24
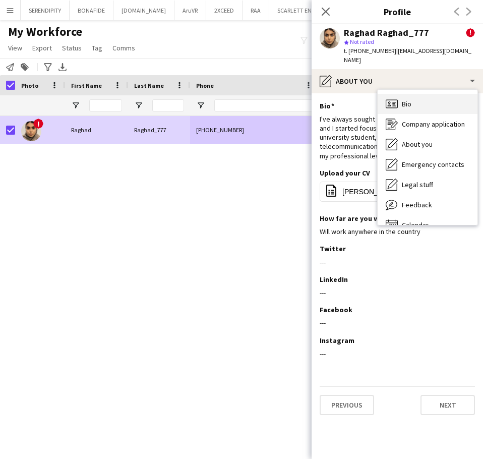
click at [419, 102] on div "Bio Bio" at bounding box center [428, 104] width 100 height 20
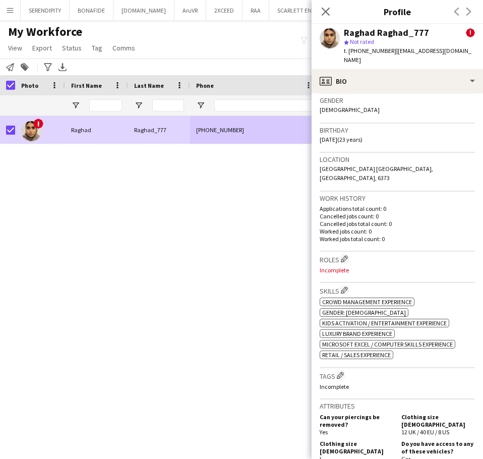
scroll to position [286, 0]
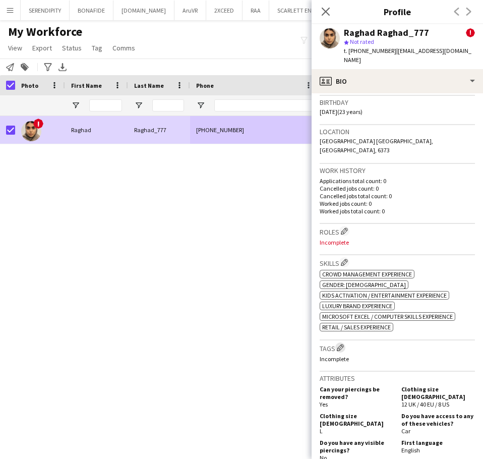
click at [342, 344] on app-icon "Edit crew company tags" at bounding box center [340, 347] width 7 height 7
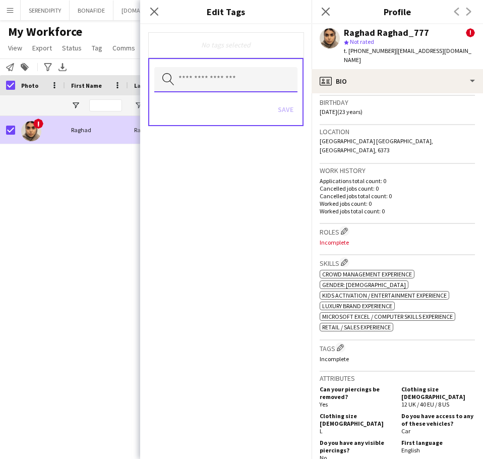
click at [221, 80] on input "text" at bounding box center [225, 79] width 143 height 25
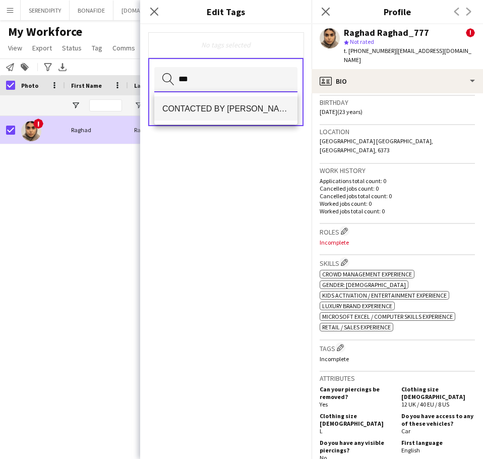
type input "***"
click at [213, 105] on span "CONTACTED BY [PERSON_NAME]" at bounding box center [225, 109] width 127 height 10
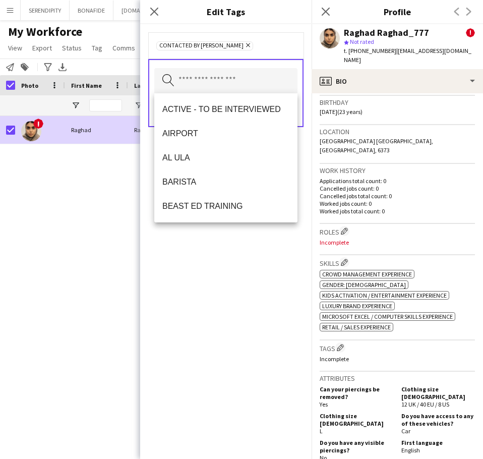
click at [260, 281] on div "CONTACTED BY [PERSON_NAME] Remove Search by tag name Save" at bounding box center [225, 241] width 171 height 435
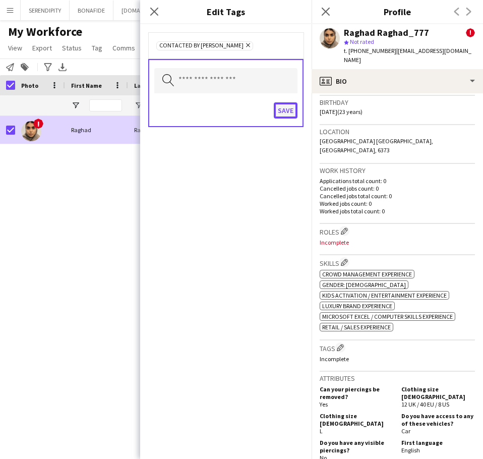
click at [285, 109] on button "Save" at bounding box center [286, 110] width 24 height 16
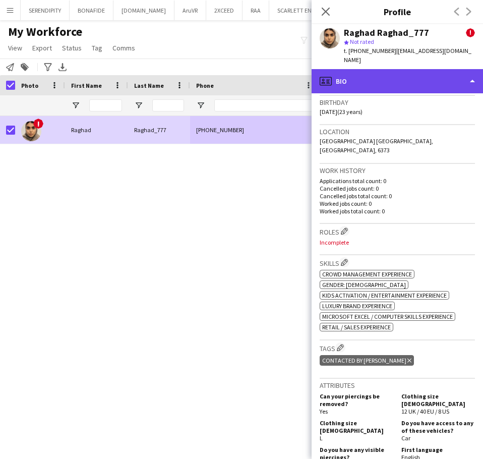
click at [380, 71] on div "profile Bio" at bounding box center [397, 81] width 171 height 24
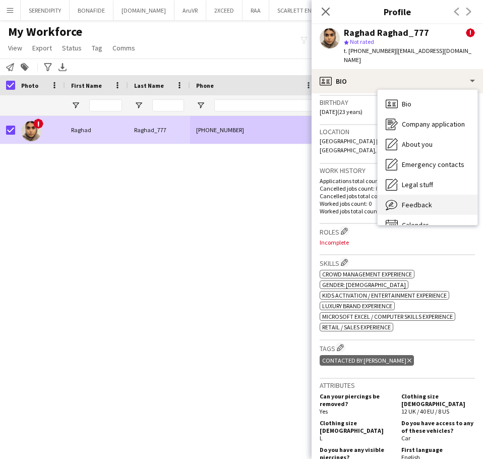
click at [434, 195] on div "Feedback Feedback" at bounding box center [428, 205] width 100 height 20
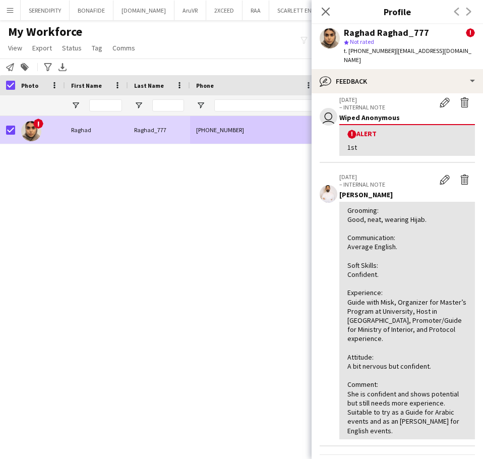
scroll to position [168, 0]
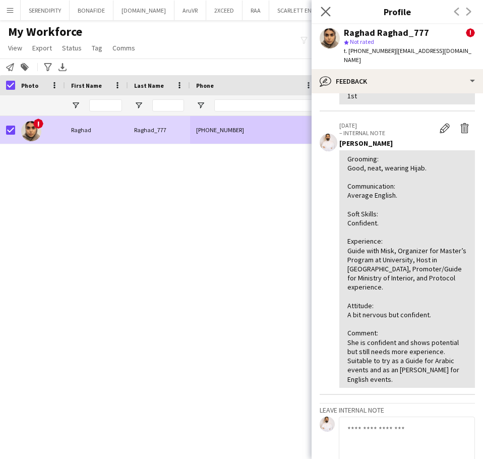
click at [330, 10] on icon "Close pop-in" at bounding box center [326, 12] width 10 height 10
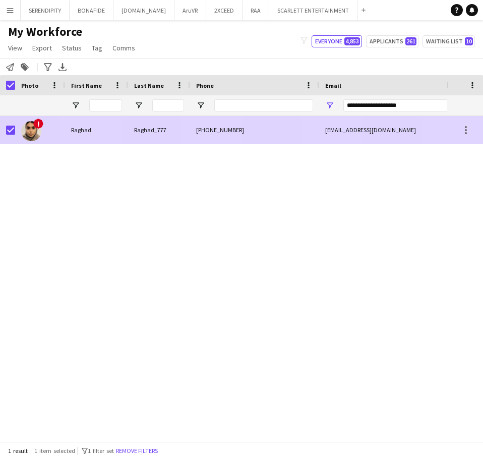
click at [425, 123] on div "[EMAIL_ADDRESS][DOMAIN_NAME]" at bounding box center [420, 130] width 202 height 28
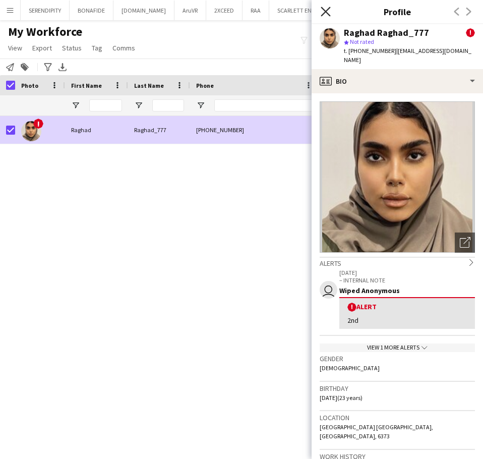
click at [323, 12] on icon "Close pop-in" at bounding box center [326, 12] width 10 height 10
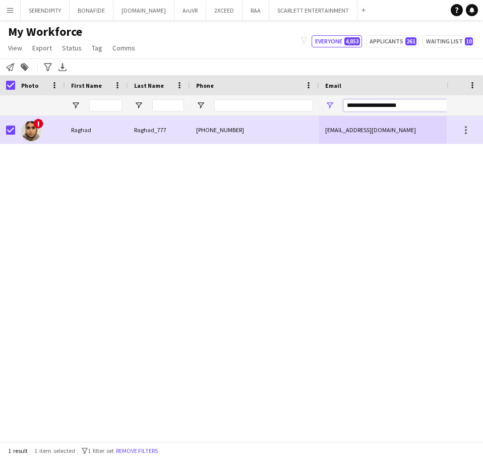
drag, startPoint x: 410, startPoint y: 104, endPoint x: 314, endPoint y: 102, distance: 95.3
paste input "****"
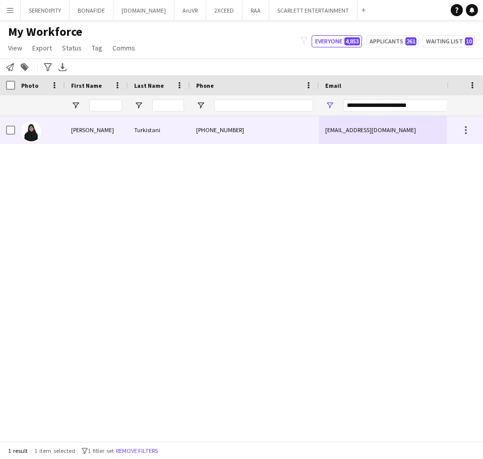
click at [249, 125] on div "[PHONE_NUMBER]" at bounding box center [254, 130] width 129 height 28
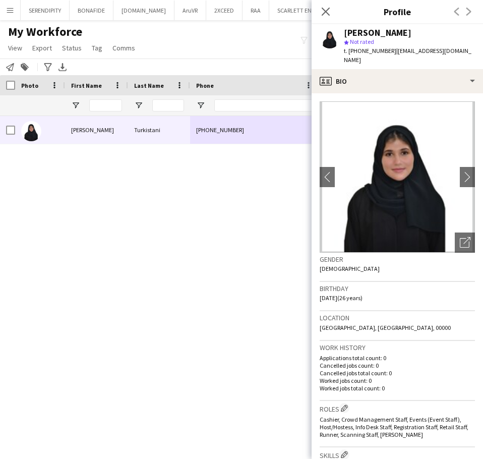
click at [414, 58] on div "[PERSON_NAME] star Not rated t. [PHONE_NUMBER] | [EMAIL_ADDRESS][DOMAIN_NAME]" at bounding box center [397, 46] width 171 height 45
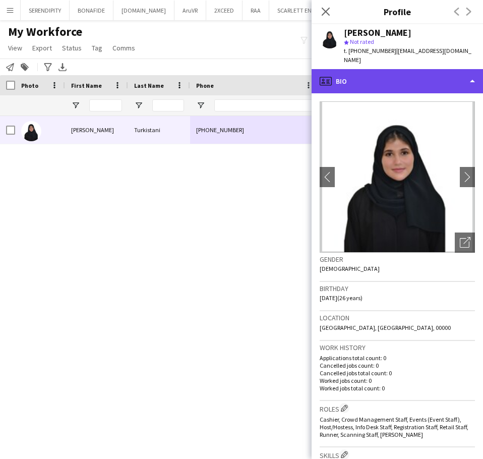
click at [418, 69] on div "profile Bio" at bounding box center [397, 81] width 171 height 24
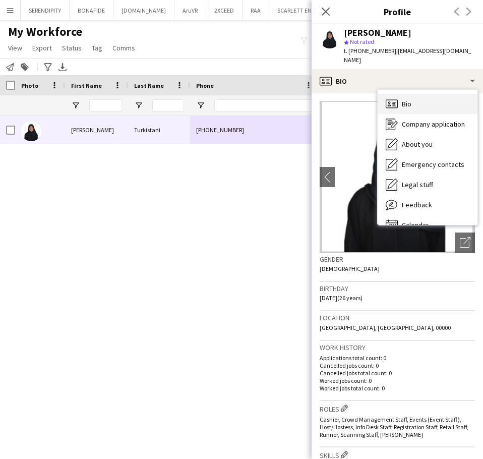
click at [431, 94] on div "Bio Bio" at bounding box center [428, 104] width 100 height 20
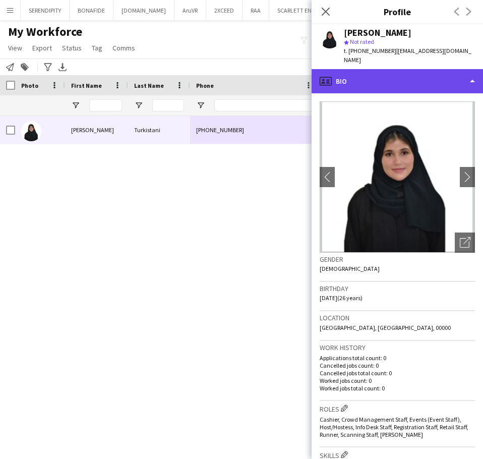
click at [414, 77] on div "profile Bio" at bounding box center [397, 81] width 171 height 24
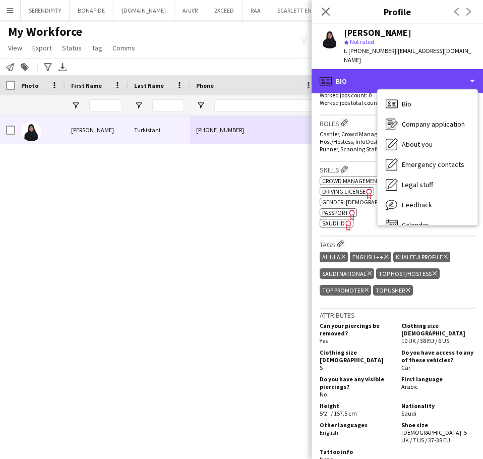
scroll to position [319, 0]
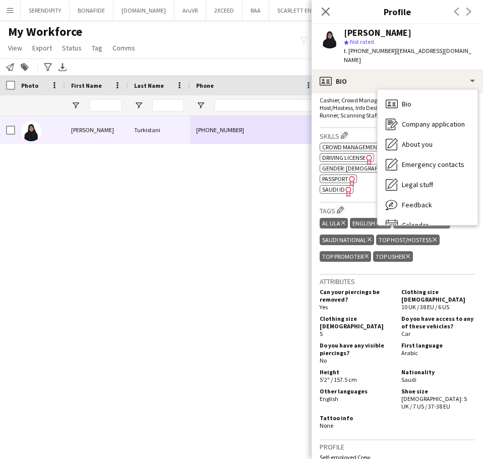
click at [364, 185] on div "Skills Edit crew company skills ok-circled2 background Layer 1 cross-circle-red…" at bounding box center [397, 165] width 155 height 75
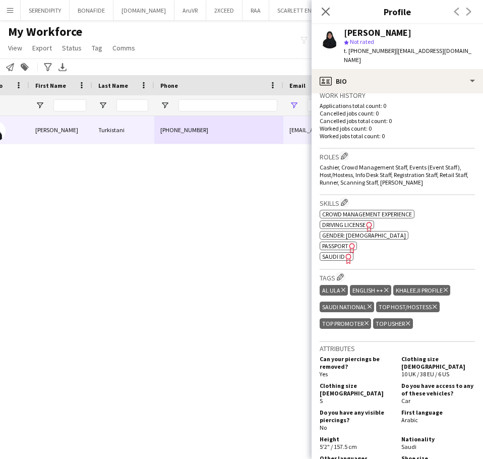
scroll to position [0, 185]
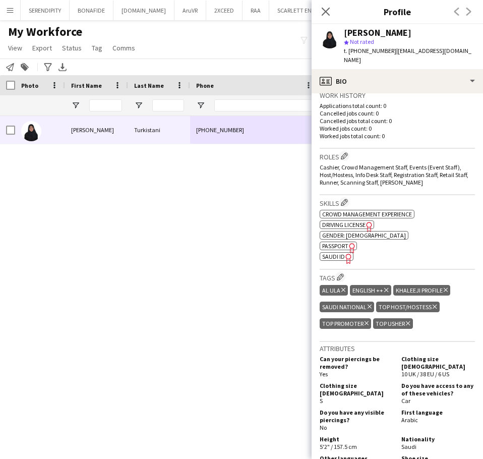
click at [279, 197] on div "[PHONE_NUMBER] [EMAIL_ADDRESS][DOMAIN_NAME] Active [GEOGRAPHIC_DATA][PERSON_NAM…" at bounding box center [223, 275] width 447 height 318
click at [324, 13] on icon at bounding box center [326, 12] width 10 height 10
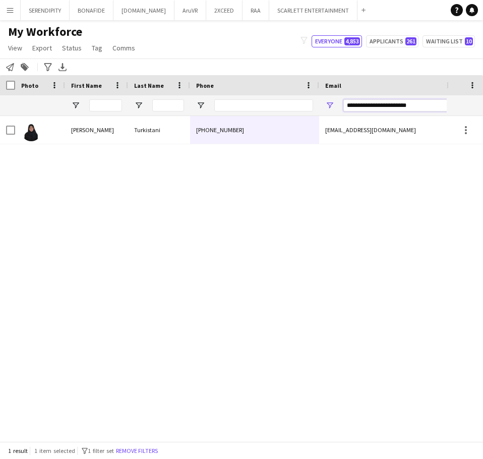
drag, startPoint x: 418, startPoint y: 104, endPoint x: 318, endPoint y: 111, distance: 100.6
click at [381, 105] on input "**********" at bounding box center [428, 105] width 171 height 12
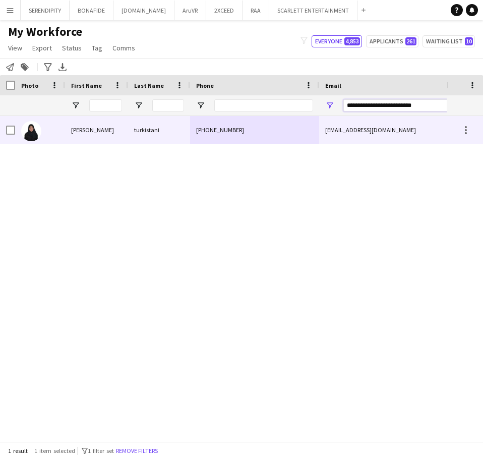
type input "**********"
click at [284, 132] on div "[PHONE_NUMBER]" at bounding box center [254, 130] width 129 height 28
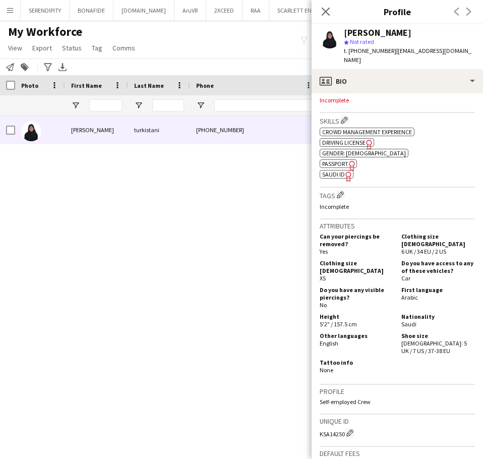
scroll to position [308, 0]
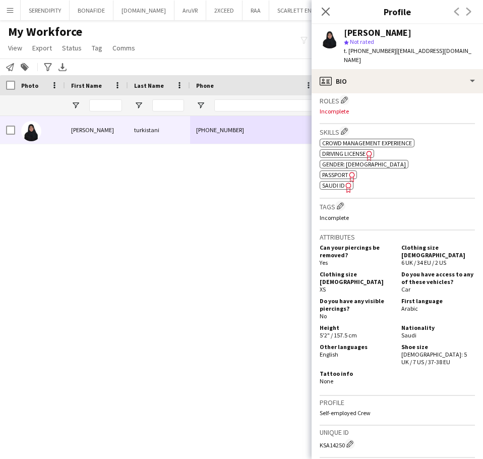
click at [340, 202] on h3 "Tags Edit crew company tags" at bounding box center [397, 206] width 155 height 11
click at [341, 202] on app-icon "Edit crew company tags" at bounding box center [340, 205] width 7 height 7
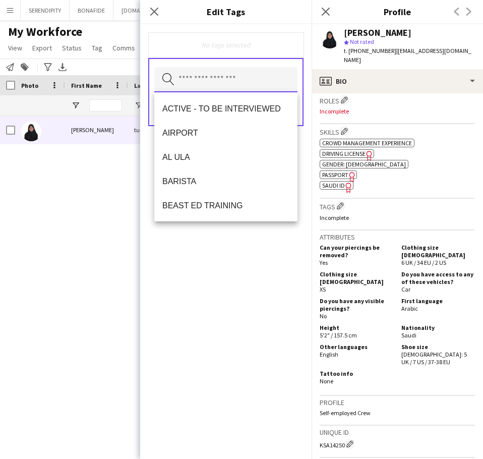
drag, startPoint x: 253, startPoint y: 80, endPoint x: 253, endPoint y: 74, distance: 6.6
click at [253, 80] on input "text" at bounding box center [225, 79] width 143 height 25
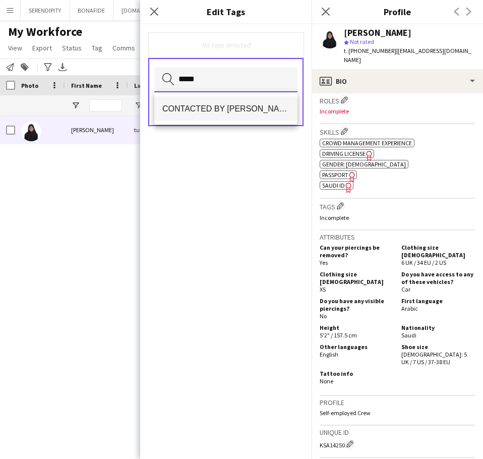
type input "*****"
click at [246, 101] on mat-option "CONTACTED BY [PERSON_NAME]" at bounding box center [225, 108] width 143 height 24
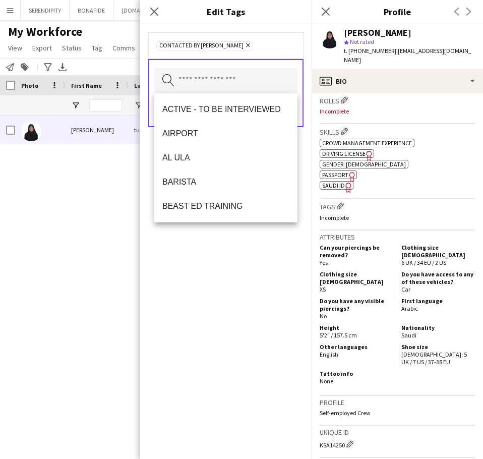
drag, startPoint x: 187, startPoint y: 341, endPoint x: 194, endPoint y: 341, distance: 7.6
click at [191, 341] on div "CONTACTED BY [PERSON_NAME] Remove Search by tag name Save" at bounding box center [225, 241] width 171 height 435
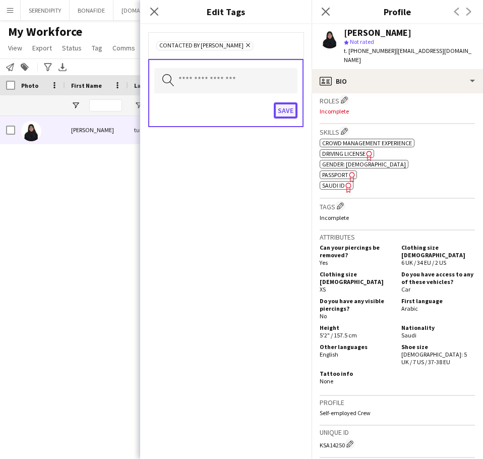
click at [287, 109] on button "Save" at bounding box center [286, 110] width 24 height 16
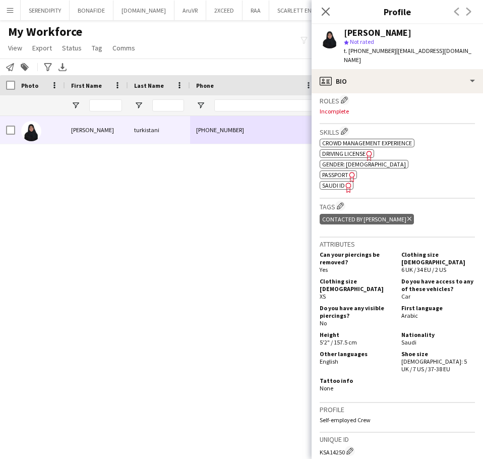
click at [179, 213] on div "[PERSON_NAME] [PHONE_NUMBER] [EMAIL_ADDRESS][DOMAIN_NAME] Applicant" at bounding box center [223, 275] width 447 height 318
click at [324, 2] on div "Close pop-in" at bounding box center [326, 11] width 28 height 23
click at [327, 5] on div "Close pop-in" at bounding box center [326, 11] width 28 height 23
click at [326, 8] on icon "Close pop-in" at bounding box center [326, 12] width 10 height 10
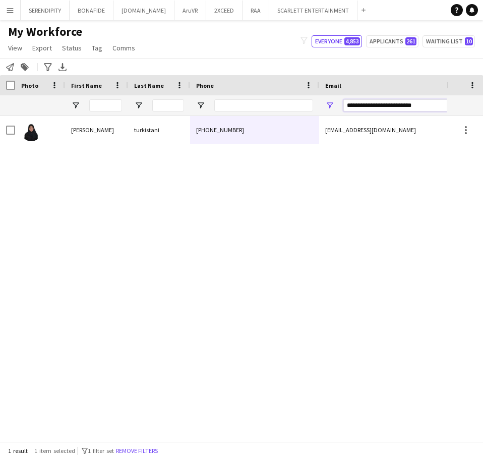
drag, startPoint x: 418, startPoint y: 105, endPoint x: 336, endPoint y: 98, distance: 81.5
click at [336, 98] on div "**********" at bounding box center [420, 105] width 202 height 20
click at [262, 106] on input "Phone Filter Input" at bounding box center [263, 105] width 99 height 12
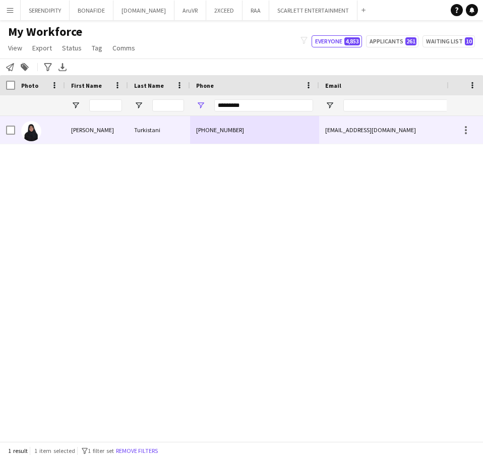
click at [271, 130] on div "[PHONE_NUMBER]" at bounding box center [254, 130] width 129 height 28
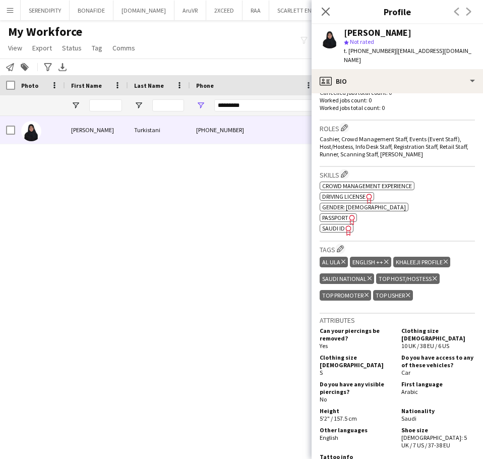
scroll to position [286, 0]
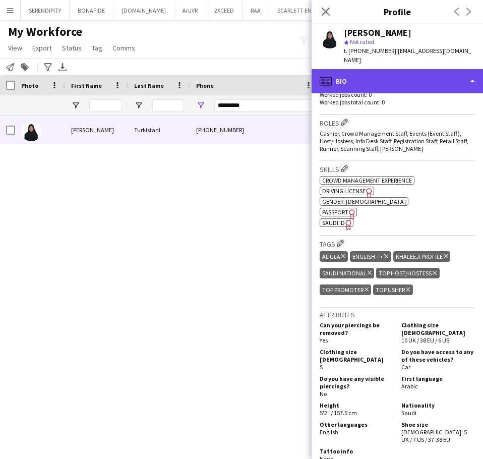
click at [411, 71] on div "profile Bio" at bounding box center [397, 81] width 171 height 24
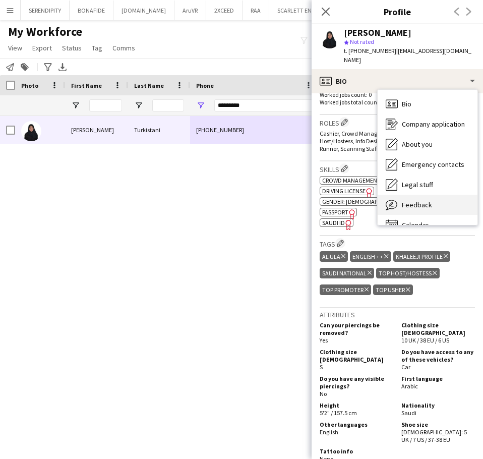
click at [439, 195] on div "Feedback Feedback" at bounding box center [428, 205] width 100 height 20
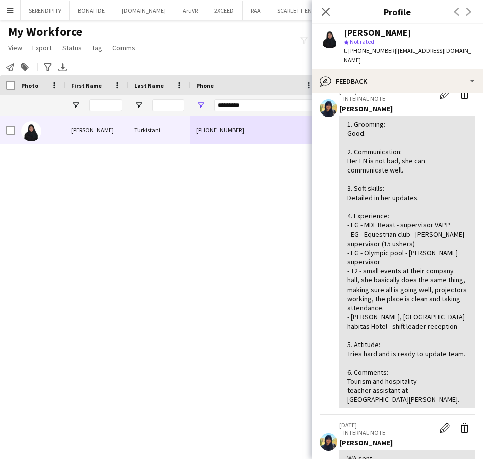
scroll to position [236, 0]
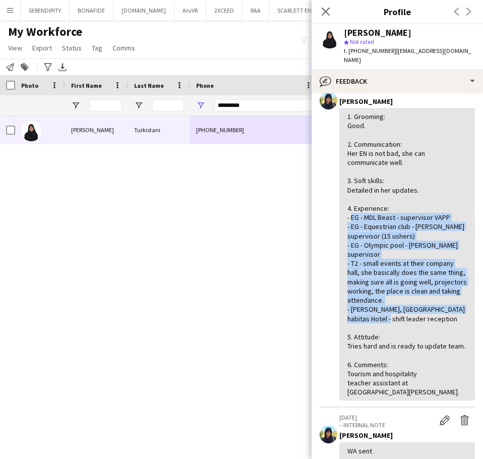
drag, startPoint x: 435, startPoint y: 302, endPoint x: 350, endPoint y: 205, distance: 128.6
click at [350, 205] on div "1. Grooming: Good. 2. Communication: Her EN is not bad, she can communicate wel…" at bounding box center [408, 254] width 120 height 284
copy div "EG - MDL Beast - supervisor VAPP - EG - Equestrian club - [PERSON_NAME] supervi…"
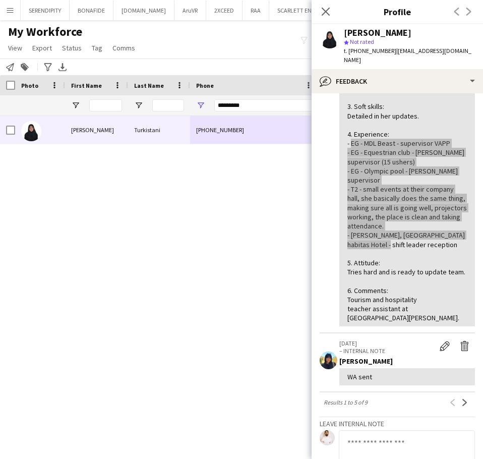
scroll to position [319, 0]
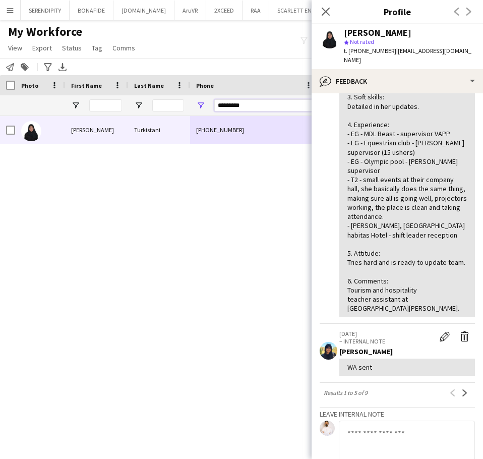
click at [279, 111] on input "*********" at bounding box center [263, 105] width 99 height 12
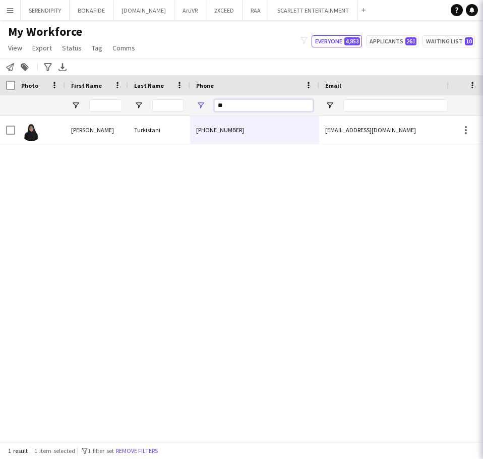
type input "*"
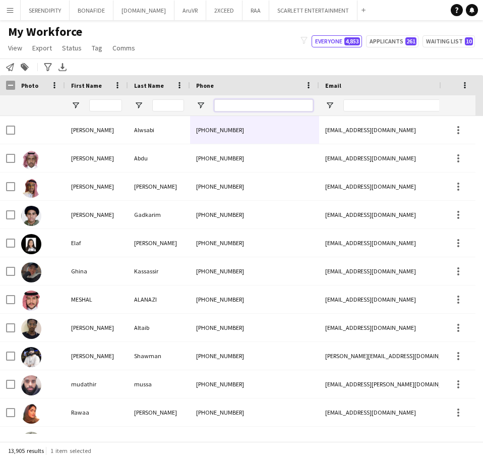
click at [280, 108] on input "Phone Filter Input" at bounding box center [263, 105] width 99 height 12
click at [262, 108] on input "Phone Filter Input" at bounding box center [263, 105] width 99 height 12
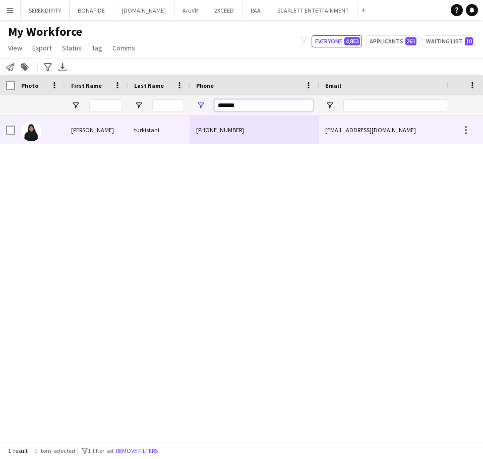
type input "*******"
click at [259, 138] on div "[PHONE_NUMBER]" at bounding box center [254, 130] width 129 height 28
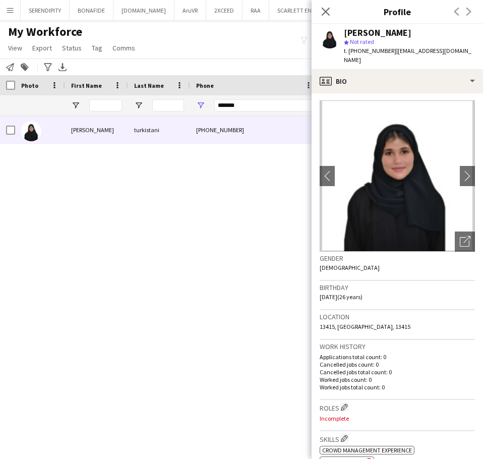
scroll to position [0, 0]
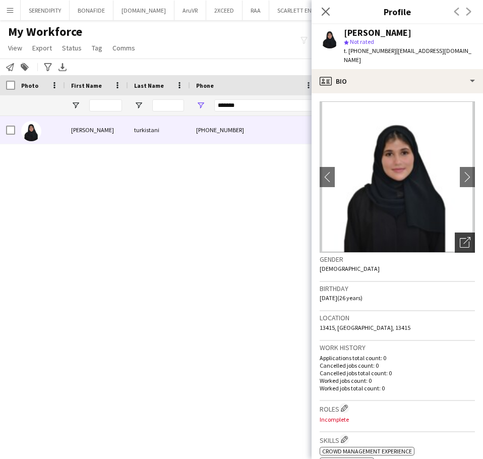
click at [462, 237] on icon "Open photos pop-in" at bounding box center [465, 242] width 11 height 11
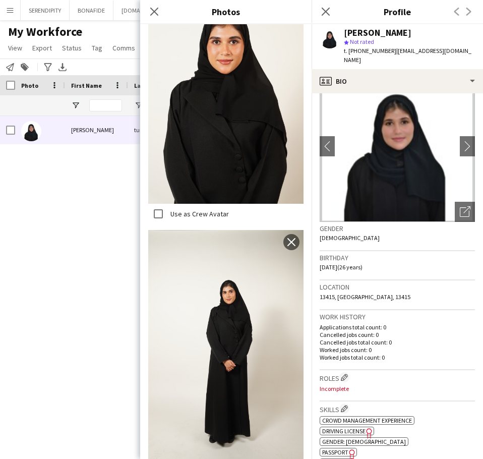
scroll to position [34, 0]
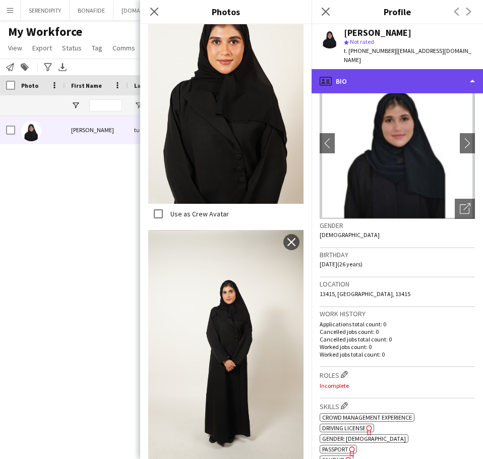
click at [408, 76] on div "profile Bio" at bounding box center [397, 81] width 171 height 24
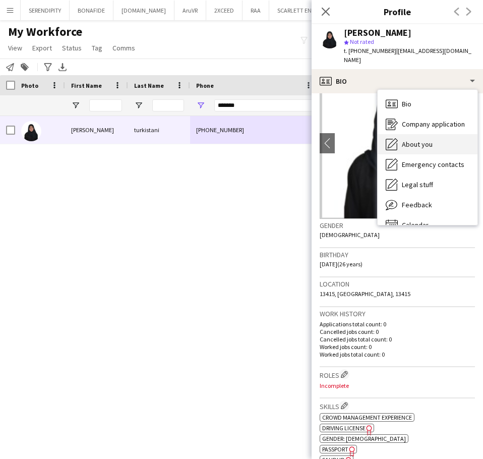
click at [425, 140] on span "About you" at bounding box center [417, 144] width 31 height 9
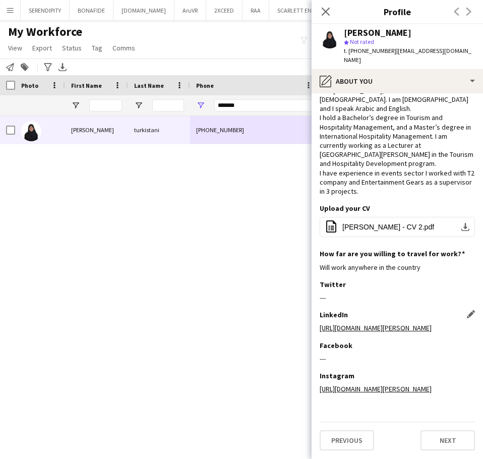
scroll to position [46, 0]
click at [320, 9] on app-icon "Close pop-in" at bounding box center [326, 12] width 15 height 15
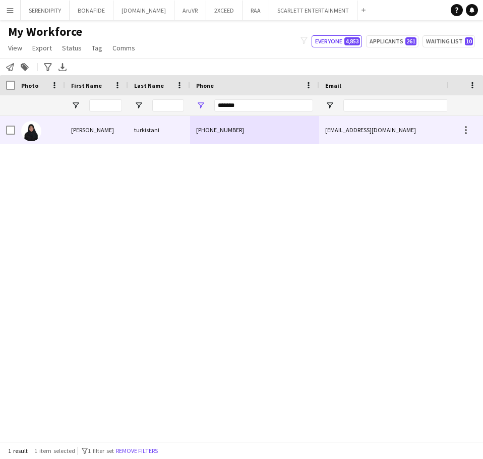
click at [370, 136] on div "[EMAIL_ADDRESS][DOMAIN_NAME]" at bounding box center [420, 130] width 202 height 28
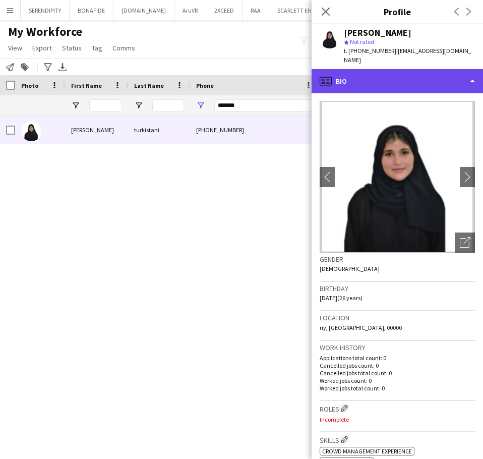
click at [422, 71] on div "profile Bio" at bounding box center [397, 81] width 171 height 24
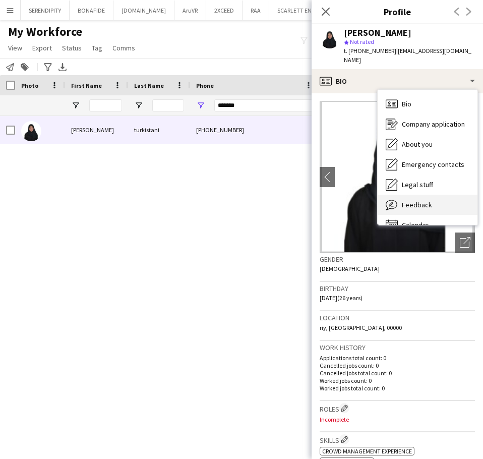
click at [413, 200] on span "Feedback" at bounding box center [417, 204] width 30 height 9
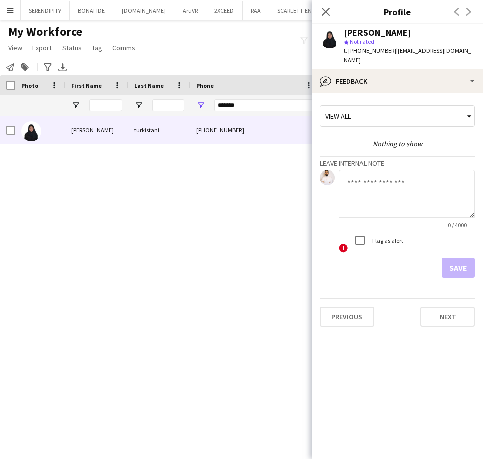
click at [379, 175] on textarea at bounding box center [407, 194] width 136 height 48
paste textarea "**********"
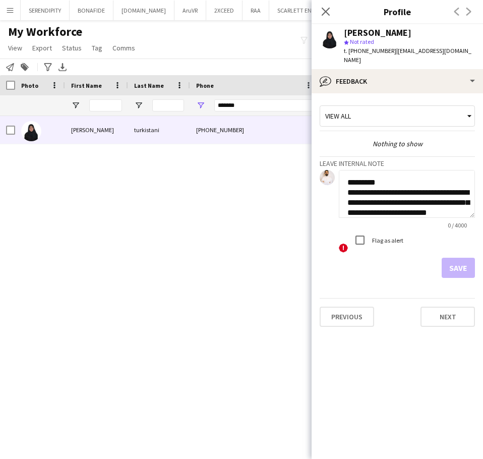
scroll to position [485, 0]
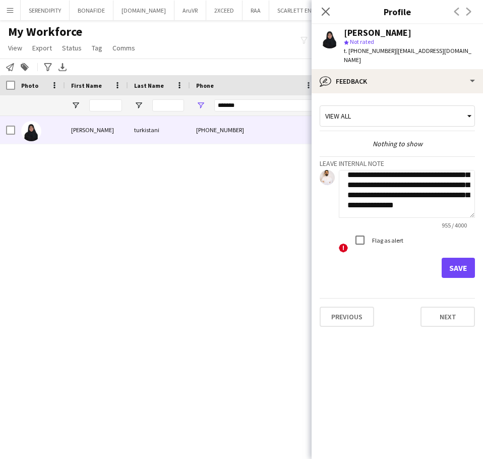
type textarea "**********"
click at [458, 258] on button "Save" at bounding box center [458, 268] width 33 height 20
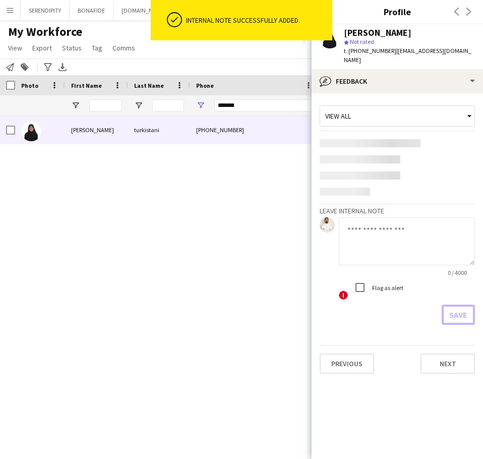
scroll to position [0, 0]
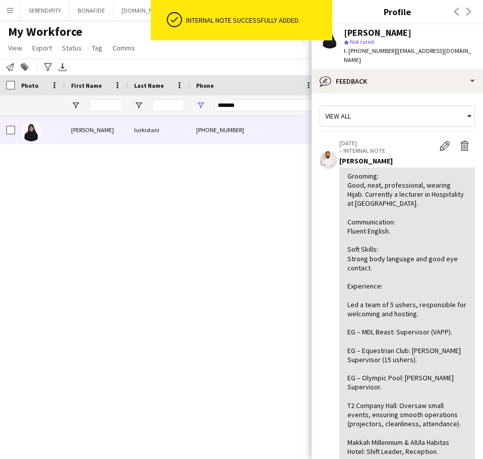
click at [224, 199] on div "[PERSON_NAME] [PHONE_NUMBER] [EMAIL_ADDRESS][DOMAIN_NAME] Applicant" at bounding box center [223, 275] width 447 height 318
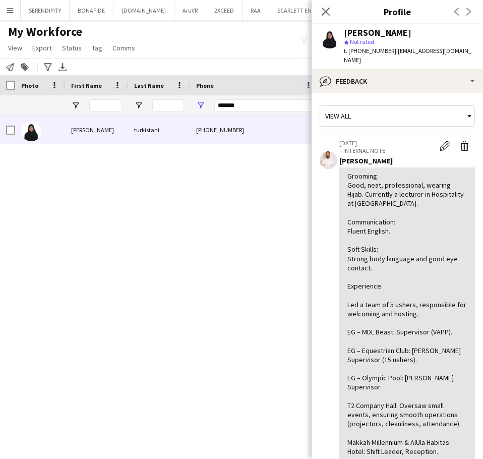
click at [326, 4] on div "Close pop-in" at bounding box center [326, 11] width 28 height 23
click at [323, 9] on icon at bounding box center [326, 12] width 10 height 10
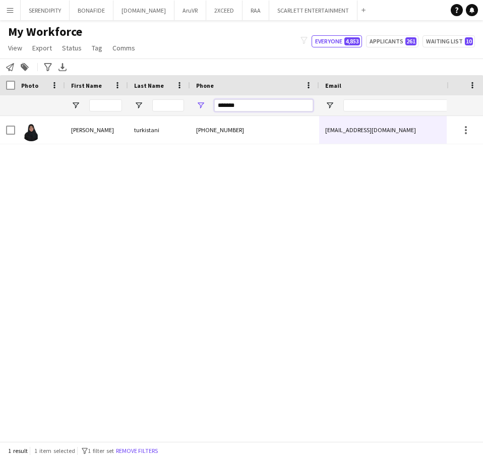
click at [272, 102] on input "*******" at bounding box center [263, 105] width 99 height 12
type input "*"
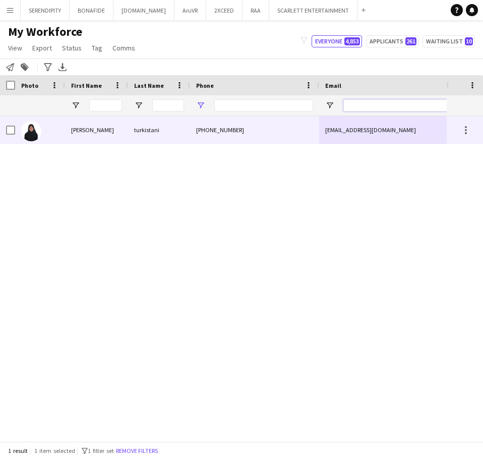
click at [378, 103] on input "Email Filter Input" at bounding box center [428, 105] width 171 height 12
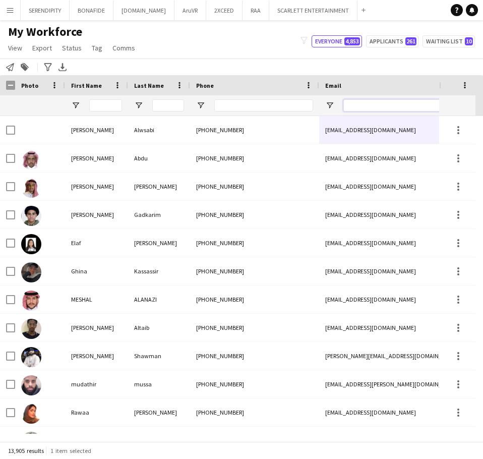
click at [380, 108] on input "Email Filter Input" at bounding box center [428, 105] width 171 height 12
paste input "**********"
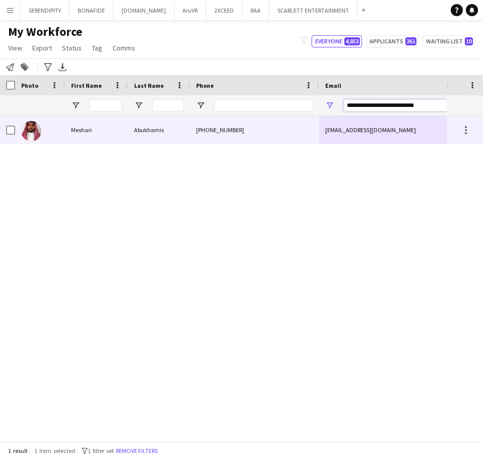
type input "**********"
click at [304, 126] on div "[PHONE_NUMBER]" at bounding box center [254, 130] width 129 height 28
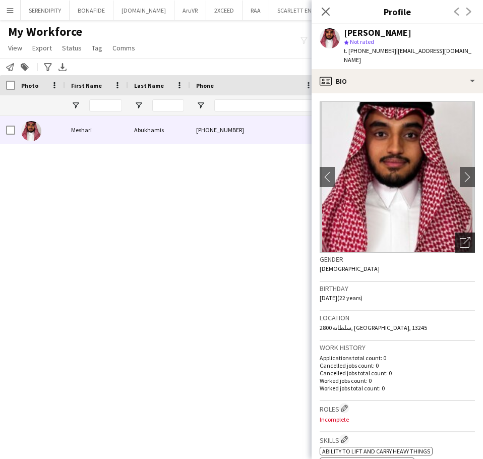
click at [460, 237] on icon "Open photos pop-in" at bounding box center [465, 242] width 11 height 11
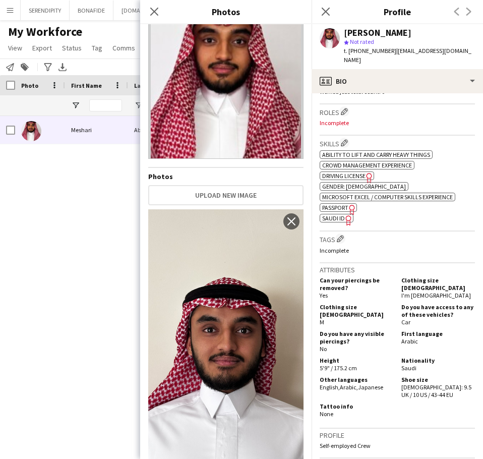
scroll to position [303, 0]
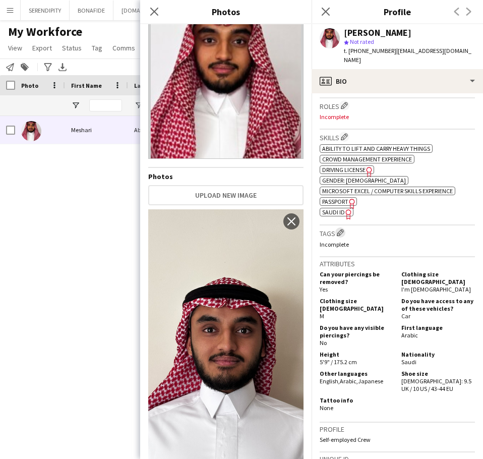
click at [340, 229] on app-icon "Edit crew company tags" at bounding box center [340, 232] width 7 height 7
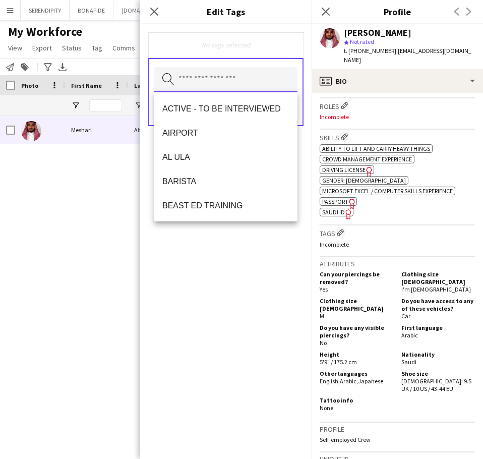
click at [247, 87] on input "text" at bounding box center [225, 79] width 143 height 25
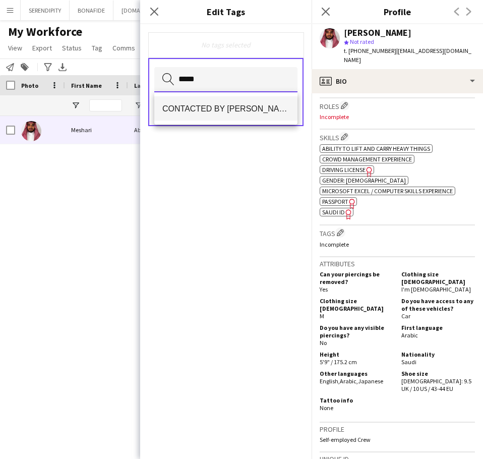
type input "*****"
click at [227, 108] on span "CONTACTED BY [PERSON_NAME]" at bounding box center [225, 109] width 127 height 10
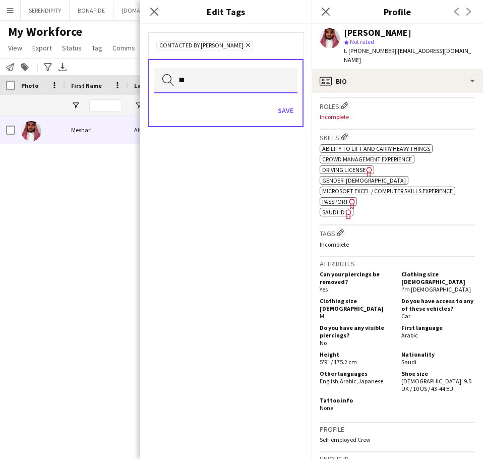
type input "*"
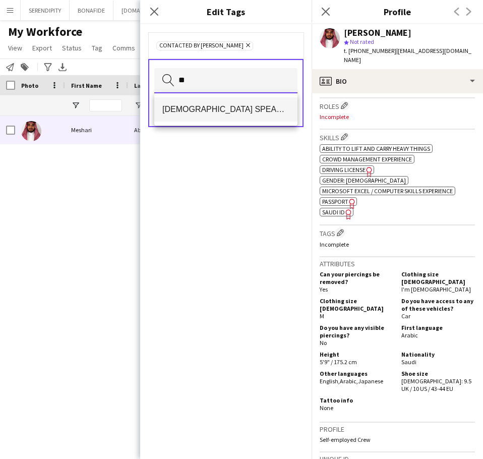
type input "**"
click at [225, 116] on mat-option "[DEMOGRAPHIC_DATA] SPEAKER" at bounding box center [225, 109] width 143 height 24
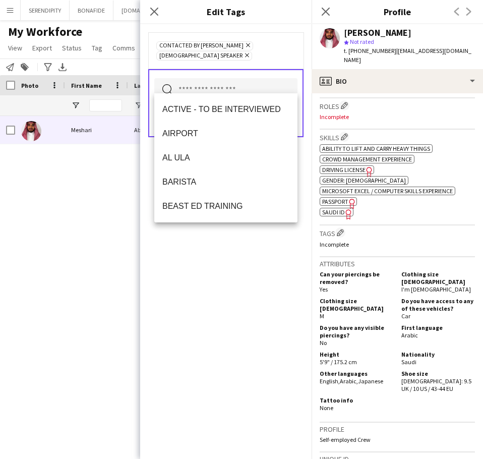
click at [283, 252] on div "CONTACTED BY [PERSON_NAME] Remove [DEMOGRAPHIC_DATA] SPEAKER Remove Search by t…" at bounding box center [225, 241] width 171 height 435
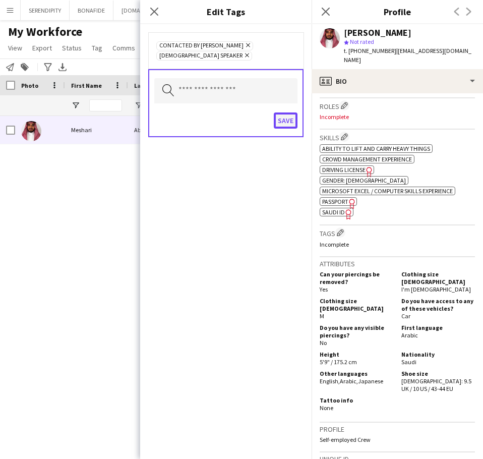
click at [290, 112] on button "Save" at bounding box center [286, 120] width 24 height 16
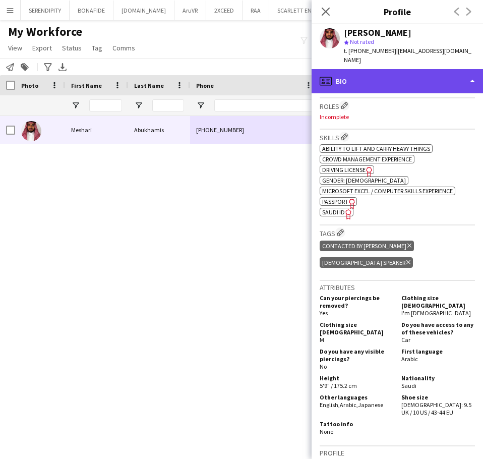
click at [394, 70] on div "profile Bio" at bounding box center [397, 81] width 171 height 24
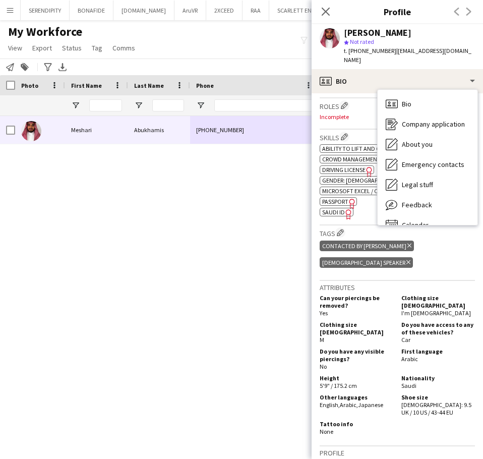
click at [357, 205] on div "ok-circled2 background Layer 1 cross-circle-red background Layer 1 Ability to l…" at bounding box center [397, 179] width 155 height 74
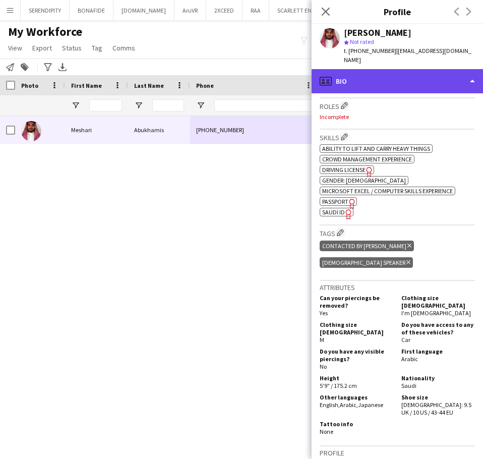
click at [361, 69] on div "profile Bio" at bounding box center [397, 81] width 171 height 24
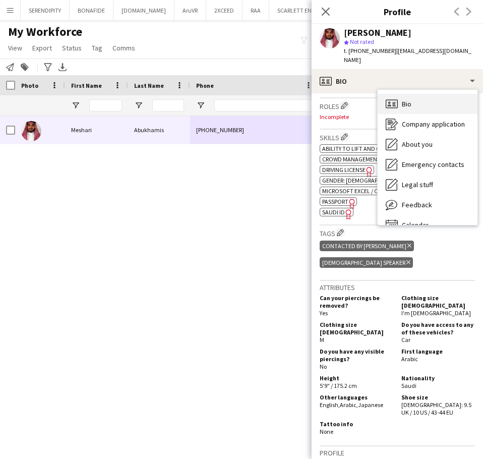
click at [436, 97] on div "Bio Bio" at bounding box center [428, 104] width 100 height 20
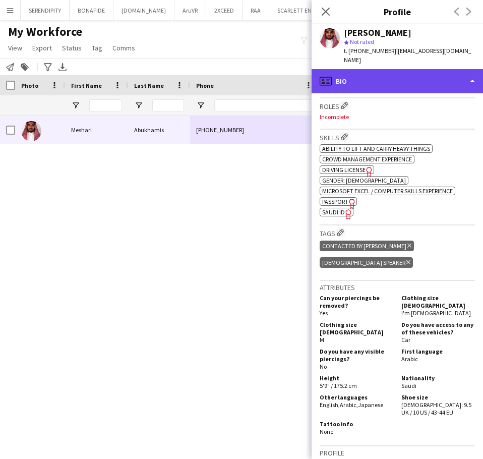
click at [391, 69] on div "profile Bio" at bounding box center [397, 81] width 171 height 24
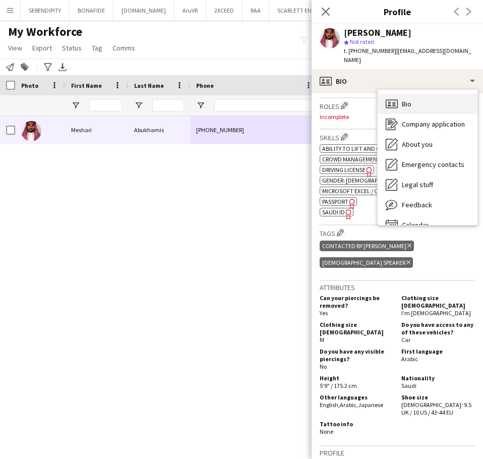
click at [434, 94] on div "Bio Bio" at bounding box center [428, 104] width 100 height 20
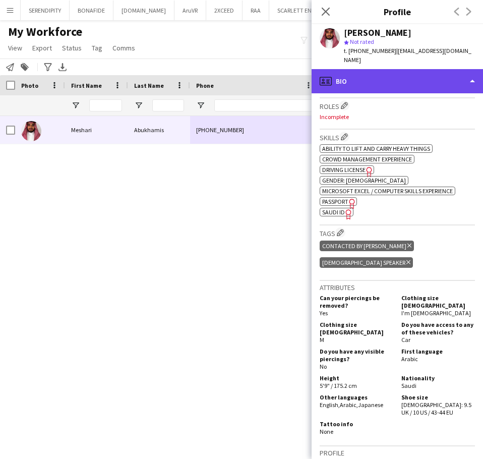
click at [436, 75] on div "profile Bio" at bounding box center [397, 81] width 171 height 24
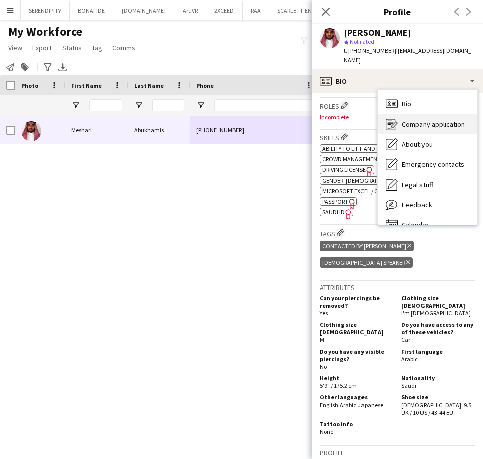
click at [438, 120] on span "Company application" at bounding box center [433, 124] width 63 height 9
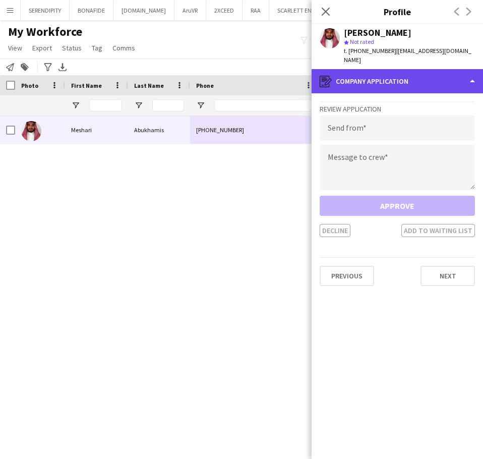
click at [424, 76] on div "register Company application" at bounding box center [397, 81] width 171 height 24
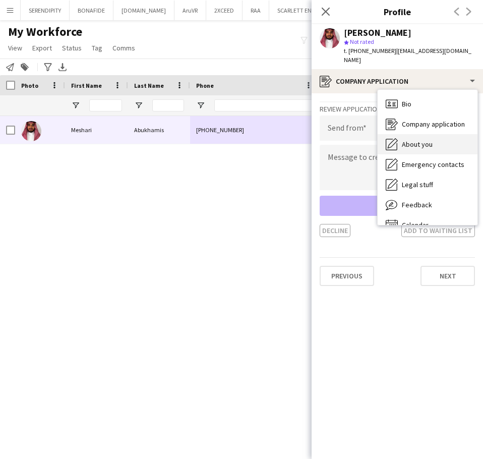
click at [440, 134] on div "About you About you" at bounding box center [428, 144] width 100 height 20
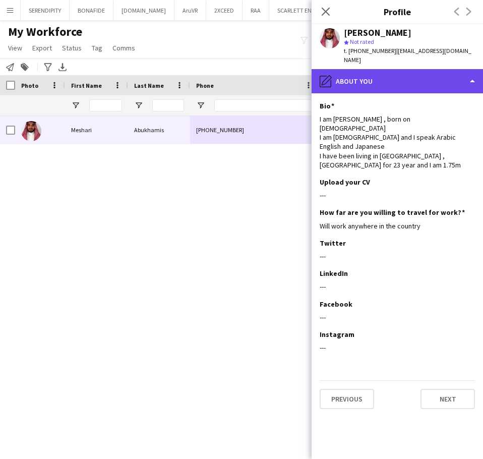
click at [426, 73] on div "pencil4 About you" at bounding box center [397, 81] width 171 height 24
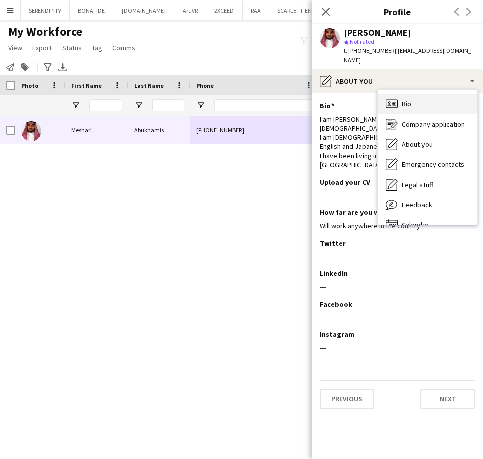
click at [428, 98] on div "Bio Bio" at bounding box center [428, 104] width 100 height 20
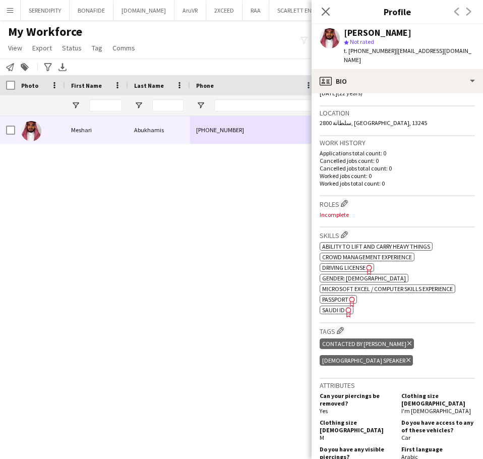
scroll to position [218, 0]
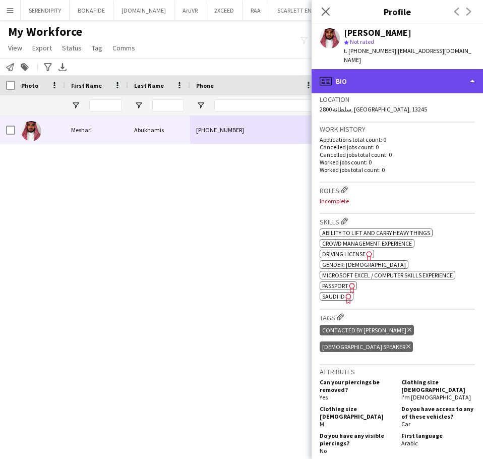
click at [435, 72] on div "profile Bio" at bounding box center [397, 81] width 171 height 24
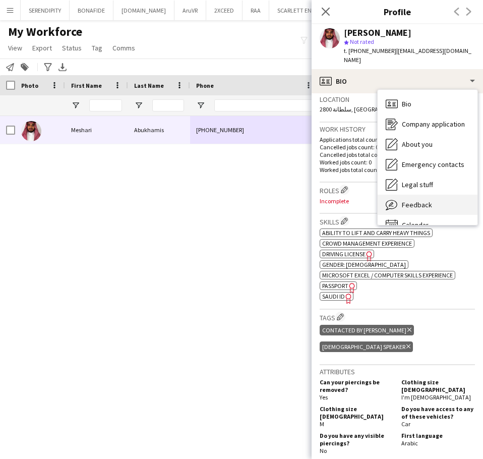
click at [449, 195] on div "Feedback Feedback" at bounding box center [428, 205] width 100 height 20
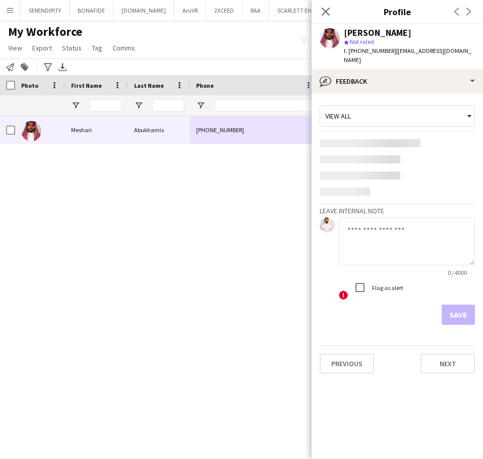
click at [385, 283] on label "Flag as alert" at bounding box center [386, 287] width 33 height 8
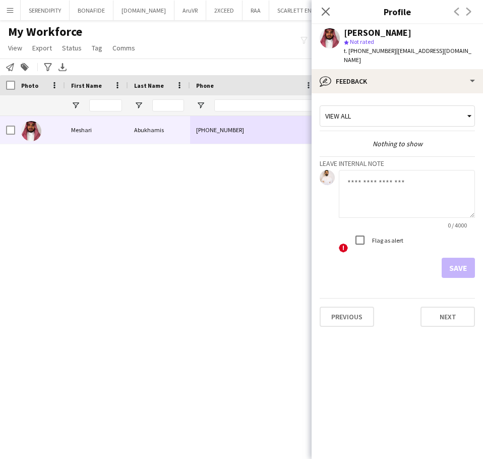
click at [381, 237] on label "Flag as alert" at bounding box center [386, 241] width 33 height 8
click at [358, 180] on textarea at bounding box center [407, 194] width 136 height 48
paste textarea "**********"
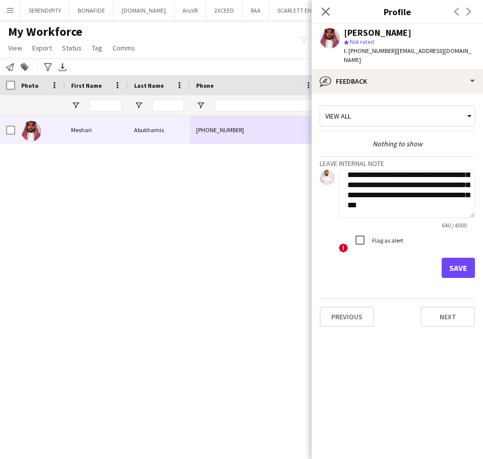
type textarea "**********"
click at [463, 261] on button "Save" at bounding box center [458, 268] width 33 height 20
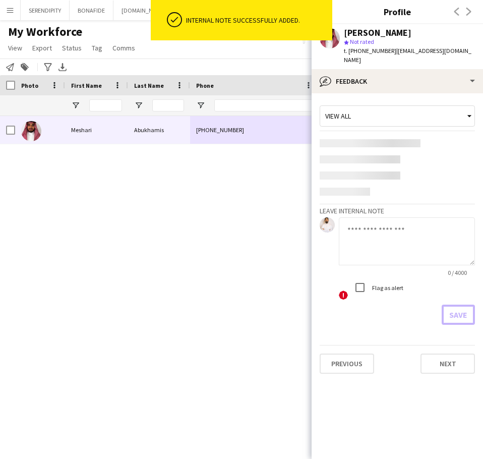
scroll to position [0, 0]
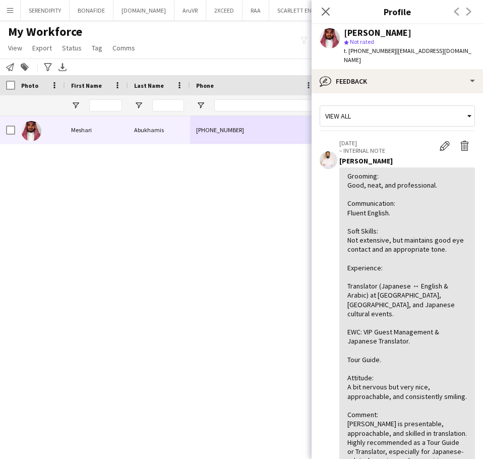
click at [246, 221] on div "[PERSON_NAME] [PHONE_NUMBER] [EMAIL_ADDRESS][DOMAIN_NAME] Applicant" at bounding box center [223, 275] width 447 height 318
click at [325, 6] on app-icon "Close pop-in" at bounding box center [326, 12] width 15 height 15
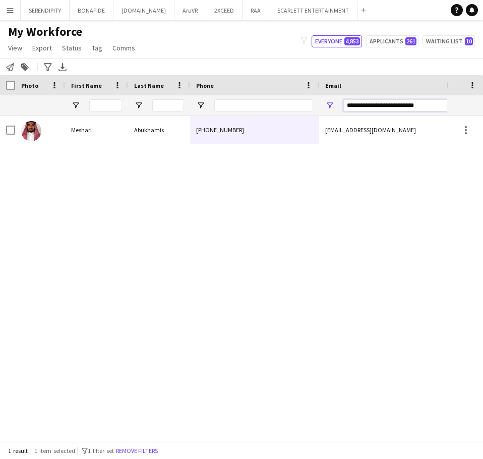
drag, startPoint x: 429, startPoint y: 108, endPoint x: 264, endPoint y: 110, distance: 165.5
paste input "Email Filter Input"
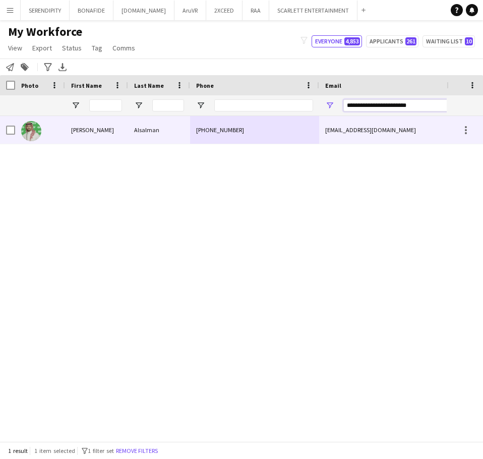
type input "**********"
click at [351, 133] on div "[EMAIL_ADDRESS][DOMAIN_NAME]" at bounding box center [420, 130] width 202 height 28
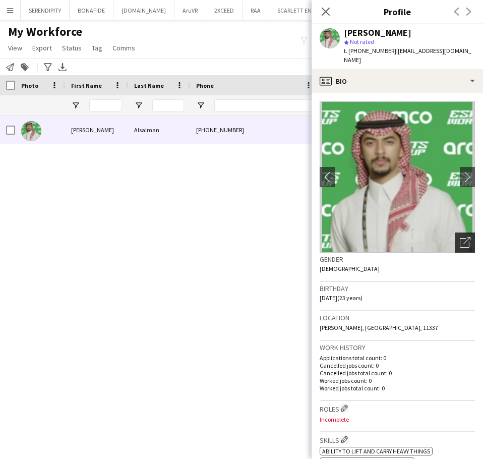
click at [460, 237] on icon "Open photos pop-in" at bounding box center [465, 242] width 11 height 11
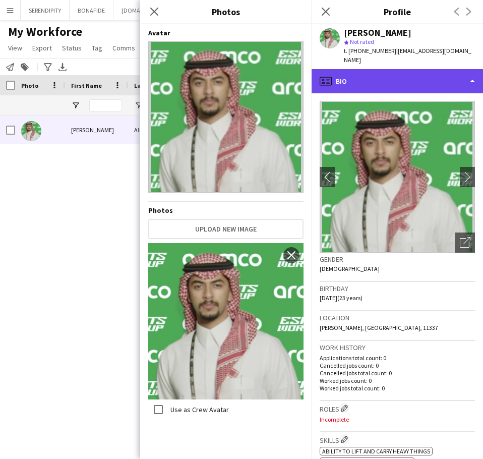
click at [406, 76] on div "profile Bio" at bounding box center [397, 81] width 171 height 24
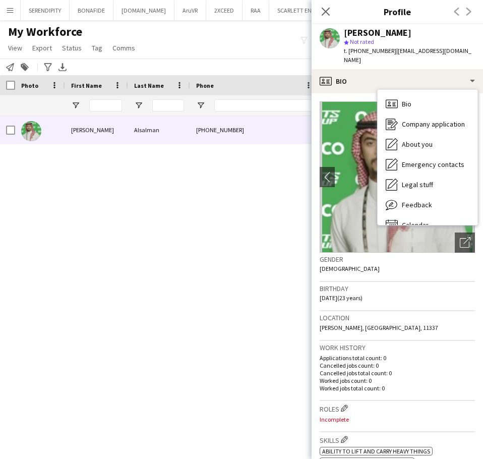
click at [409, 258] on div "Gender [DEMOGRAPHIC_DATA]" at bounding box center [397, 267] width 155 height 29
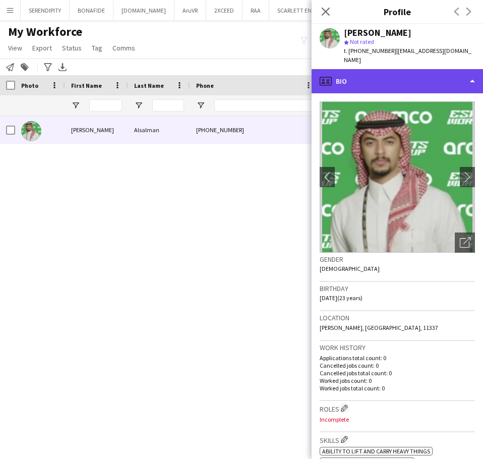
click at [421, 69] on div "profile Bio" at bounding box center [397, 81] width 171 height 24
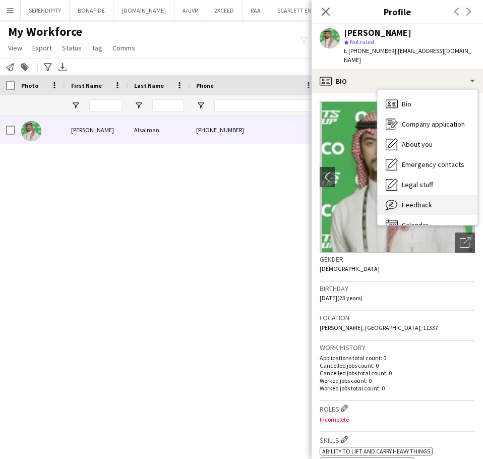
click at [437, 195] on div "Feedback Feedback" at bounding box center [428, 205] width 100 height 20
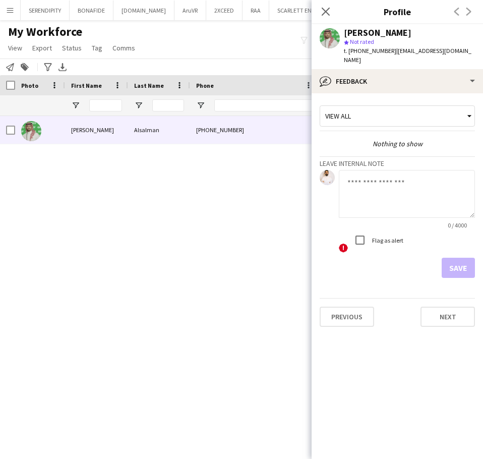
click at [393, 170] on textarea at bounding box center [407, 194] width 136 height 48
paste textarea "**********"
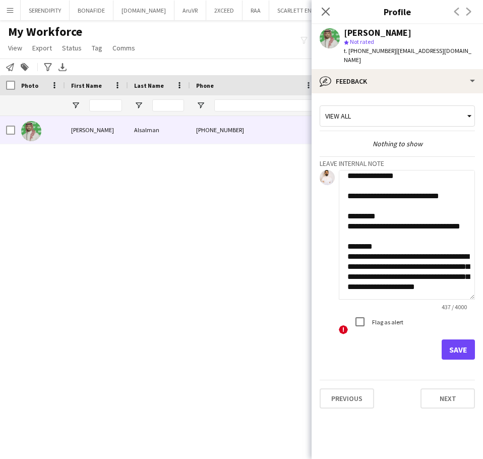
scroll to position [132, 0]
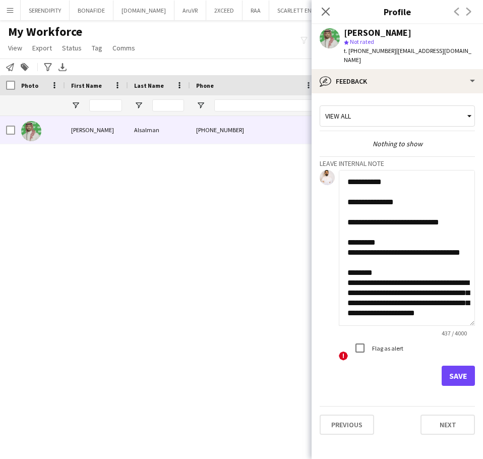
drag, startPoint x: 469, startPoint y: 206, endPoint x: 469, endPoint y: 314, distance: 107.9
click at [469, 314] on textarea "**********" at bounding box center [407, 248] width 136 height 156
type textarea "**********"
click at [460, 366] on button "Save" at bounding box center [458, 376] width 33 height 20
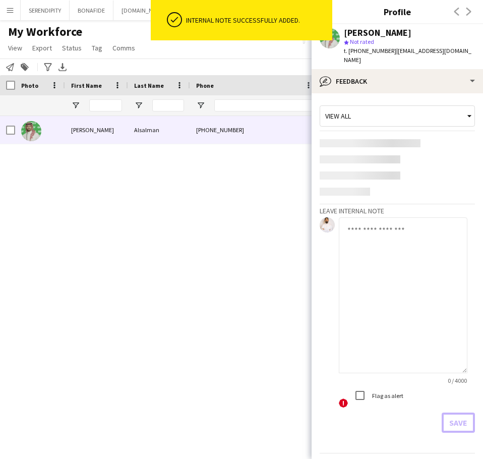
scroll to position [0, 0]
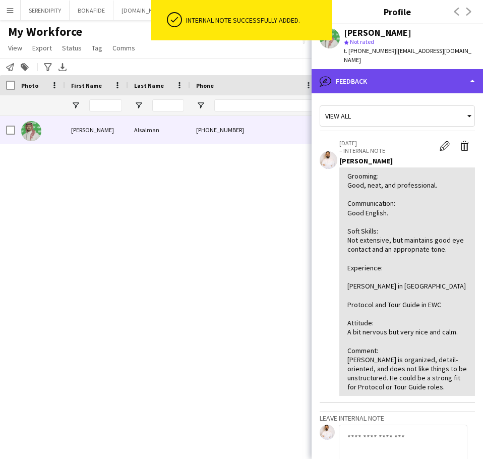
click at [364, 71] on div "bubble-pencil Feedback" at bounding box center [397, 81] width 171 height 24
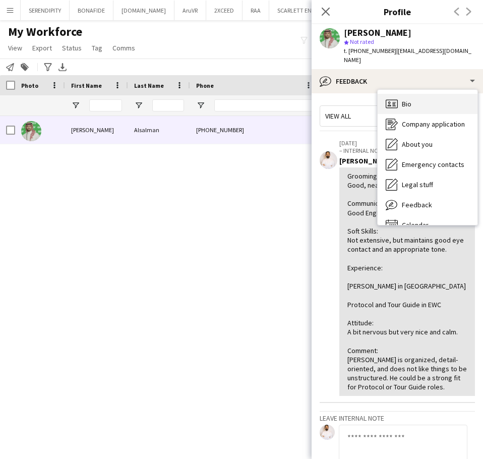
click at [438, 99] on div "Bio Bio" at bounding box center [428, 104] width 100 height 20
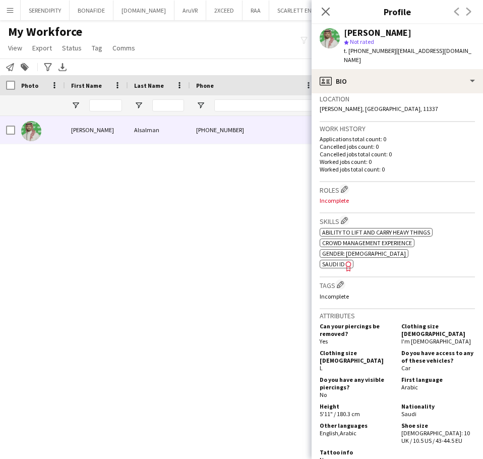
scroll to position [236, 0]
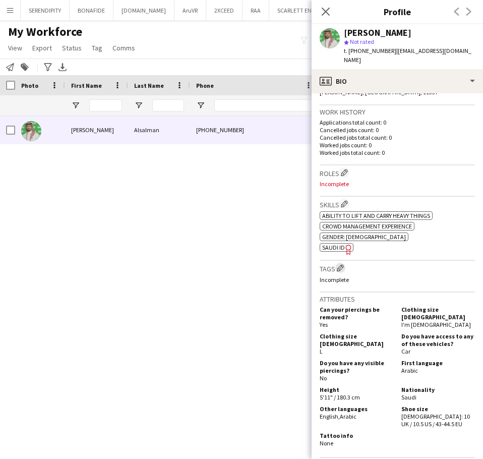
click at [340, 264] on app-icon "Edit crew company tags" at bounding box center [340, 267] width 7 height 7
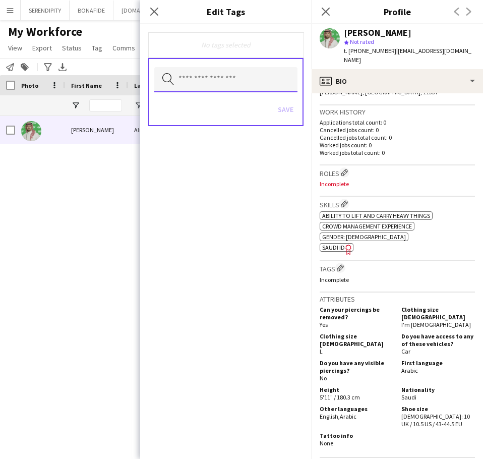
click at [240, 84] on input "text" at bounding box center [225, 79] width 143 height 25
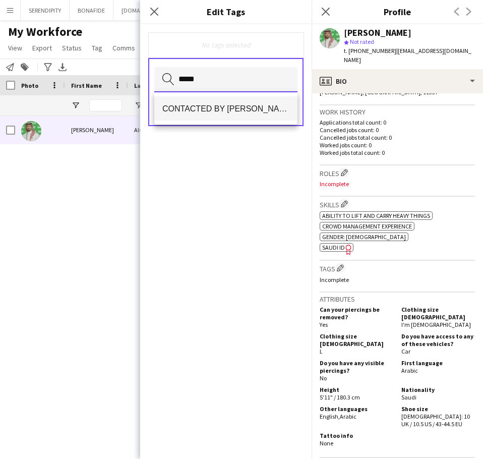
type input "*****"
click at [227, 102] on mat-option "CONTACTED BY [PERSON_NAME]" at bounding box center [225, 108] width 143 height 24
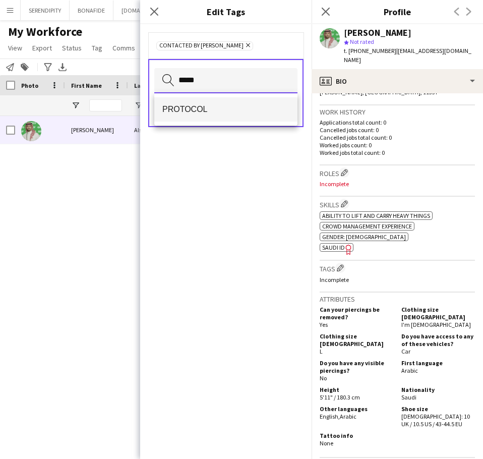
type input "*****"
click at [251, 112] on span "PROTOCOL" at bounding box center [225, 109] width 127 height 10
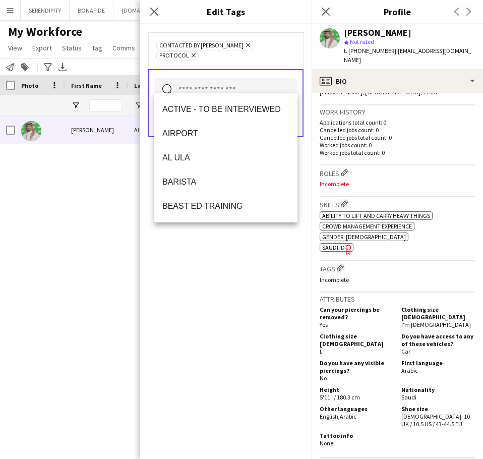
click at [272, 300] on div "CONTACTED BY [PERSON_NAME] Remove PROTOCOL Remove Search by tag name Save" at bounding box center [225, 241] width 171 height 435
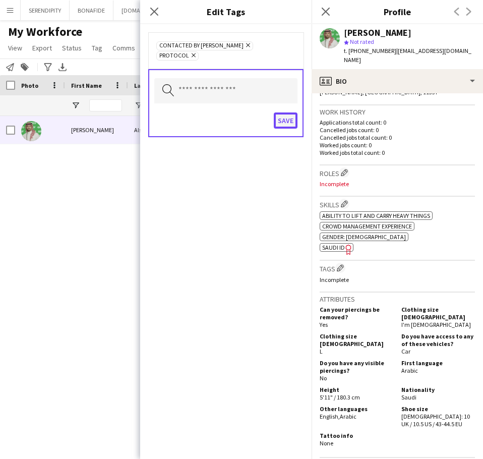
click at [285, 112] on button "Save" at bounding box center [286, 120] width 24 height 16
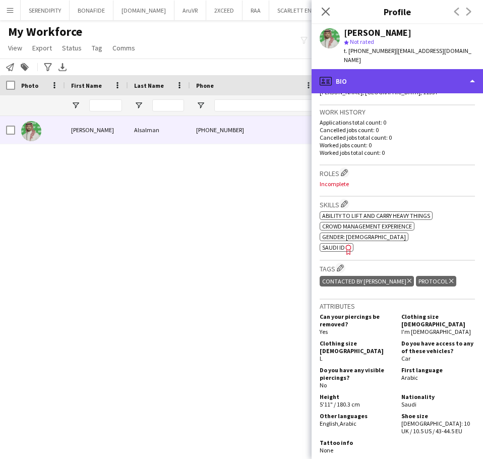
click at [433, 76] on div "profile Bio" at bounding box center [397, 81] width 171 height 24
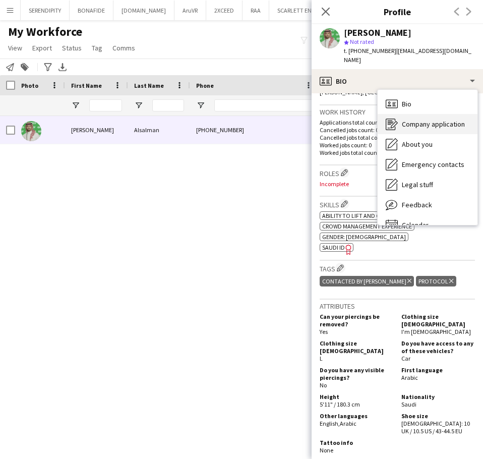
click at [443, 120] on span "Company application" at bounding box center [433, 124] width 63 height 9
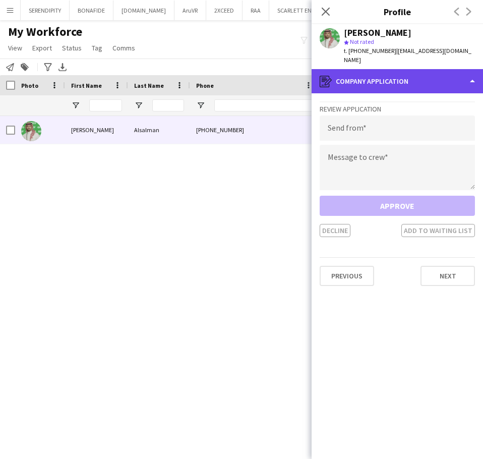
click at [408, 70] on div "register Company application" at bounding box center [397, 81] width 171 height 24
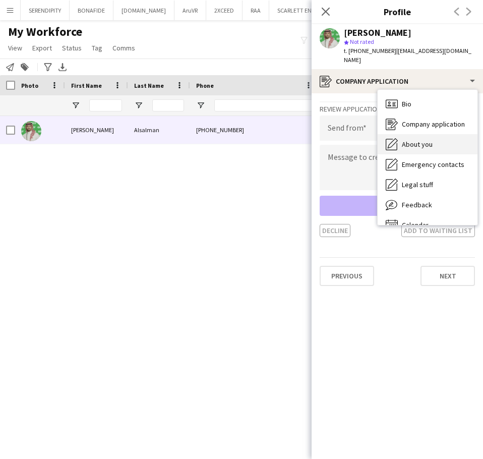
click at [427, 141] on div "About you About you" at bounding box center [428, 144] width 100 height 20
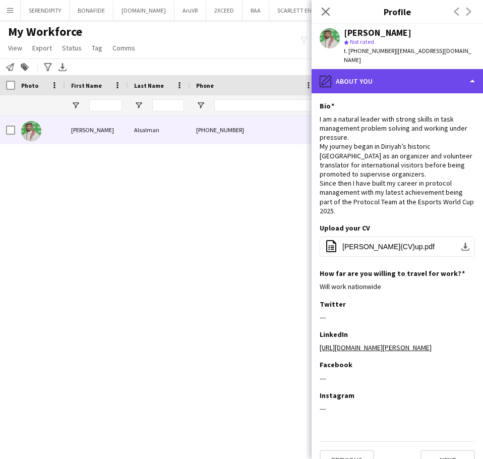
click at [409, 78] on div "pencil4 About you" at bounding box center [397, 81] width 171 height 24
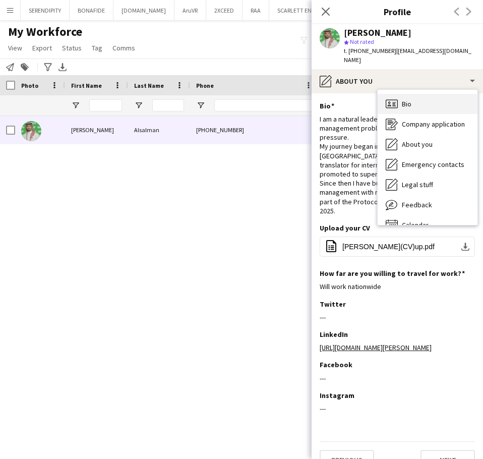
click at [416, 98] on div "Bio Bio" at bounding box center [428, 104] width 100 height 20
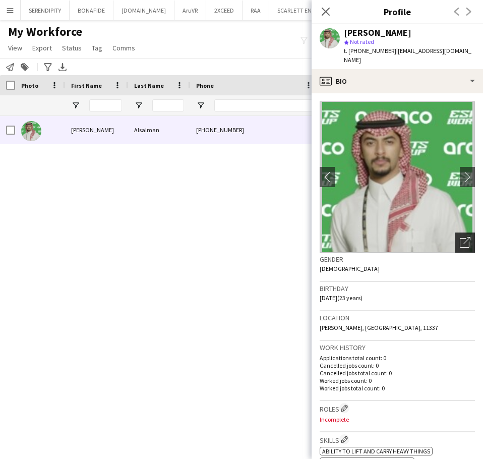
click at [464, 234] on div "Open photos pop-in" at bounding box center [465, 243] width 20 height 20
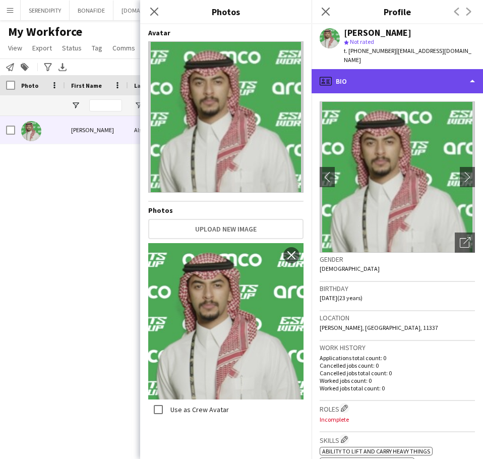
click at [412, 69] on div "profile Bio" at bounding box center [397, 81] width 171 height 24
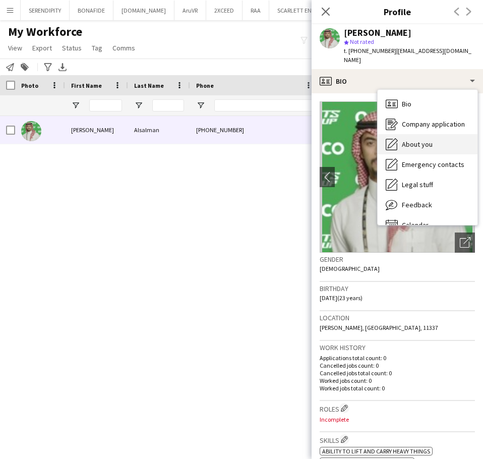
click at [430, 140] on div "About you About you" at bounding box center [428, 144] width 100 height 20
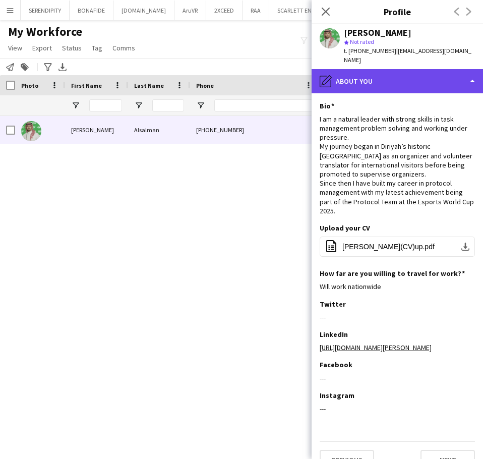
click at [426, 72] on div "pencil4 About you" at bounding box center [397, 81] width 171 height 24
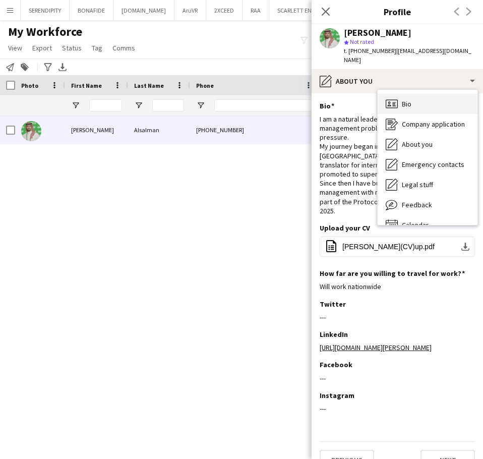
click at [413, 97] on div "Bio Bio" at bounding box center [428, 104] width 100 height 20
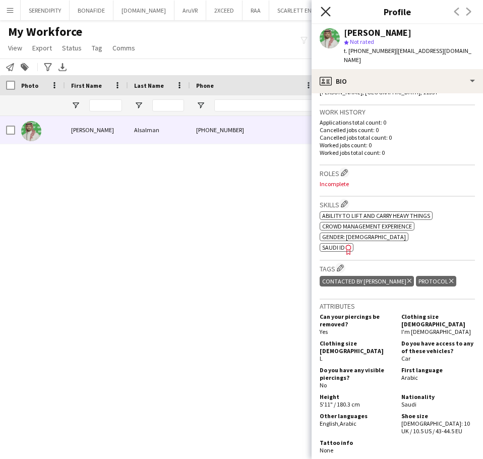
click at [326, 14] on icon "Close pop-in" at bounding box center [326, 12] width 10 height 10
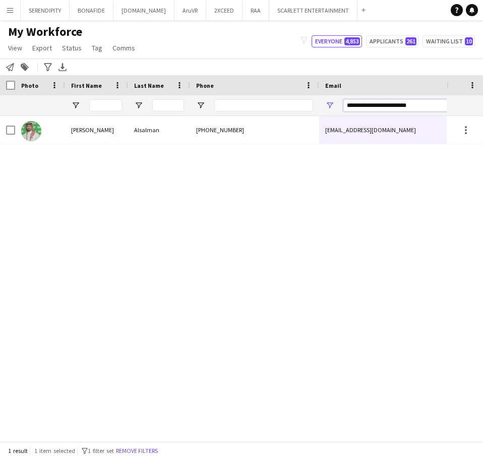
drag, startPoint x: 423, startPoint y: 105, endPoint x: 255, endPoint y: 98, distance: 168.1
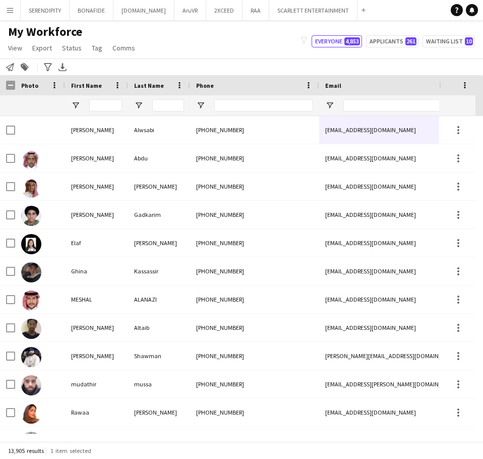
click at [327, 42] on button "Everyone 4,853" at bounding box center [337, 41] width 50 height 12
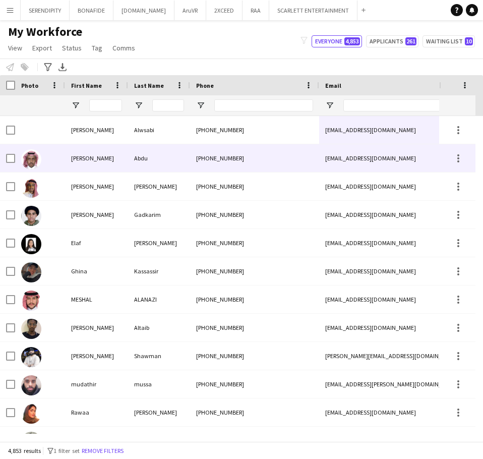
type input "**********"
